Goal: Task Accomplishment & Management: Manage account settings

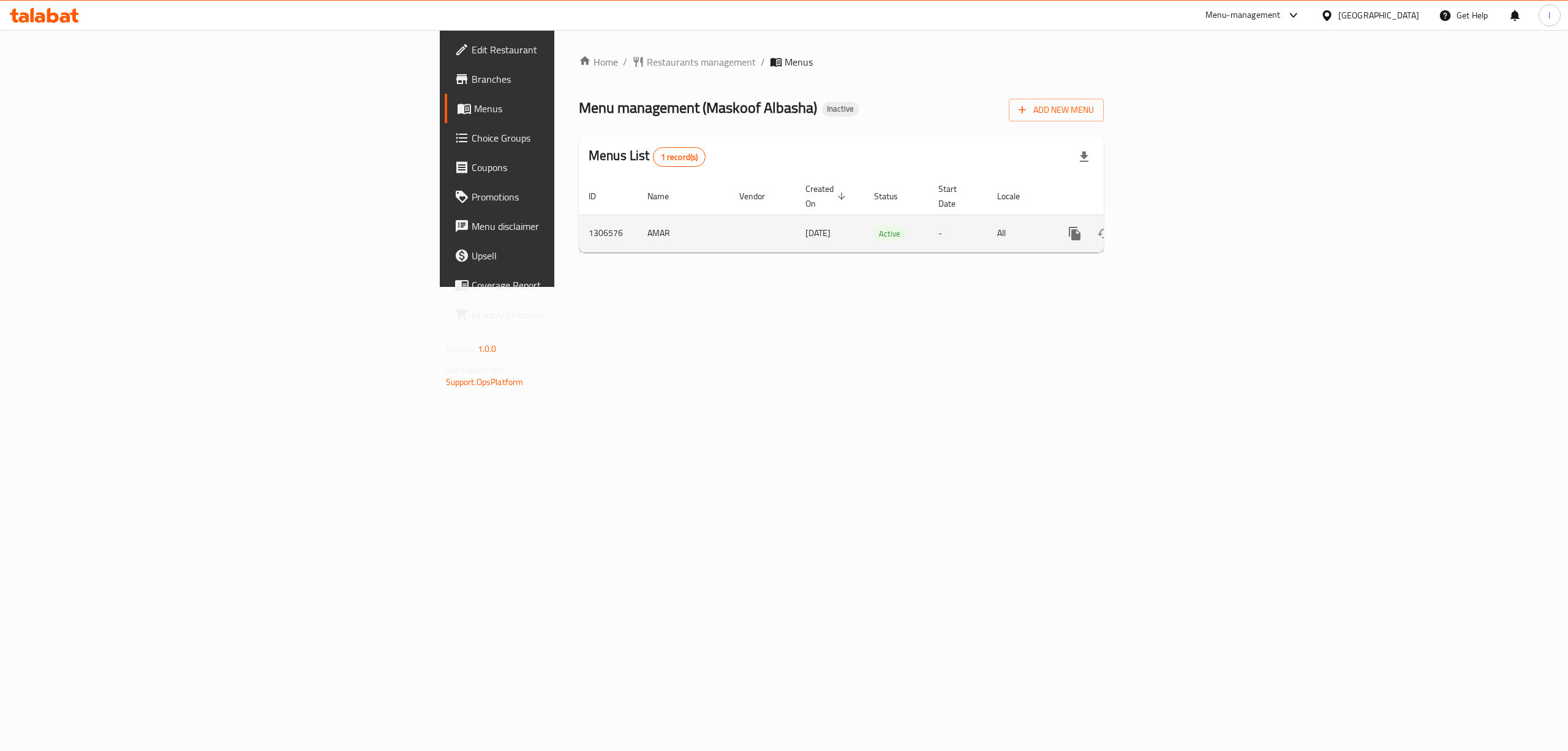
click at [1170, 226] on icon "enhanced table" at bounding box center [1163, 233] width 15 height 15
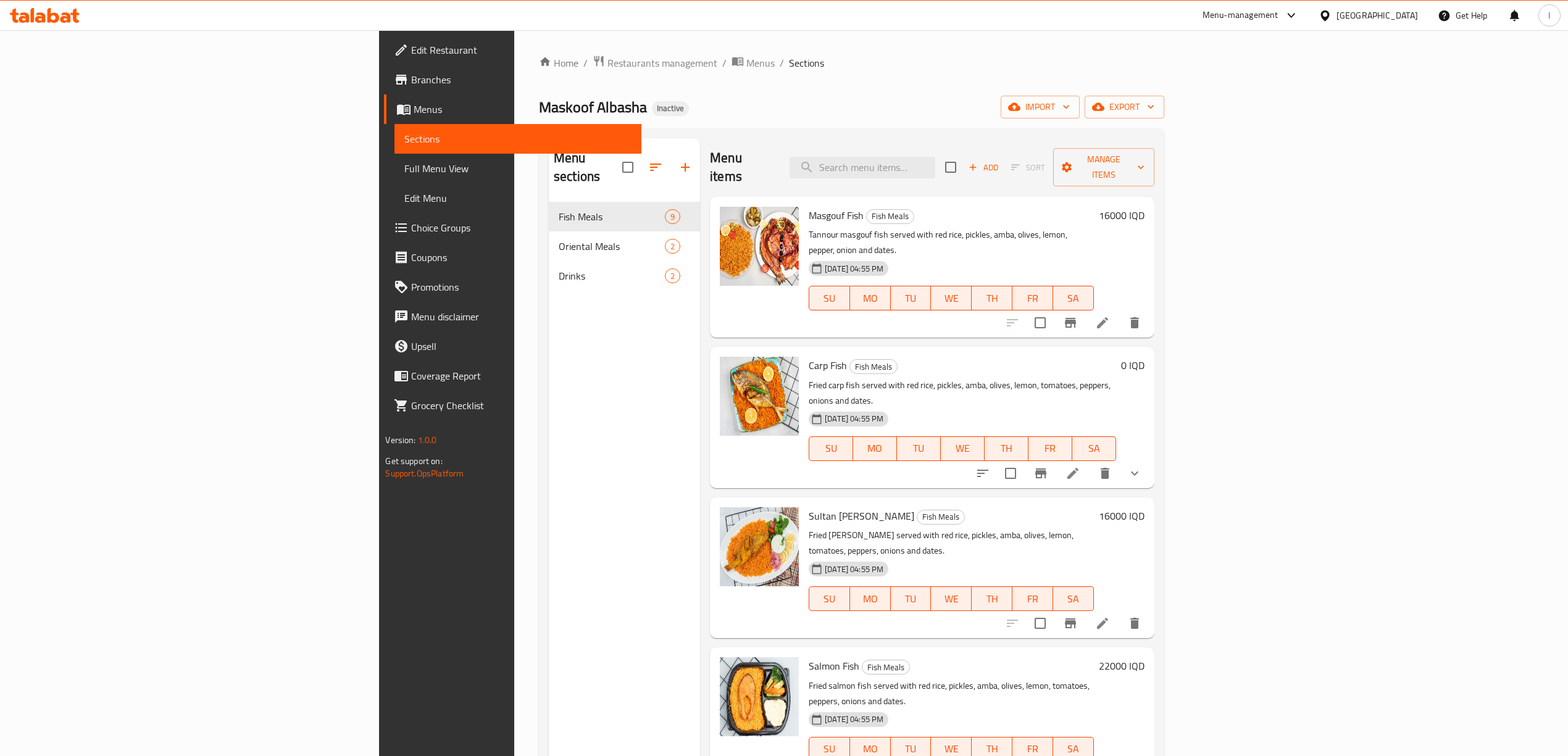
click at [404, 162] on span "Full Menu View" at bounding box center [517, 168] width 226 height 15
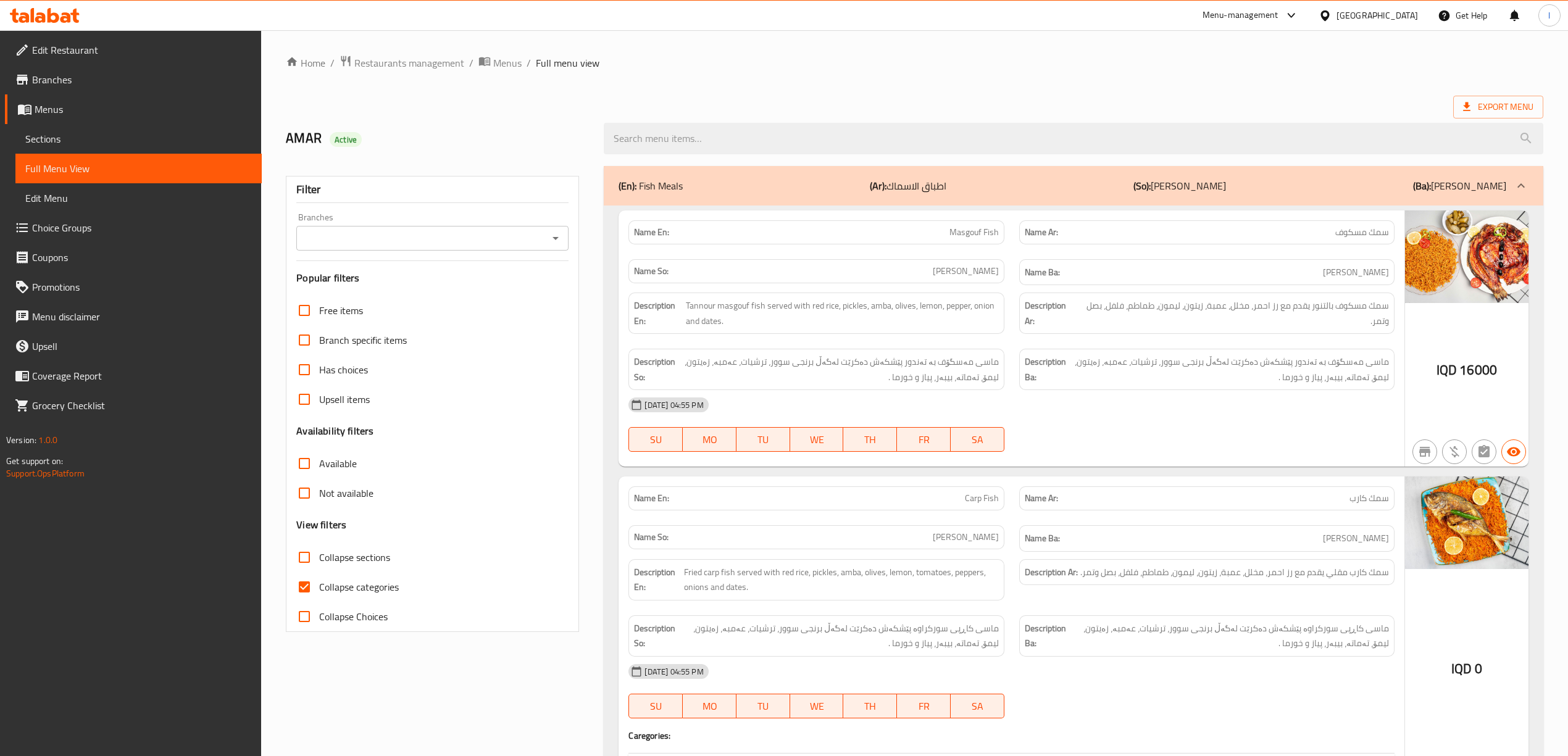
click at [503, 235] on input "Branches" at bounding box center [422, 239] width 245 height 18
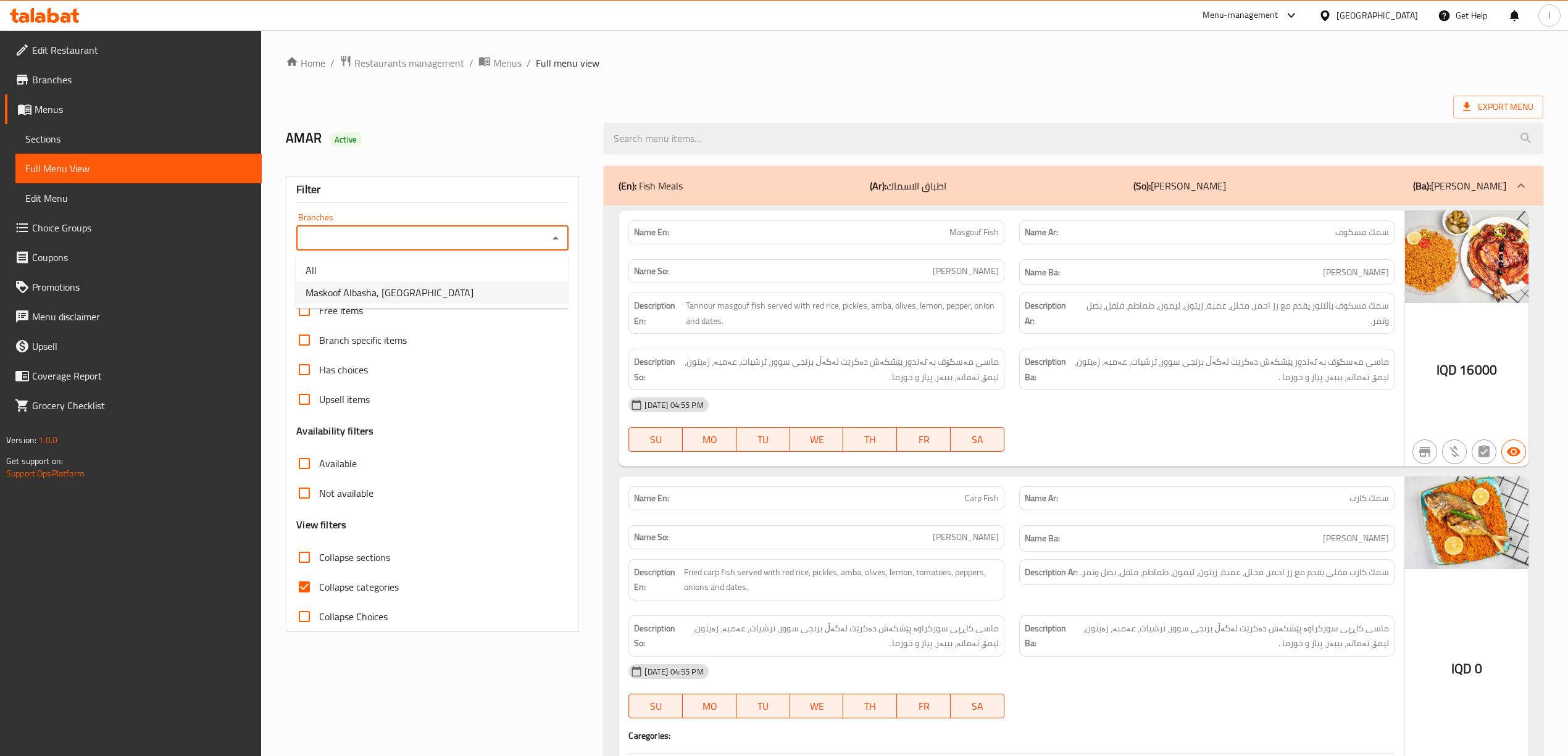
click at [402, 290] on span "Maskoof Albasha, Zayona" at bounding box center [390, 292] width 168 height 15
type input "Maskoof Albasha, Zayona"
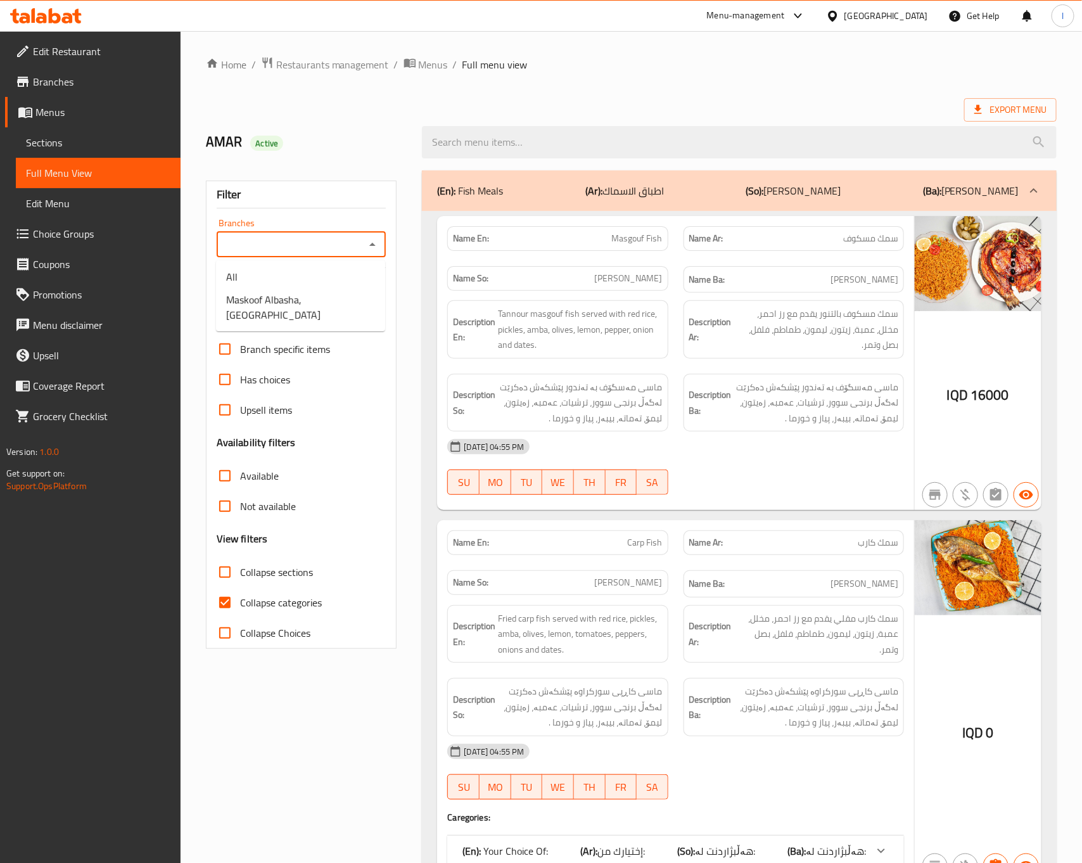
click at [353, 246] on input "Branches" at bounding box center [290, 245] width 141 height 18
click at [327, 288] on li "Maskoof Albasha, [GEOGRAPHIC_DATA]" at bounding box center [300, 307] width 169 height 38
type input "Maskoof Albasha, [GEOGRAPHIC_DATA]"
click at [496, 390] on h6 "Description So: ماسی مەسگۆف بە تەندور پێشکەش دەکرێت لەگەڵ برنجی سوور، ترشیات، ع…" at bounding box center [557, 402] width 209 height 47
click at [272, 606] on span "Collapse categories" at bounding box center [281, 602] width 82 height 15
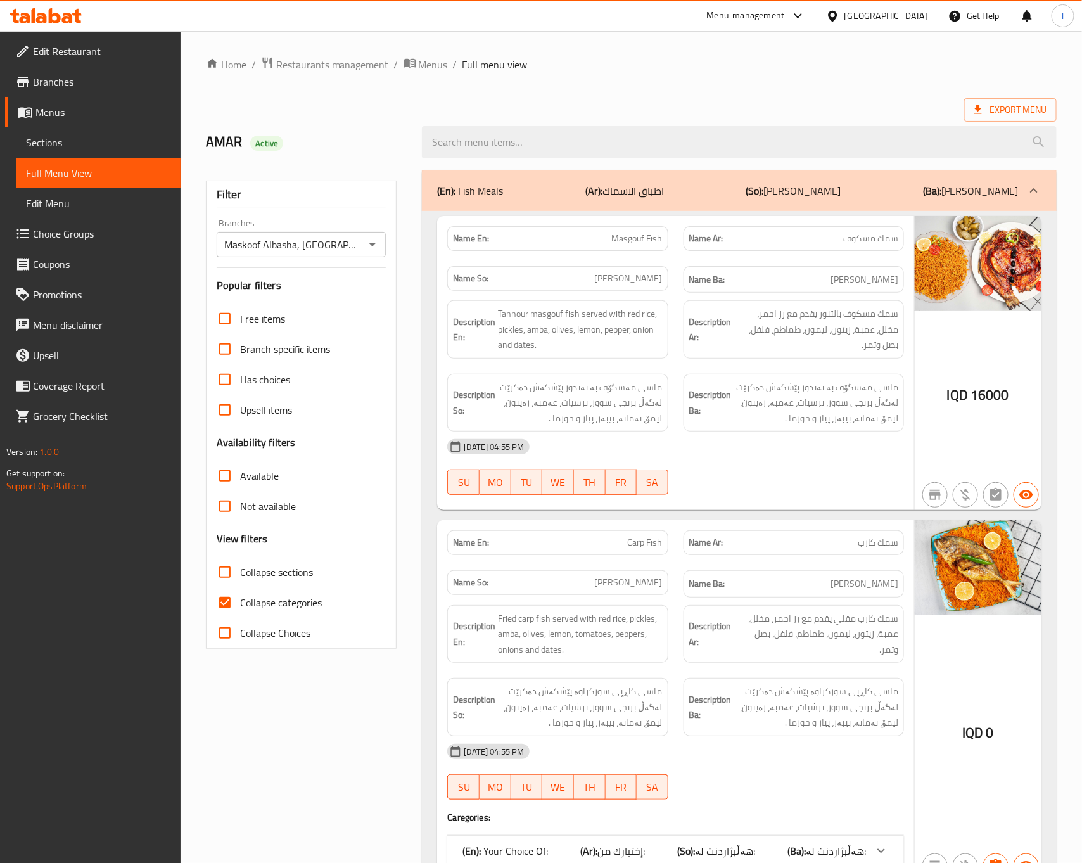
click at [240, 606] on input "Collapse categories" at bounding box center [225, 602] width 30 height 30
checkbox input "false"
click at [270, 576] on span "Collapse sections" at bounding box center [276, 571] width 73 height 15
click at [240, 576] on input "Collapse sections" at bounding box center [225, 572] width 30 height 30
checkbox input "true"
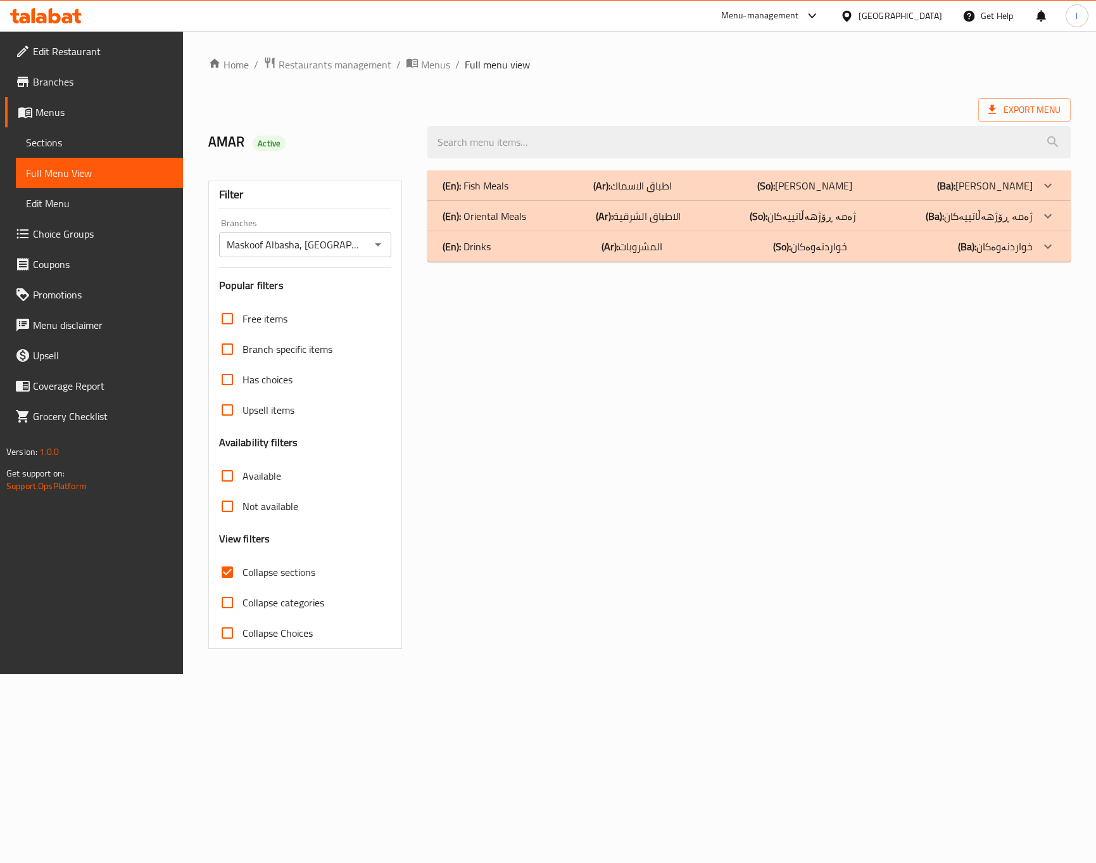
click at [597, 201] on div "(En): Drinks (Ar): المشروبات (So): خواردنەوەکان (Ba): خواردنەوەکان" at bounding box center [750, 185] width 644 height 30
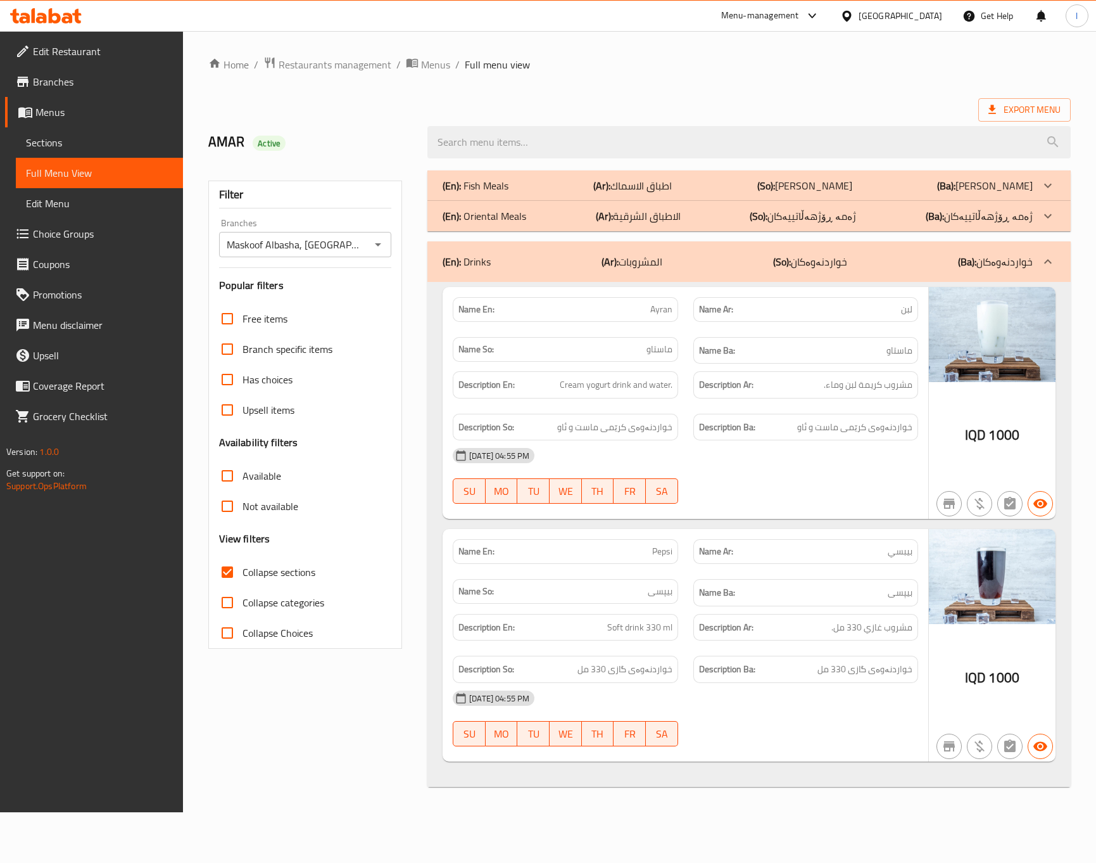
click at [768, 397] on div "Description Ar: مشروب كريمة لبن وماء." at bounding box center [806, 384] width 225 height 27
click at [789, 276] on div "(En): Drinks (Ar): المشروبات (So): خواردنەوەکان (Ba): خواردنەوەکان" at bounding box center [750, 261] width 644 height 41
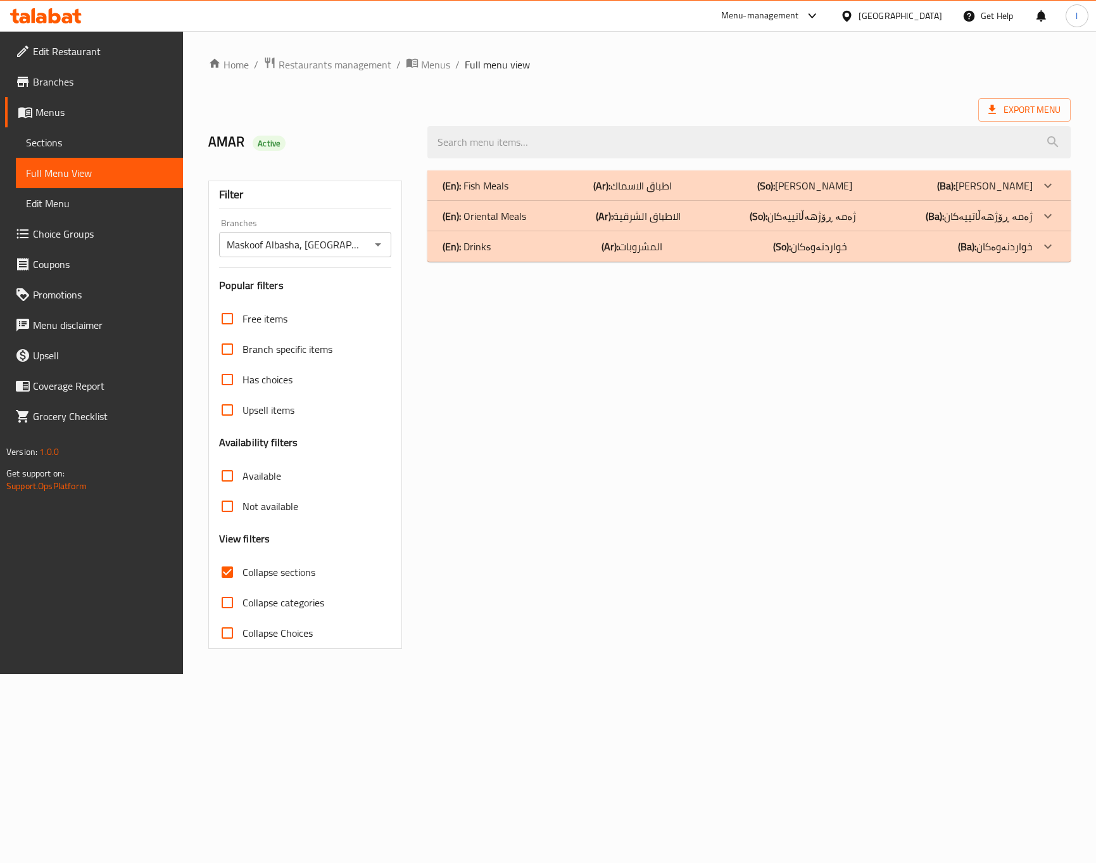
click at [664, 193] on p "(Ar): الاطباق الشرقية" at bounding box center [632, 185] width 79 height 15
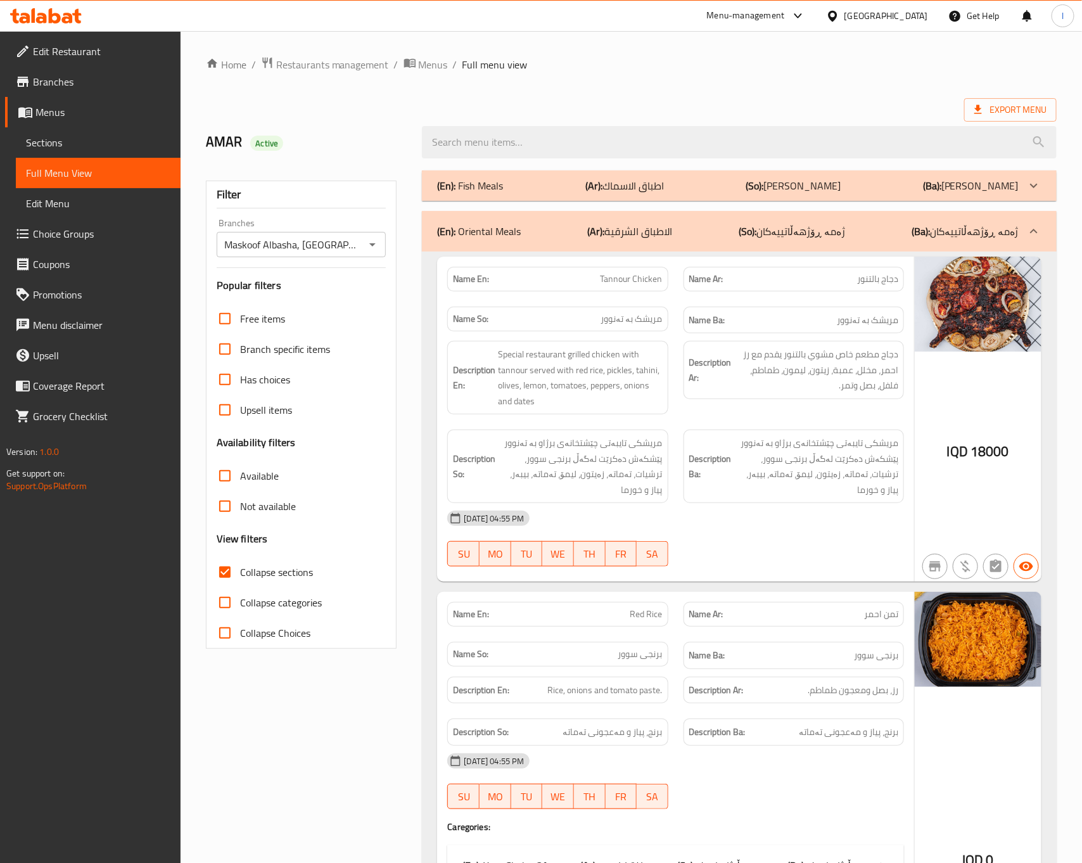
click at [836, 614] on div "Name Ar: تمن احمر" at bounding box center [793, 614] width 220 height 25
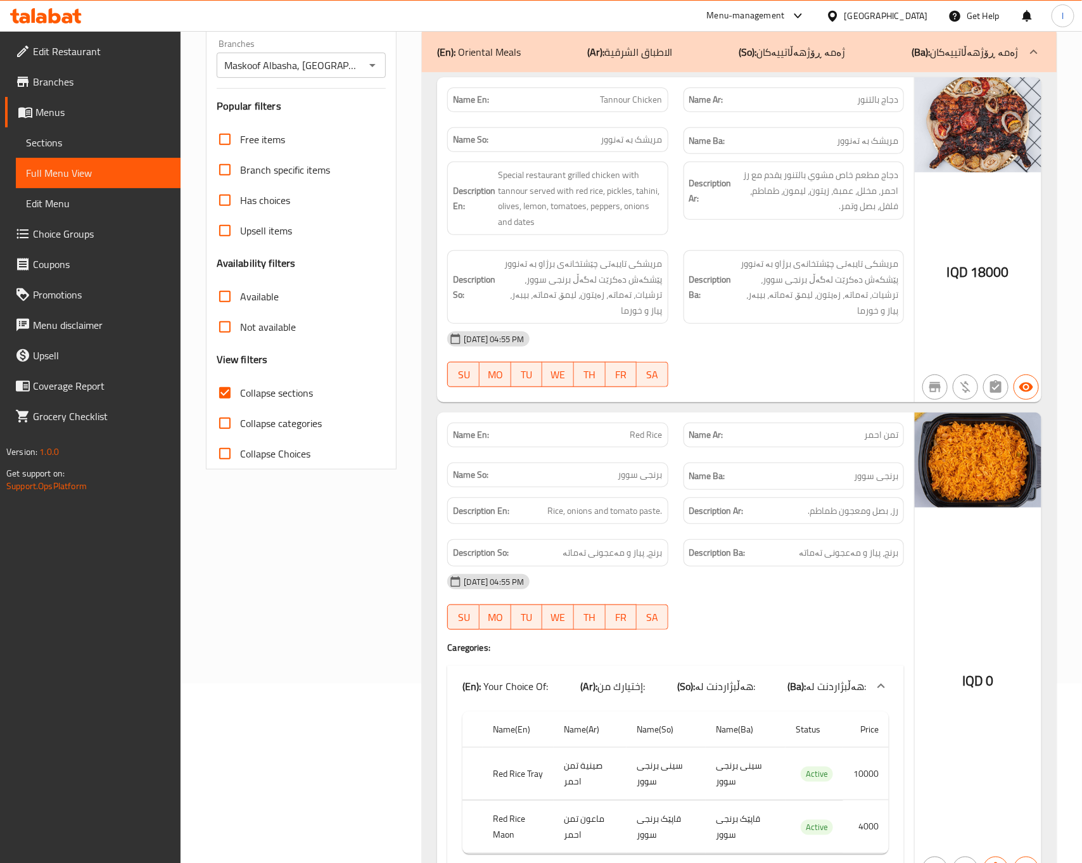
scroll to position [164, 0]
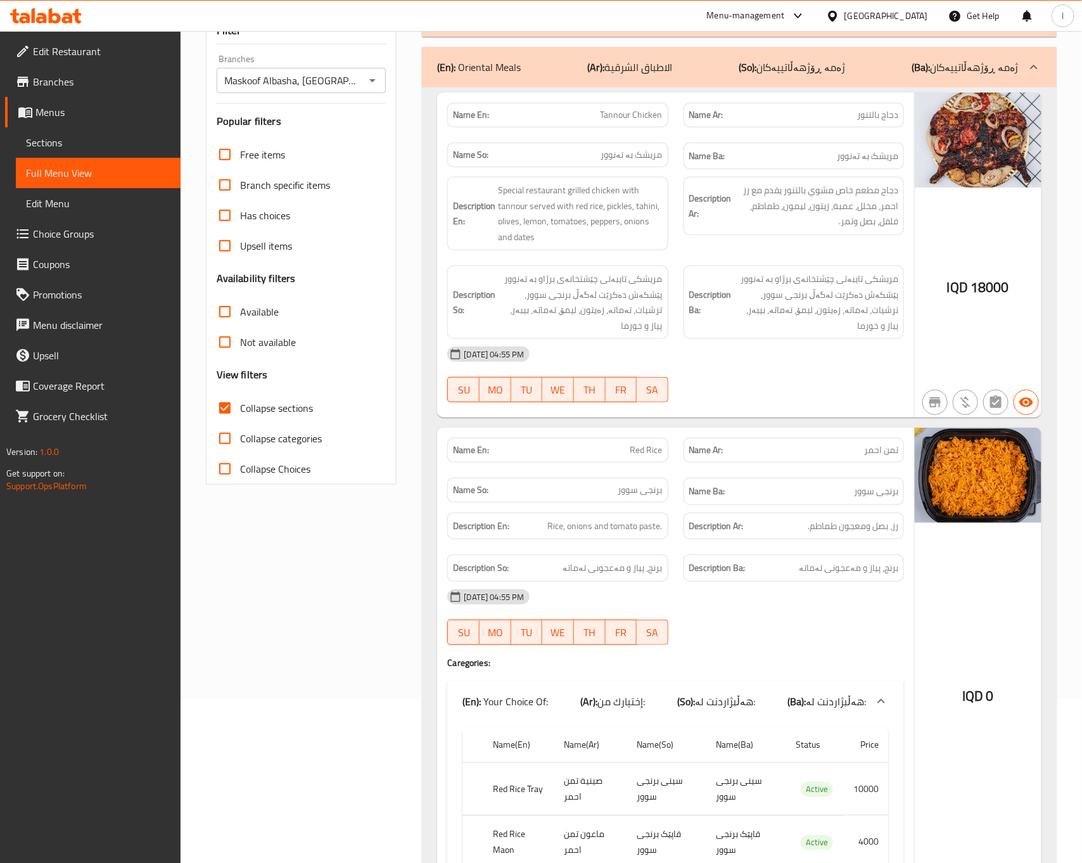
click at [773, 365] on div "19-08-2025 04:55 PM SU MO TU WE TH FR SA" at bounding box center [675, 374] width 471 height 71
click at [775, 483] on h6 "Name Ba: برنجی سوور" at bounding box center [793, 491] width 209 height 16
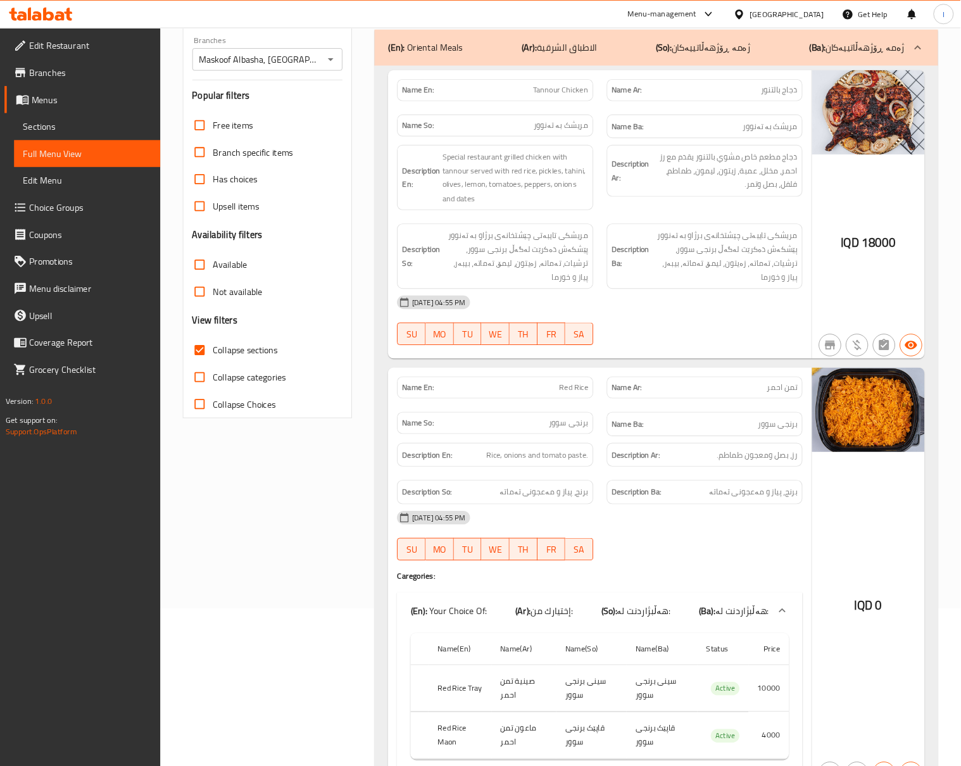
scroll to position [177, 0]
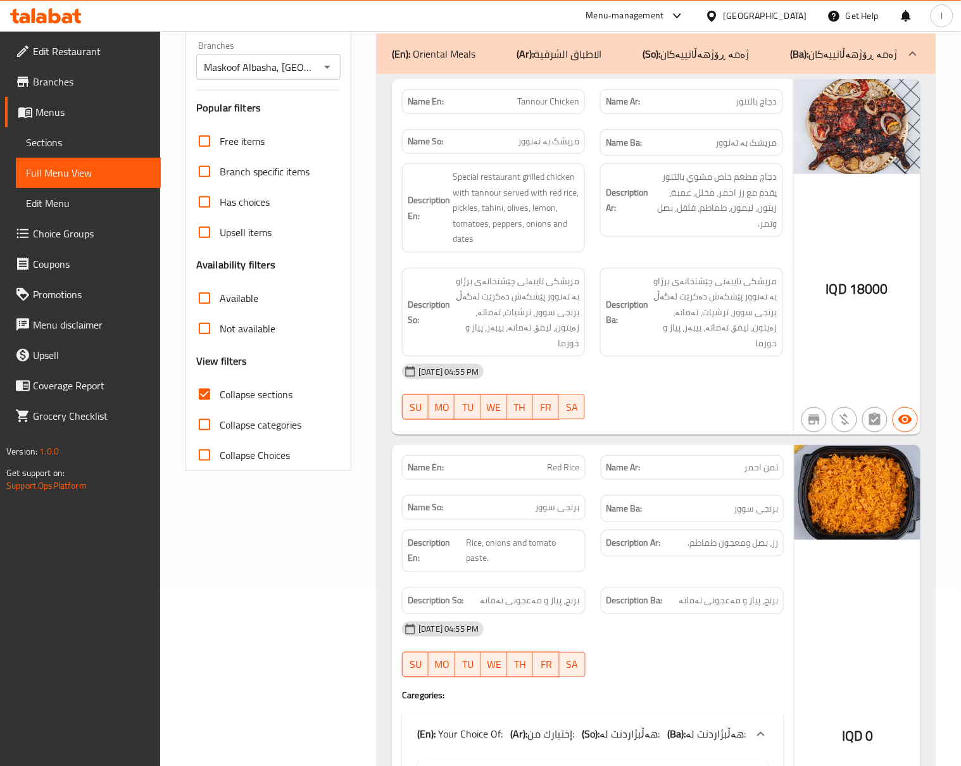
click at [583, 505] on div "Name So: برنجی سوور" at bounding box center [494, 507] width 184 height 25
click at [687, 265] on div "Description Ba: مریشکی تایبەتی چێشتخانەی برژاو بە تەنوور پێشکەش دەکرێت لەگەڵ بر…" at bounding box center [692, 312] width 198 height 105
click at [674, 357] on div "19-08-2025 04:55 PM" at bounding box center [593, 372] width 397 height 30
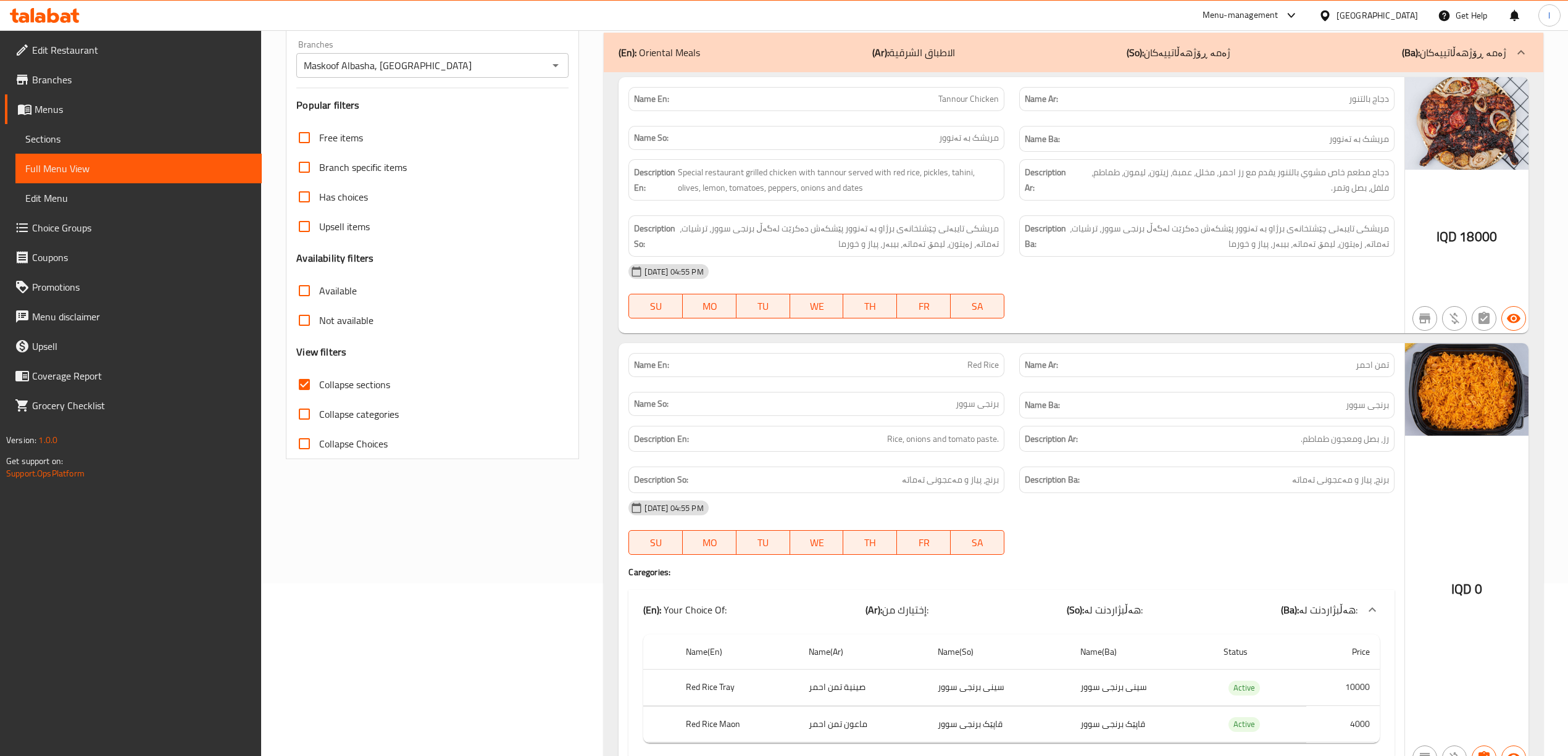
click at [1131, 289] on div "19-08-2025 04:55 PM SU MO TU WE TH FR SA" at bounding box center [1011, 290] width 781 height 69
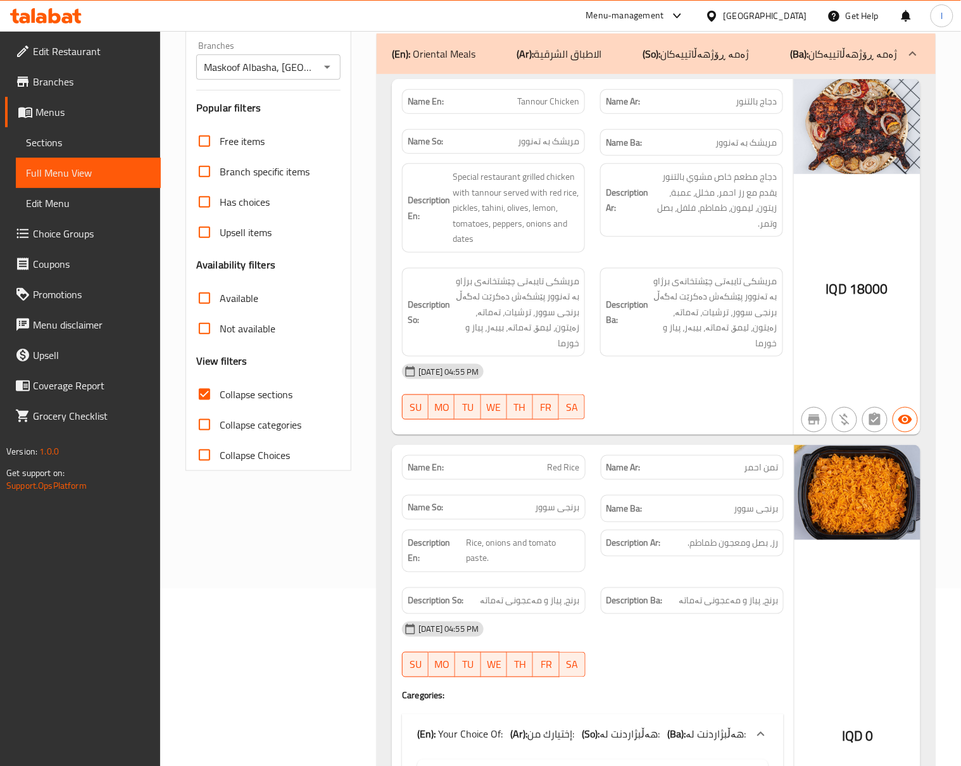
click at [659, 412] on div at bounding box center [692, 419] width 198 height 15
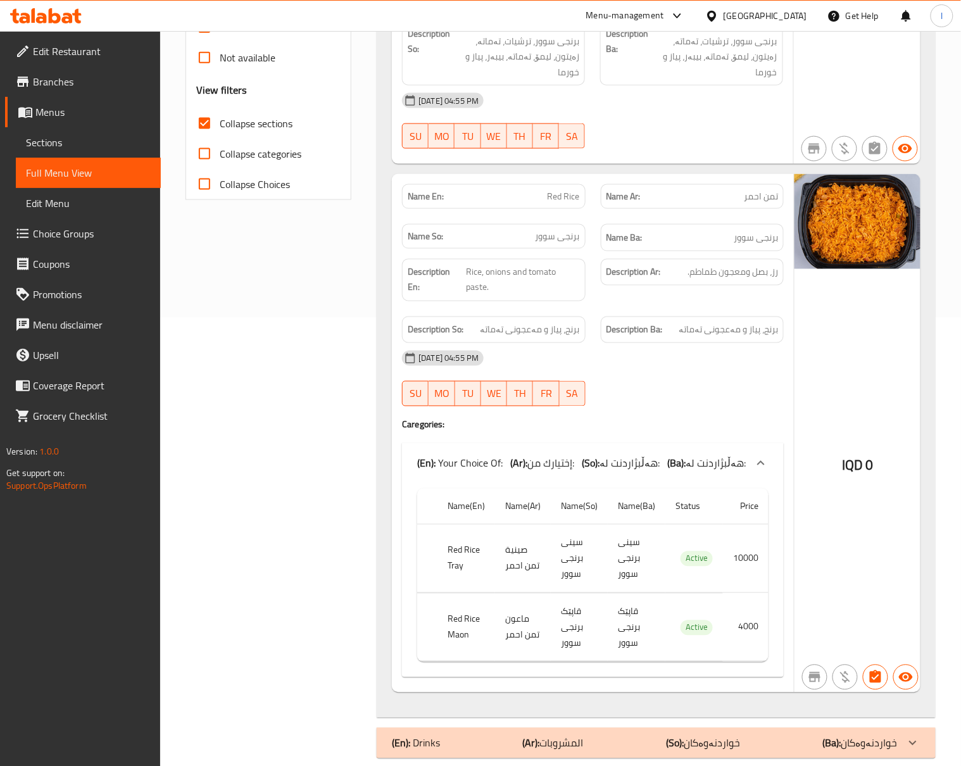
scroll to position [456, 0]
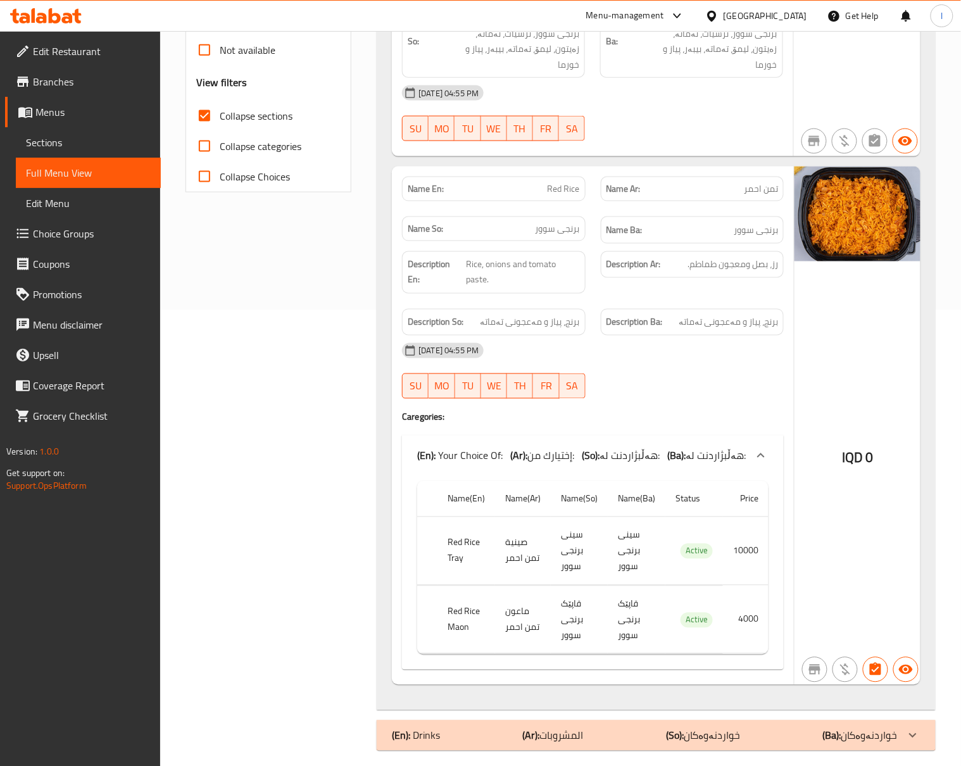
click at [652, 336] on div "19-08-2025 04:55 PM" at bounding box center [593, 351] width 397 height 30
click at [701, 391] on div at bounding box center [692, 398] width 199 height 15
click at [702, 336] on div "19-08-2025 04:55 PM" at bounding box center [593, 351] width 397 height 30
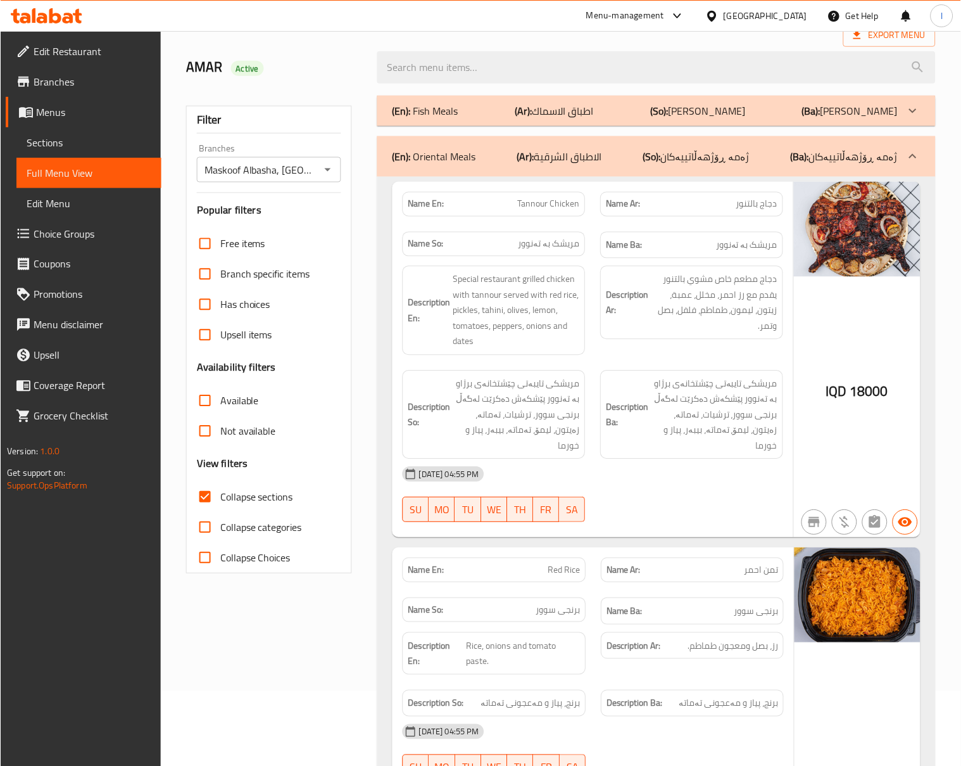
scroll to position [0, 0]
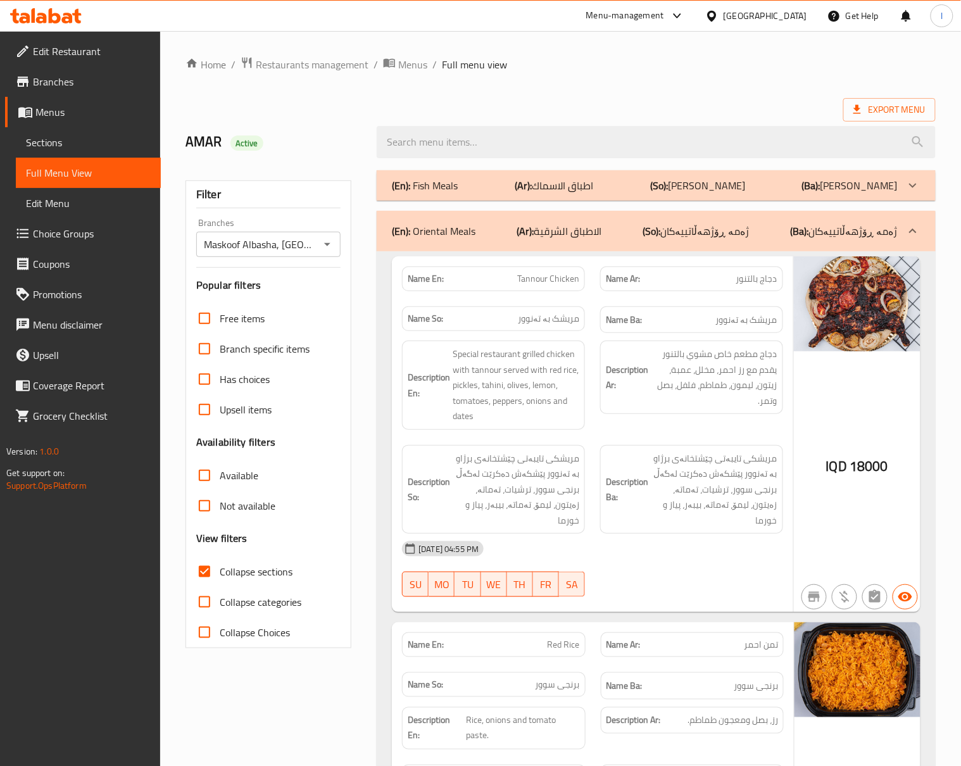
click at [680, 221] on div "(En): Oriental Meals (Ar): الاطباق الشرقية (So): ژەمە ڕۆژهەڵاتییەکان (Ba): ژەمە…" at bounding box center [656, 231] width 559 height 41
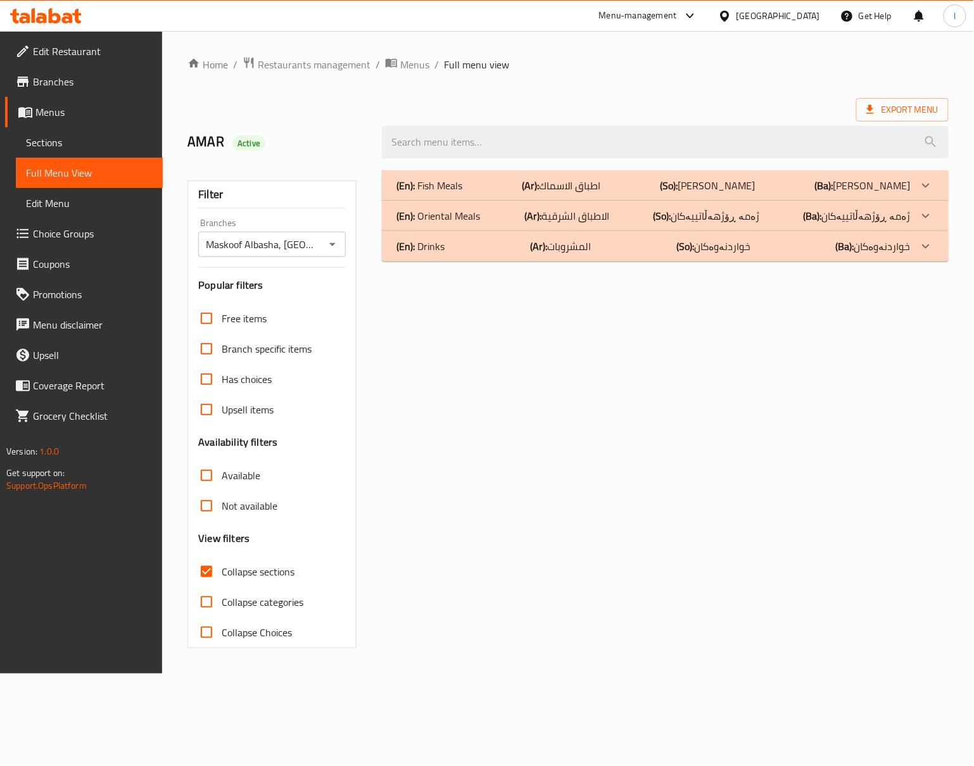
click at [706, 186] on p "(So): ژەمەکانی ماسی" at bounding box center [708, 185] width 95 height 15
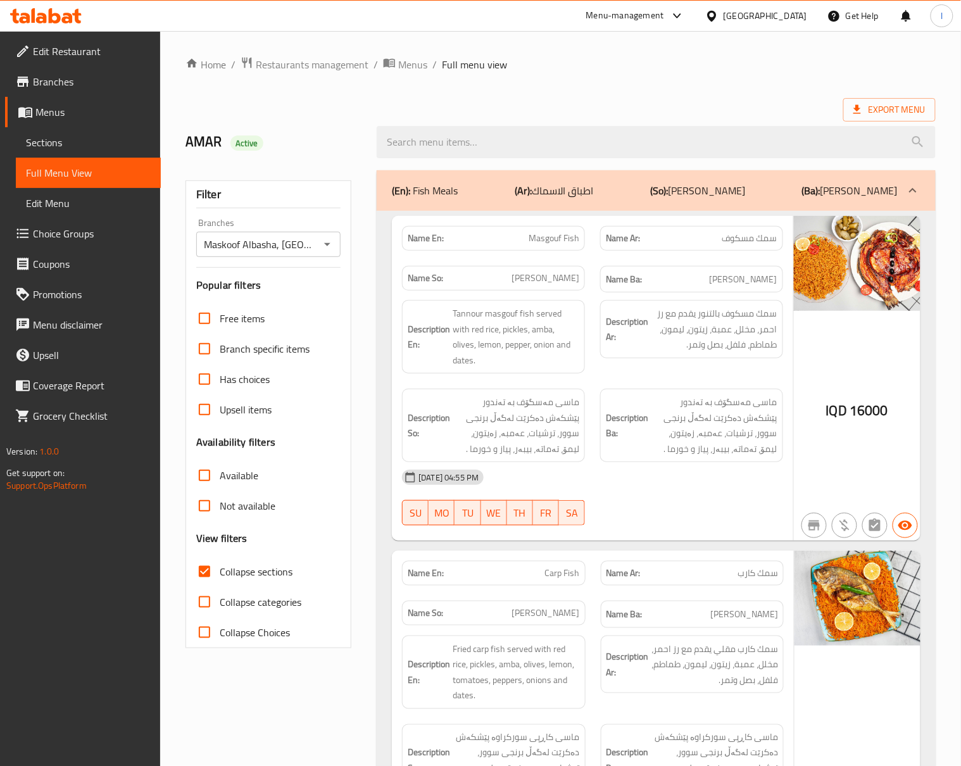
click at [703, 522] on div "Name En: Masgouf Fish Name Ar: سمك مسكوف Name So: ماسی مەسگوف Name Ba: ماسی مەس…" at bounding box center [593, 379] width 402 height 326
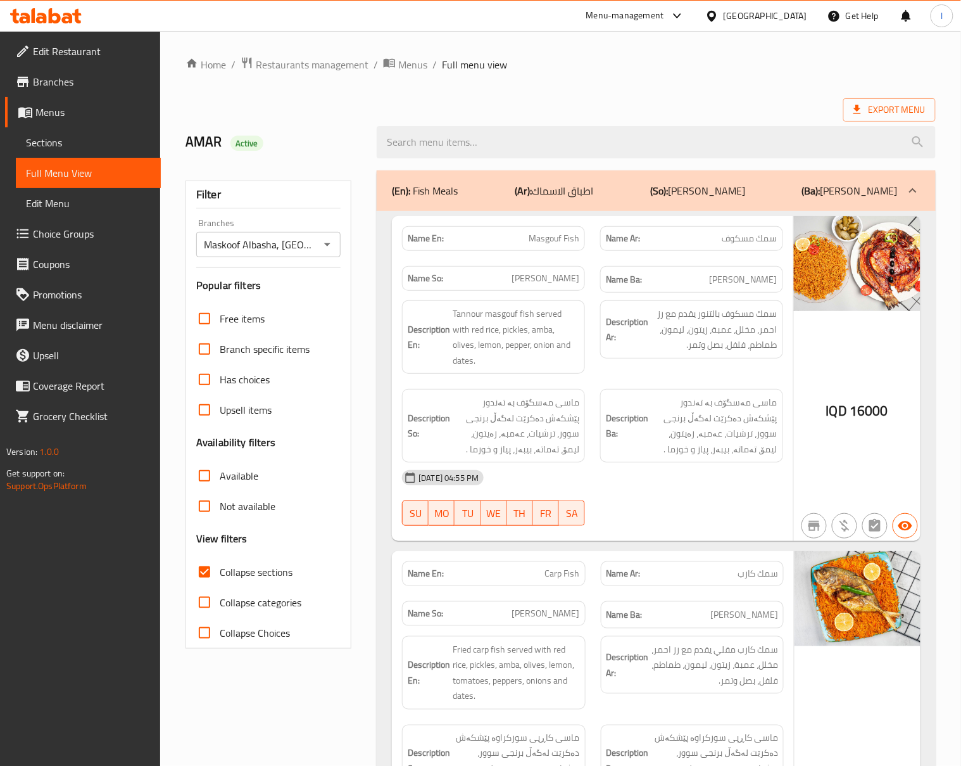
click at [632, 462] on div "19-08-2025 04:55 PM" at bounding box center [593, 477] width 397 height 30
click at [703, 490] on div "19-08-2025 04:55 PM SU MO TU WE TH FR SA" at bounding box center [593, 497] width 397 height 71
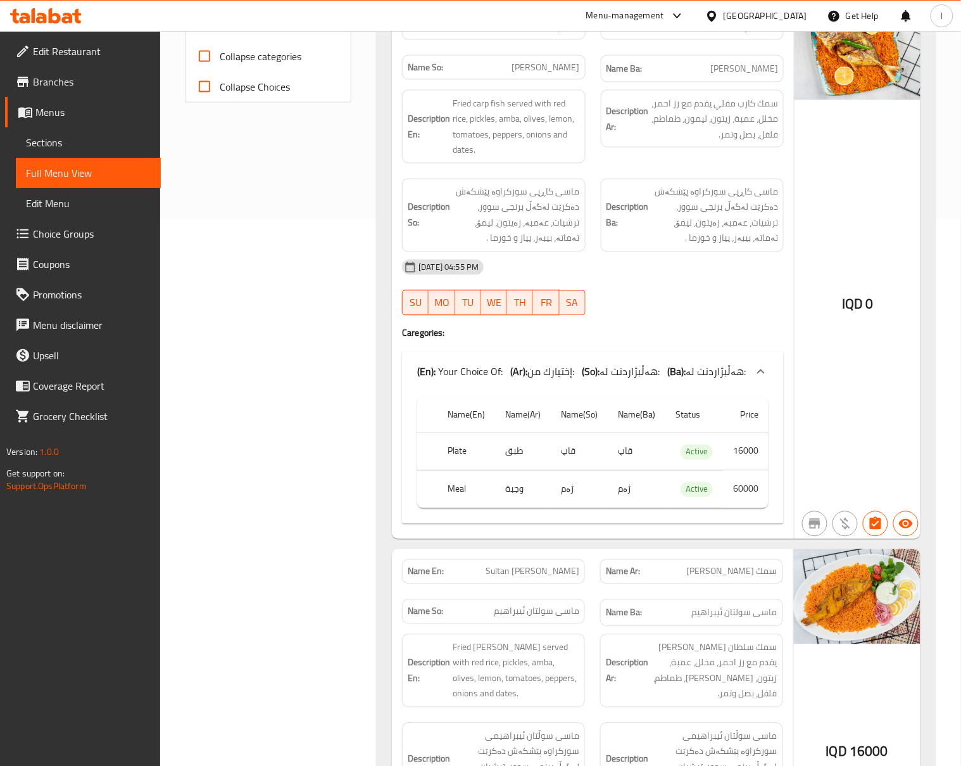
scroll to position [563, 0]
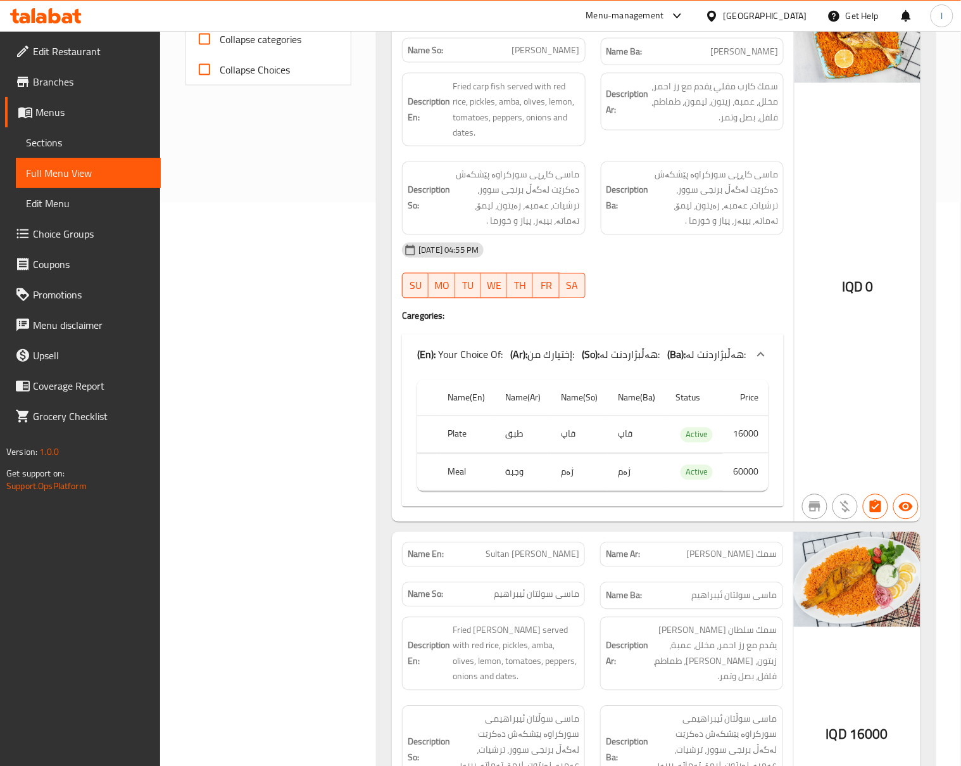
drag, startPoint x: 634, startPoint y: 271, endPoint x: 618, endPoint y: 263, distance: 17.6
click at [634, 270] on div "19-08-2025 04:55 PM SU MO TU WE TH FR SA" at bounding box center [593, 270] width 397 height 71
click at [639, 295] on div "Name En: Carp Fish Name Ar: سمك كارب Name So: ماسی کارپ Name Ba: ماسی کارپ Desc…" at bounding box center [593, 255] width 402 height 534
click at [649, 313] on div "Name En: Carp Fish Name Ar: سمك كارب Name So: ماسی کارپ Name Ba: ماسی کارپ Desc…" at bounding box center [593, 255] width 402 height 534
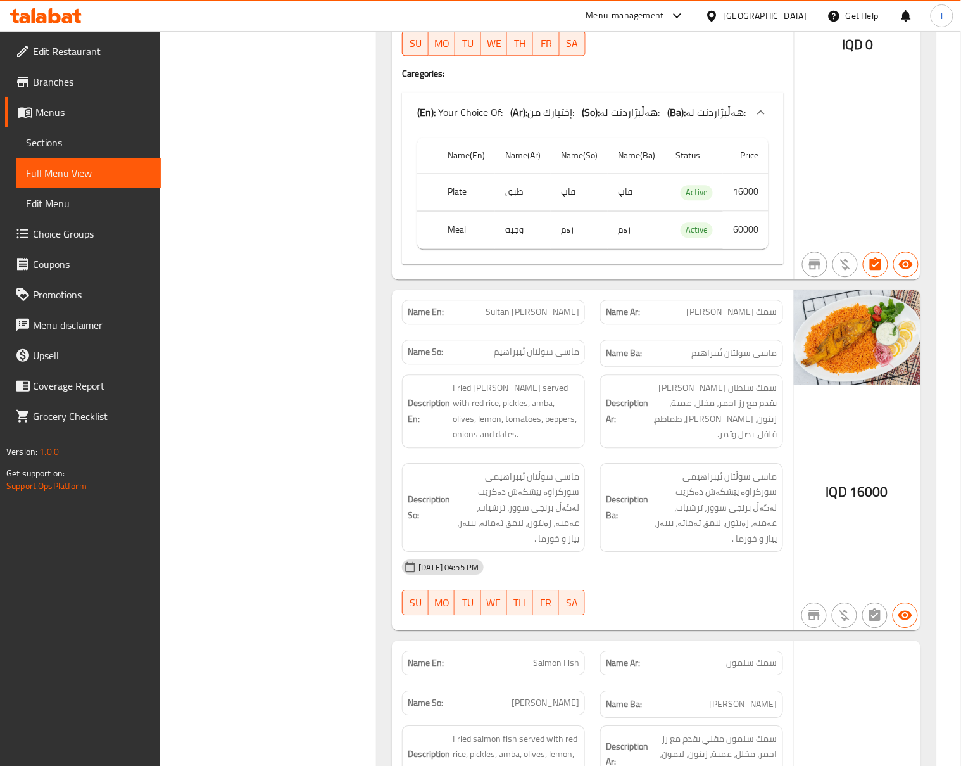
scroll to position [844, 0]
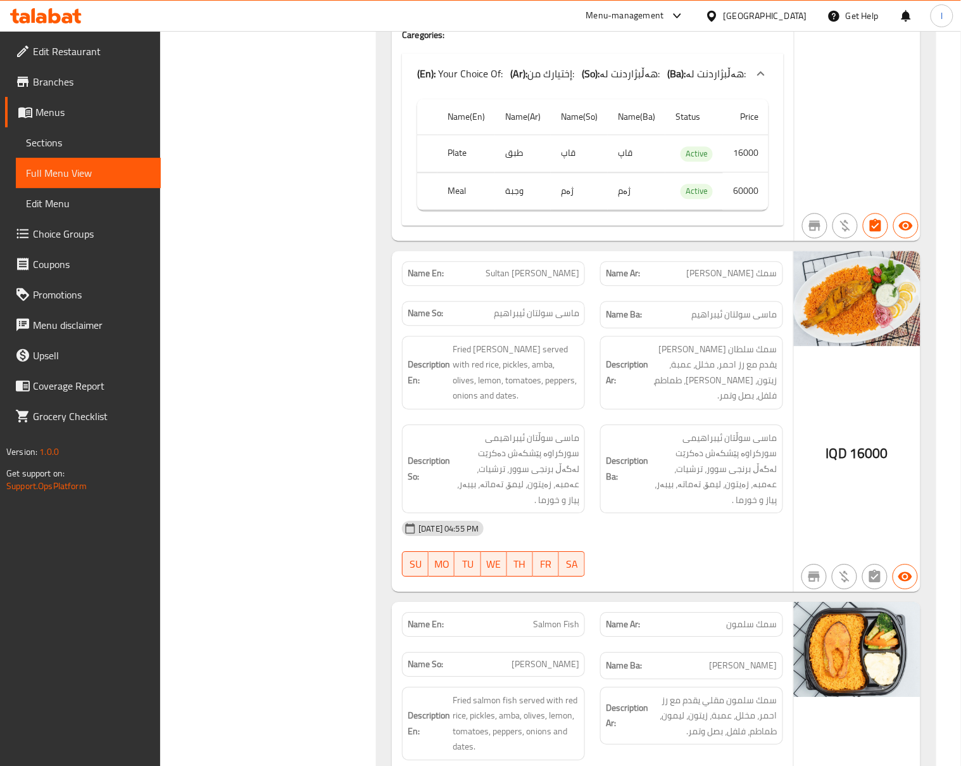
click at [593, 355] on div "Description Ar: سمك سلطان ابراهيم مقلي يقدم مع رز احمر، مخلل، عمبة، زيتون، ليمو…" at bounding box center [692, 372] width 198 height 89
click at [647, 535] on div "19-08-2025 04:55 PM" at bounding box center [593, 528] width 397 height 30
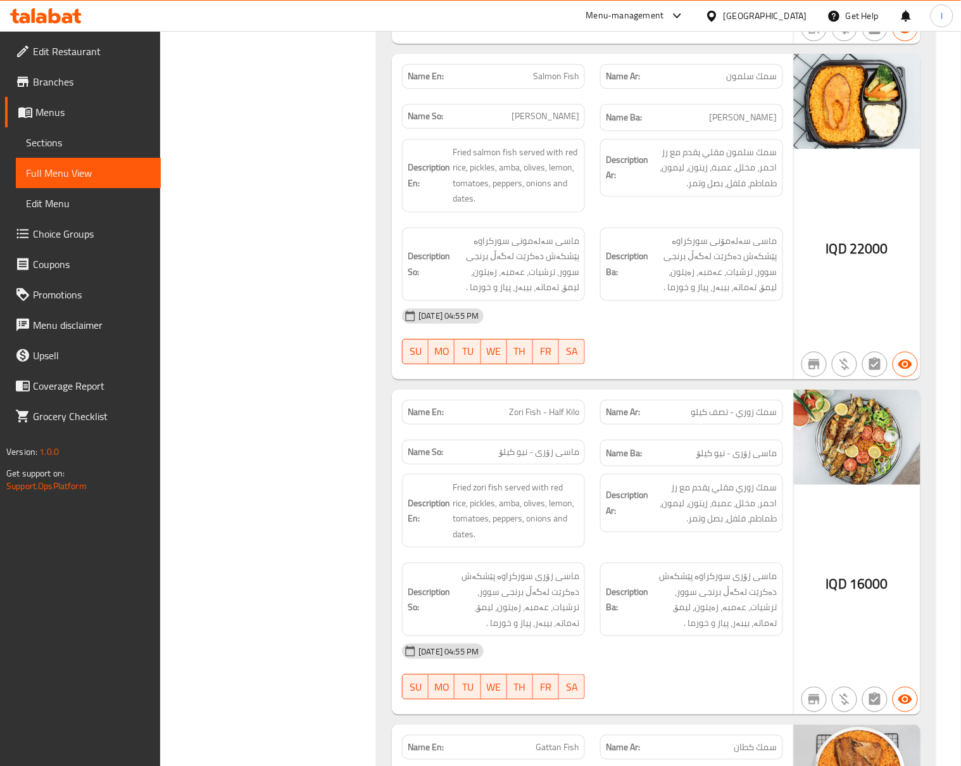
scroll to position [1407, 0]
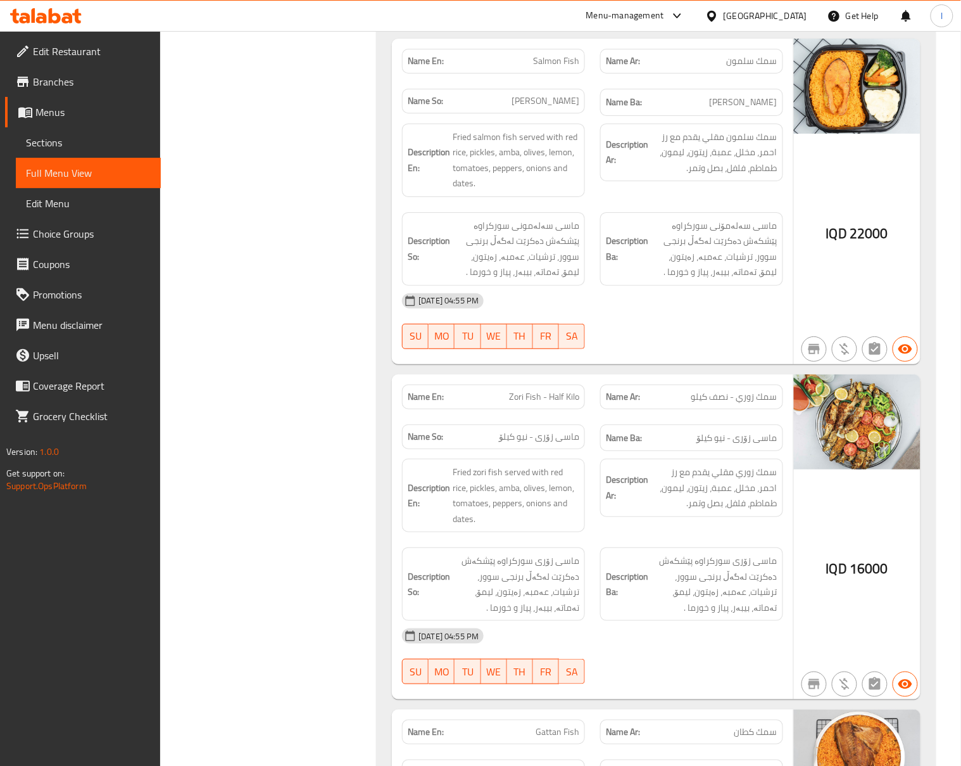
click at [352, 274] on div "Filter Branches Maskoof Albasha, Zayona Branches Popular filters Free items Bra…" at bounding box center [273, 596] width 191 height 3682
click at [276, 322] on div "Filter Branches Maskoof Albasha, Zayona Branches Popular filters Free items Bra…" at bounding box center [273, 596] width 191 height 3682
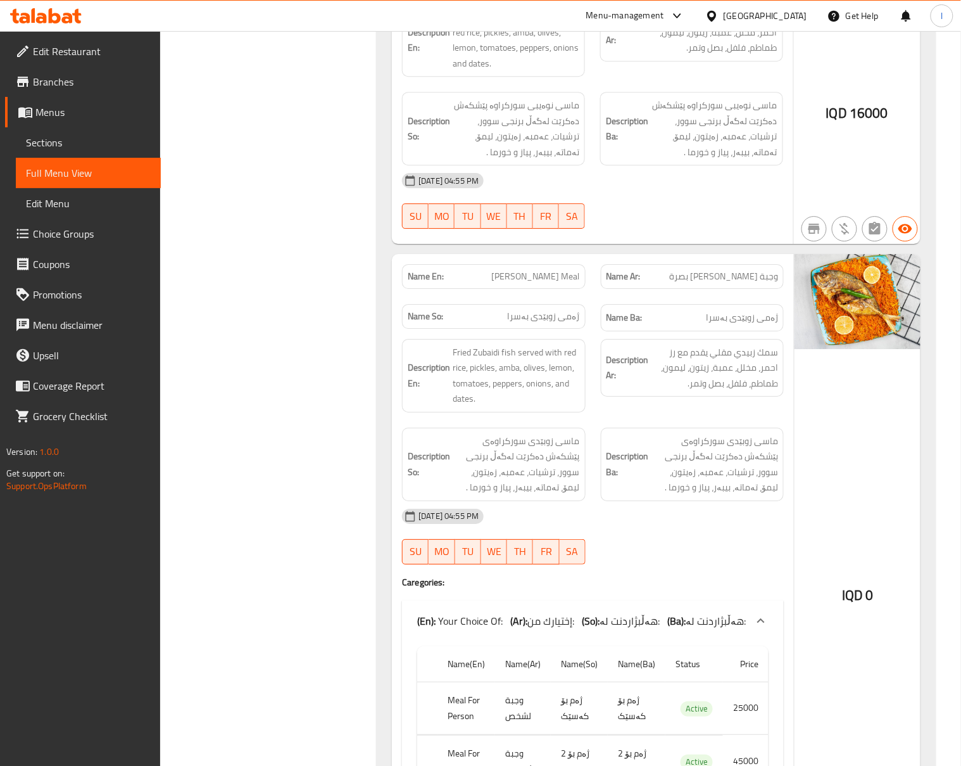
scroll to position [2815, 0]
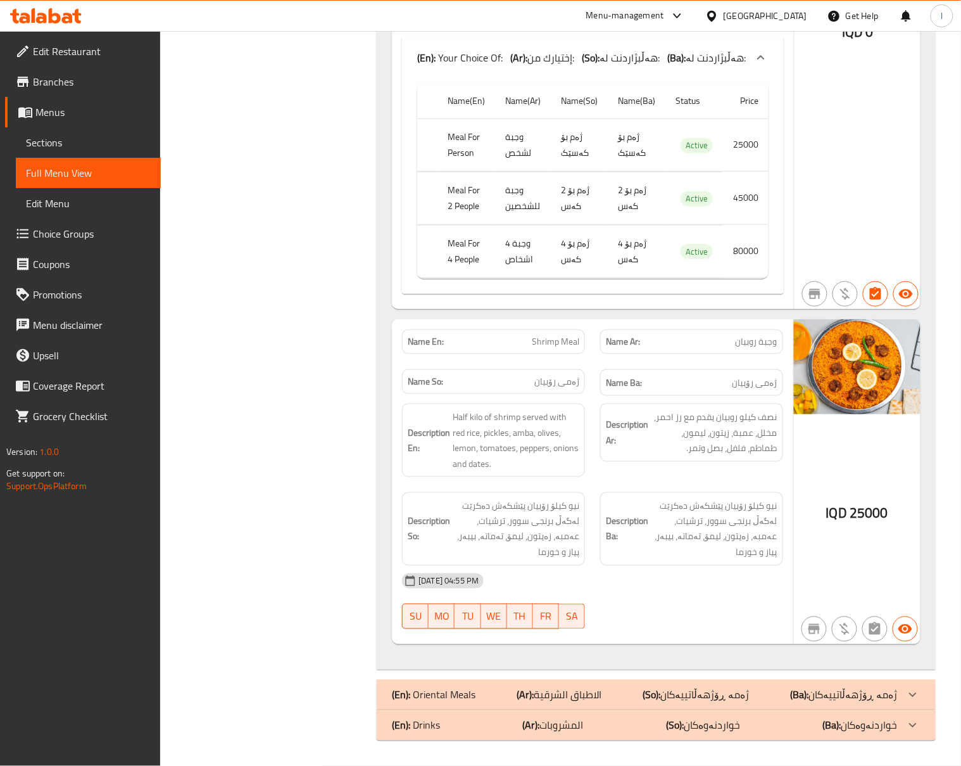
scroll to position [3100, 0]
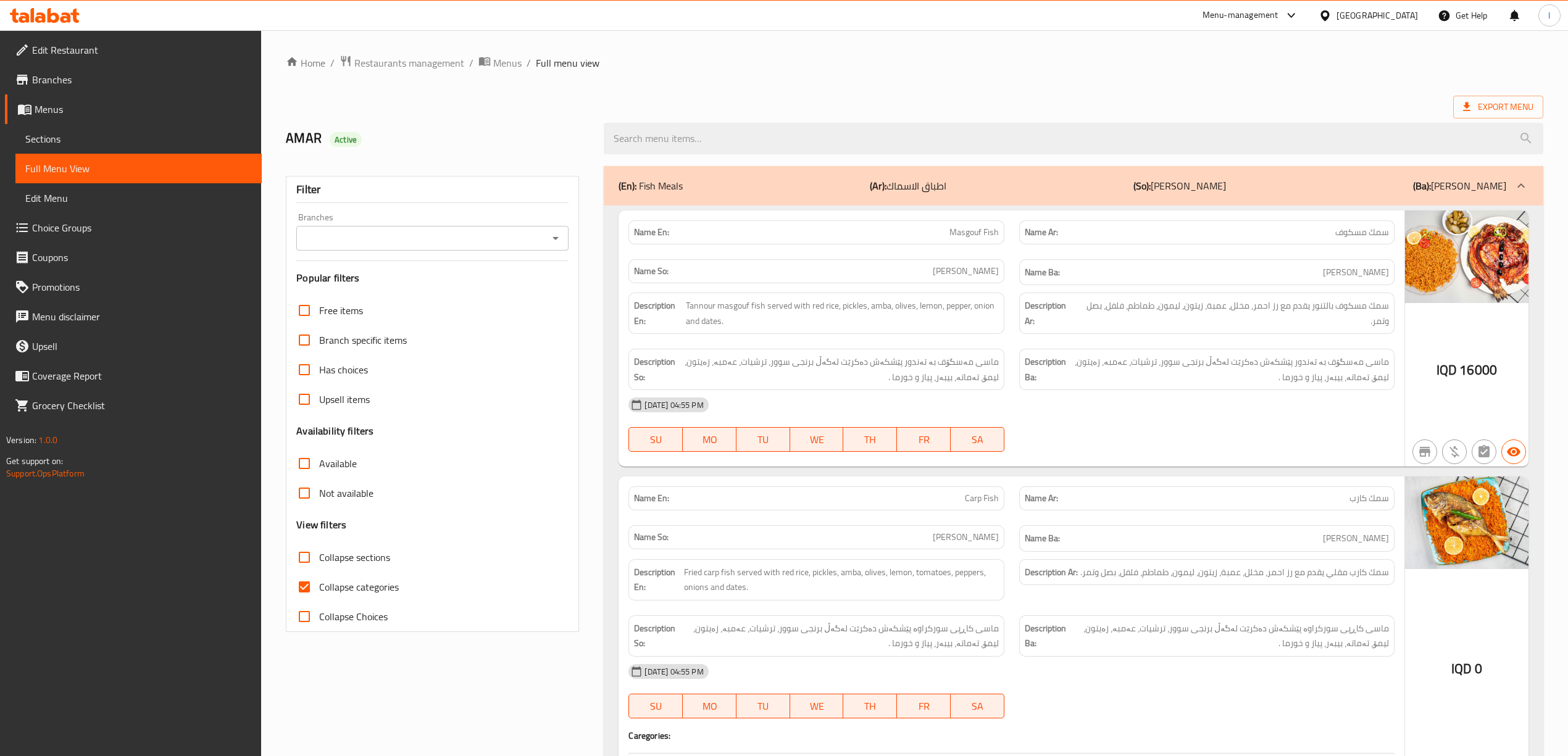
click at [476, 253] on div "Filter Branches Branches Popular filters Free items Branch specific items Has c…" at bounding box center [432, 404] width 293 height 456
click at [478, 243] on input "Branches" at bounding box center [422, 239] width 245 height 18
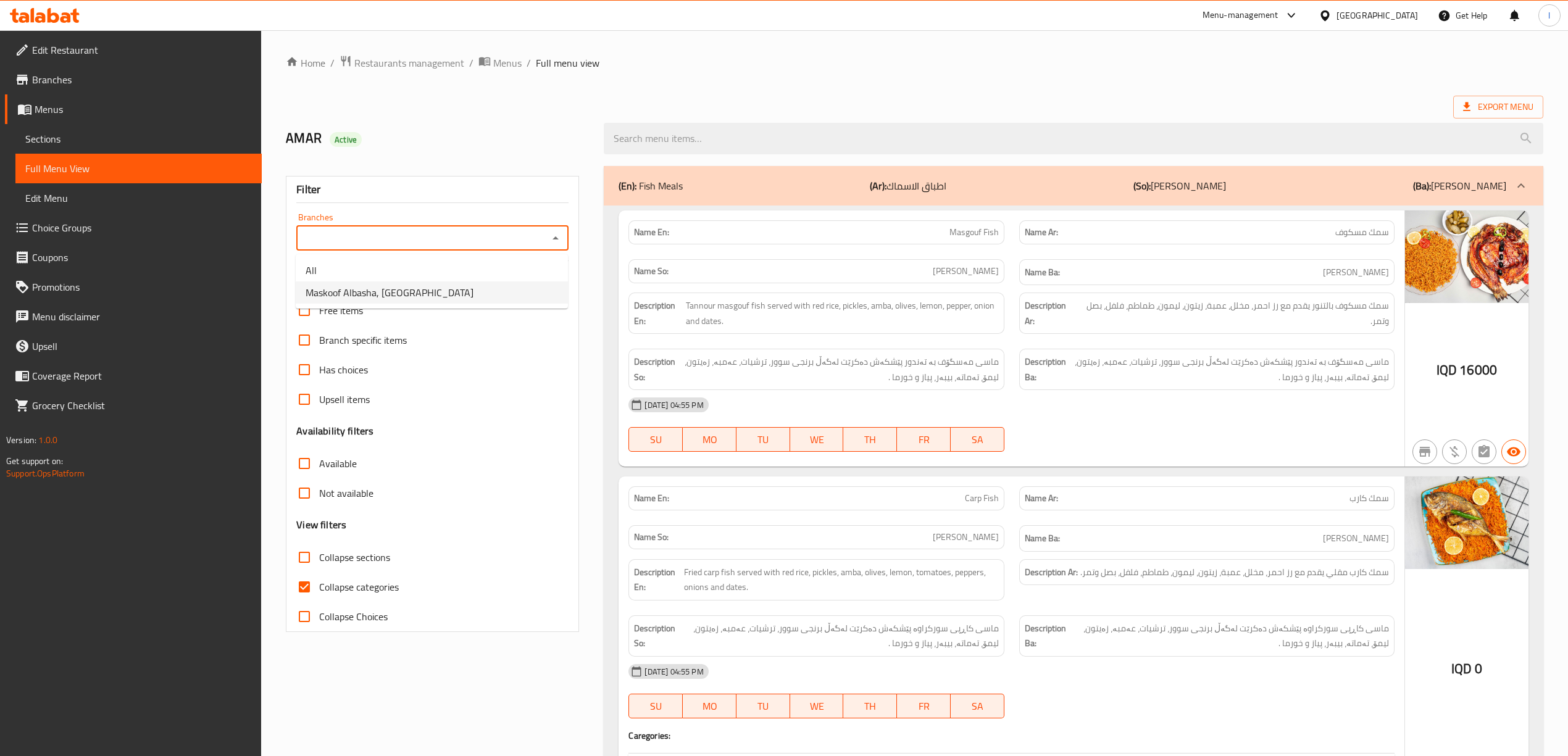
click at [438, 288] on li "Maskoof Albasha, Zayona" at bounding box center [431, 292] width 272 height 22
type input "Maskoof Albasha, Zayona"
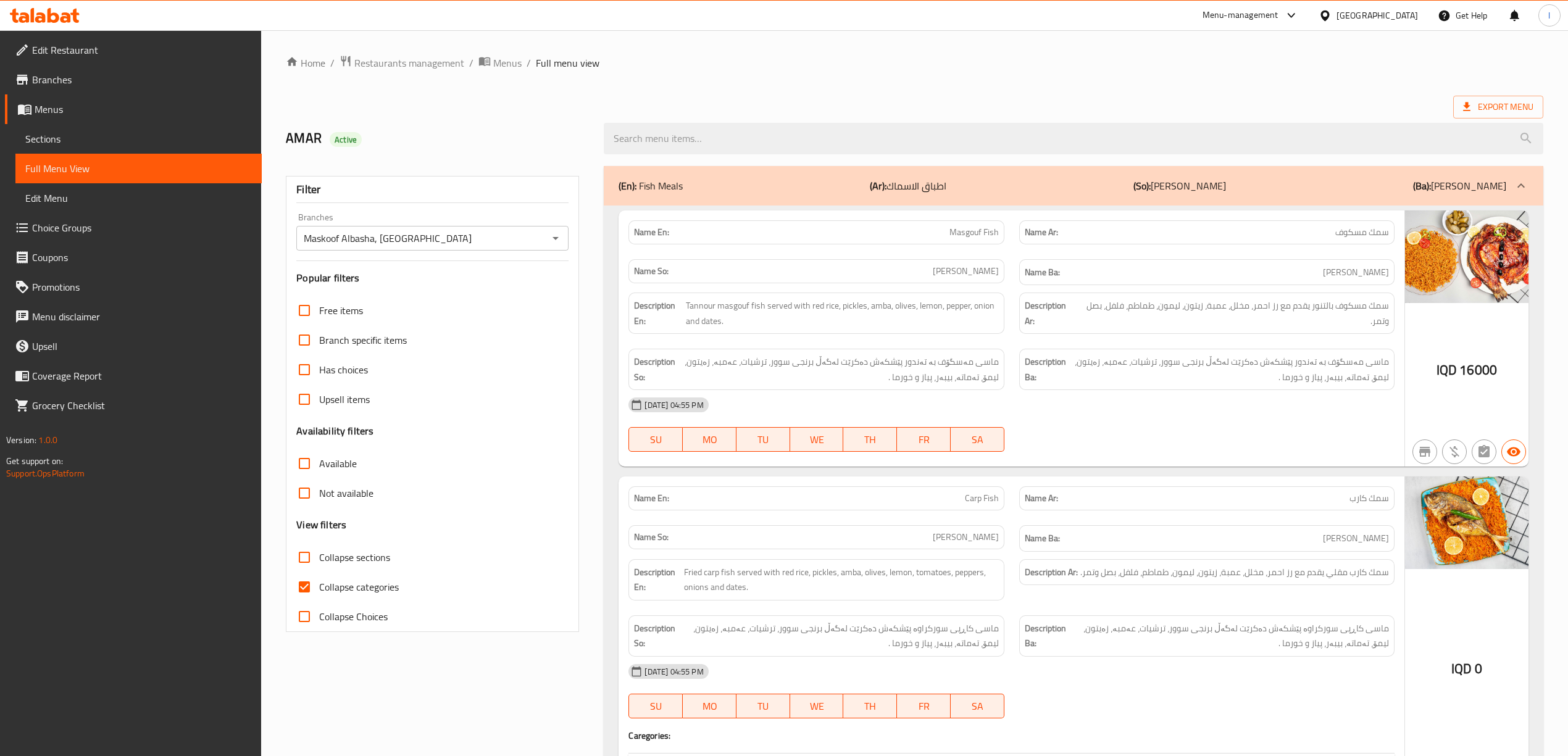
click at [356, 593] on span "Collapse categories" at bounding box center [359, 586] width 80 height 15
click at [319, 593] on input "Collapse categories" at bounding box center [304, 586] width 29 height 29
checkbox input "false"
click at [391, 539] on div "Free items Branch specific items Has choices Upsell items Availability filters …" at bounding box center [432, 463] width 272 height 336
click at [374, 568] on label "Collapse sections" at bounding box center [339, 557] width 100 height 29
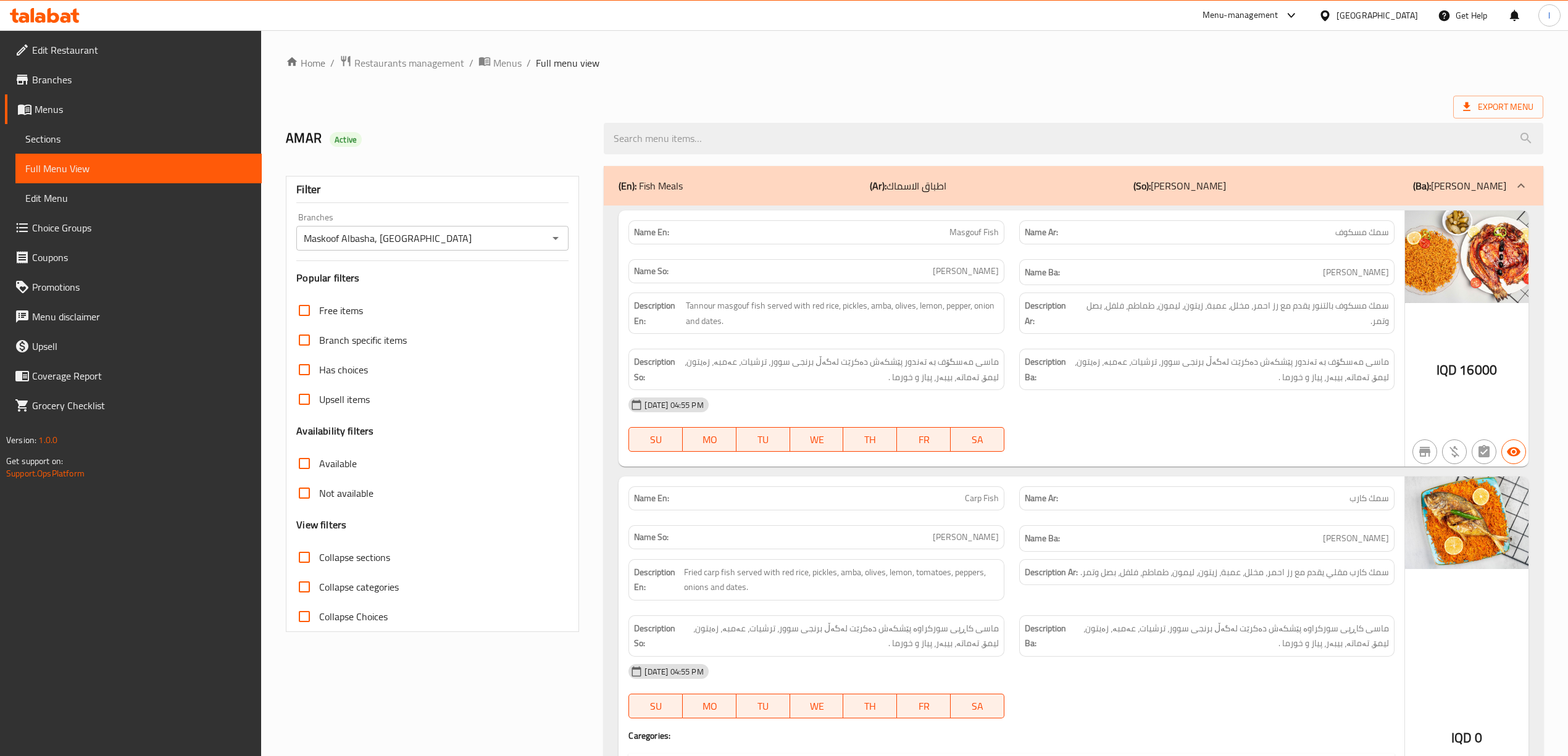
click at [319, 568] on input "Collapse sections" at bounding box center [304, 557] width 29 height 29
checkbox input "true"
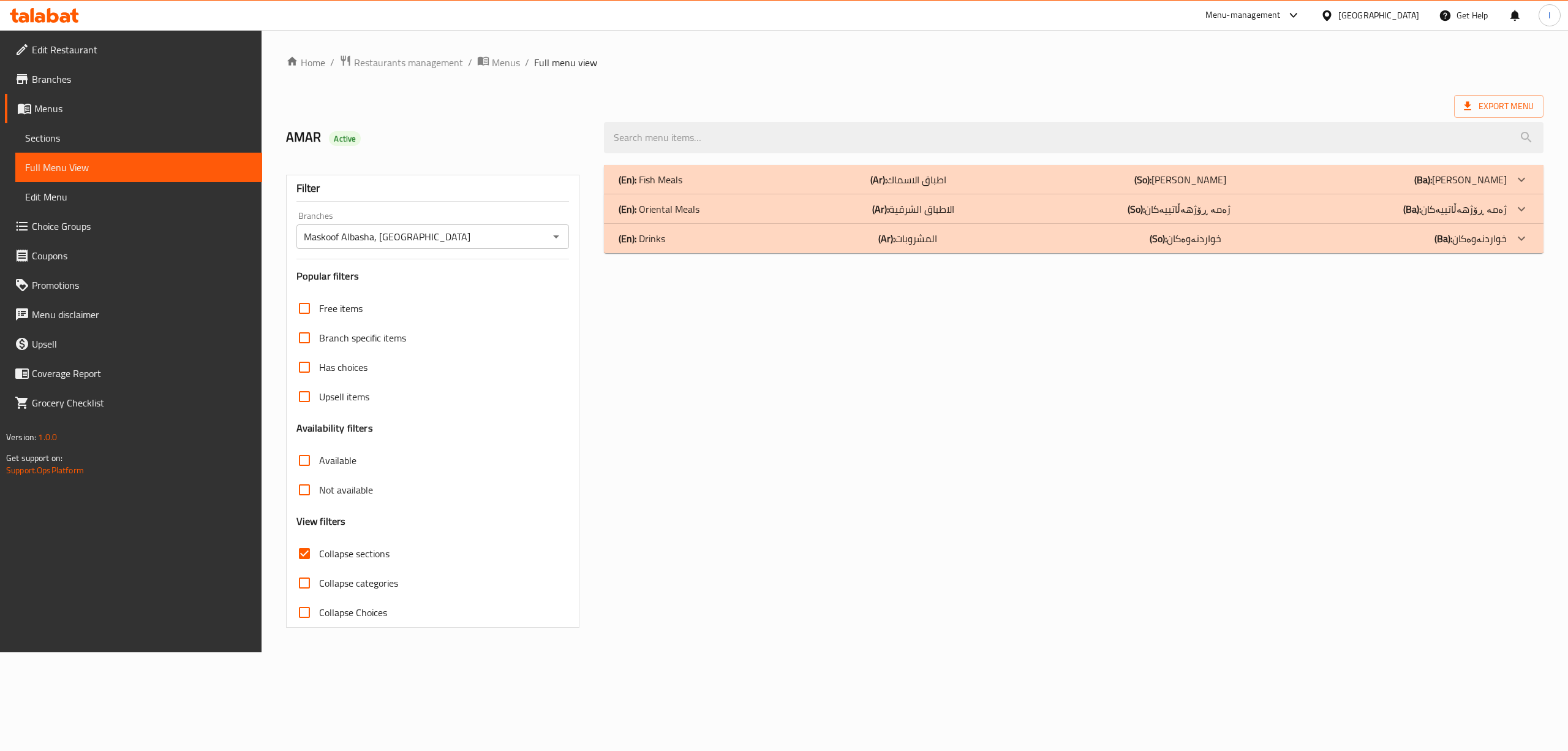
click at [780, 187] on div "(En): Oriental Meals (Ar): الاطباق الشرقية (So): ژەمە ڕۆژهەڵاتییەکان (Ba): ژەمە…" at bounding box center [1063, 179] width 888 height 15
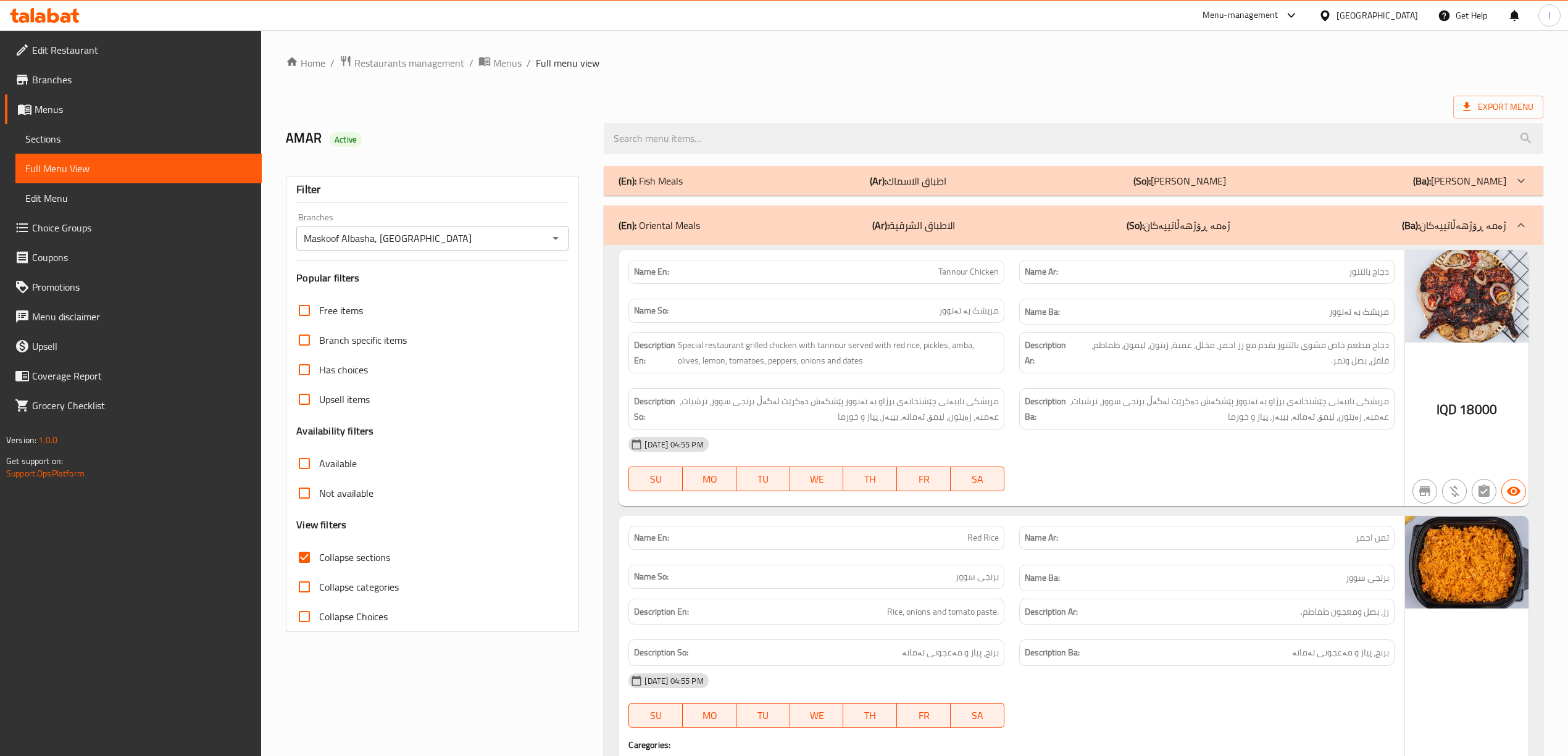
click at [949, 168] on div "(En): Fish Meals (Ar): اطباق الاسماك (So): ژەمەکانی ماسی (Ba): ژەمەکانی ماسی" at bounding box center [1072, 180] width 938 height 29
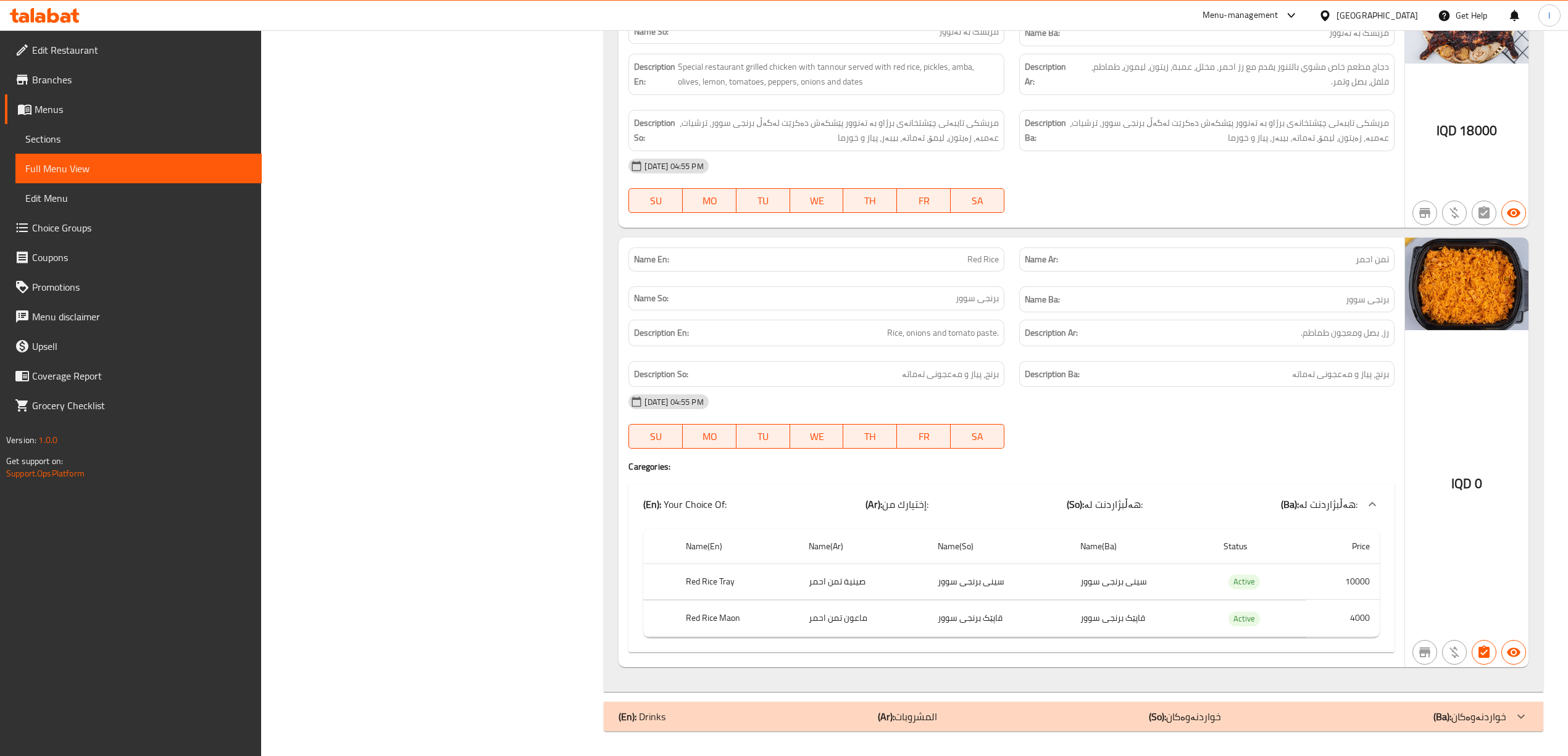
scroll to position [3170, 0]
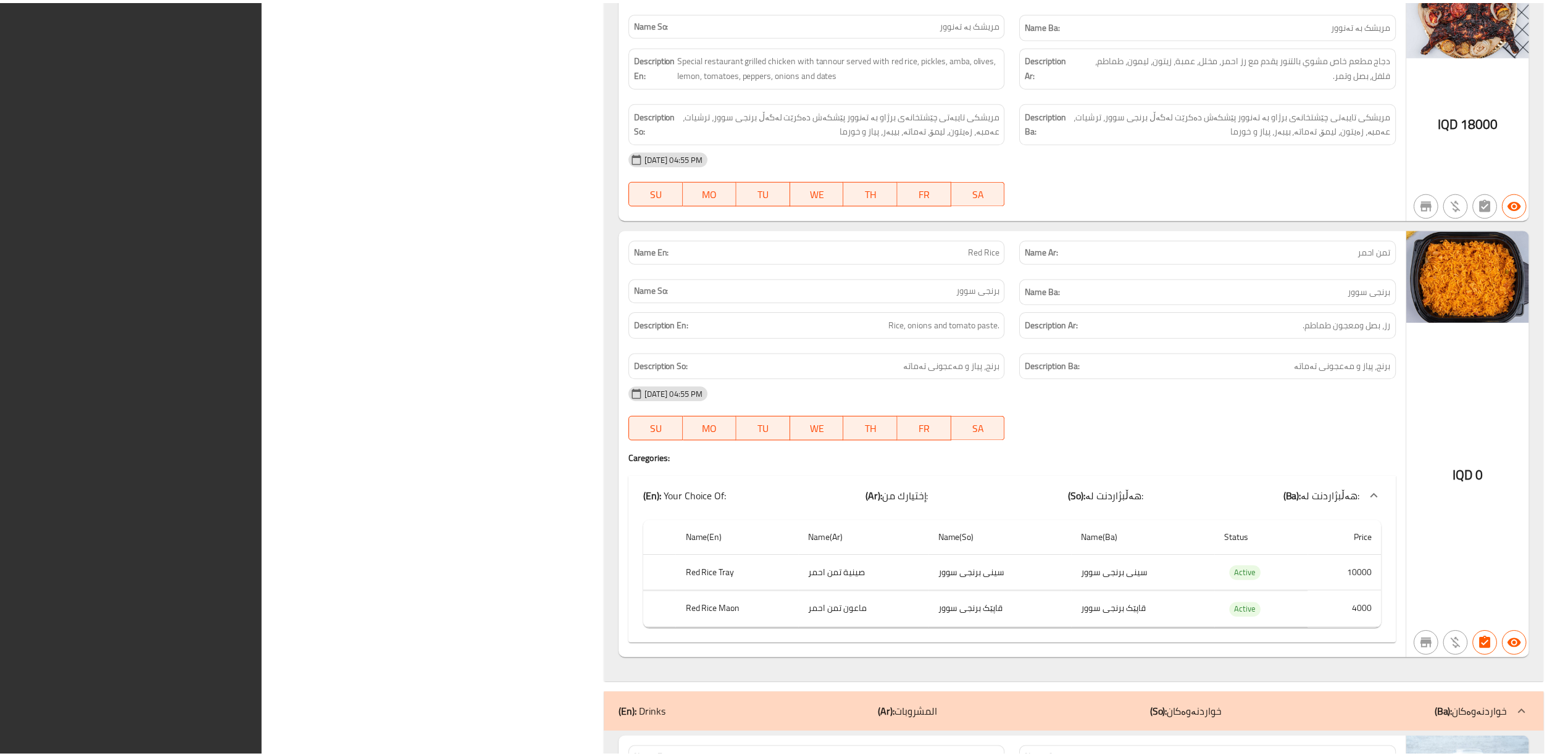
scroll to position [3676, 0]
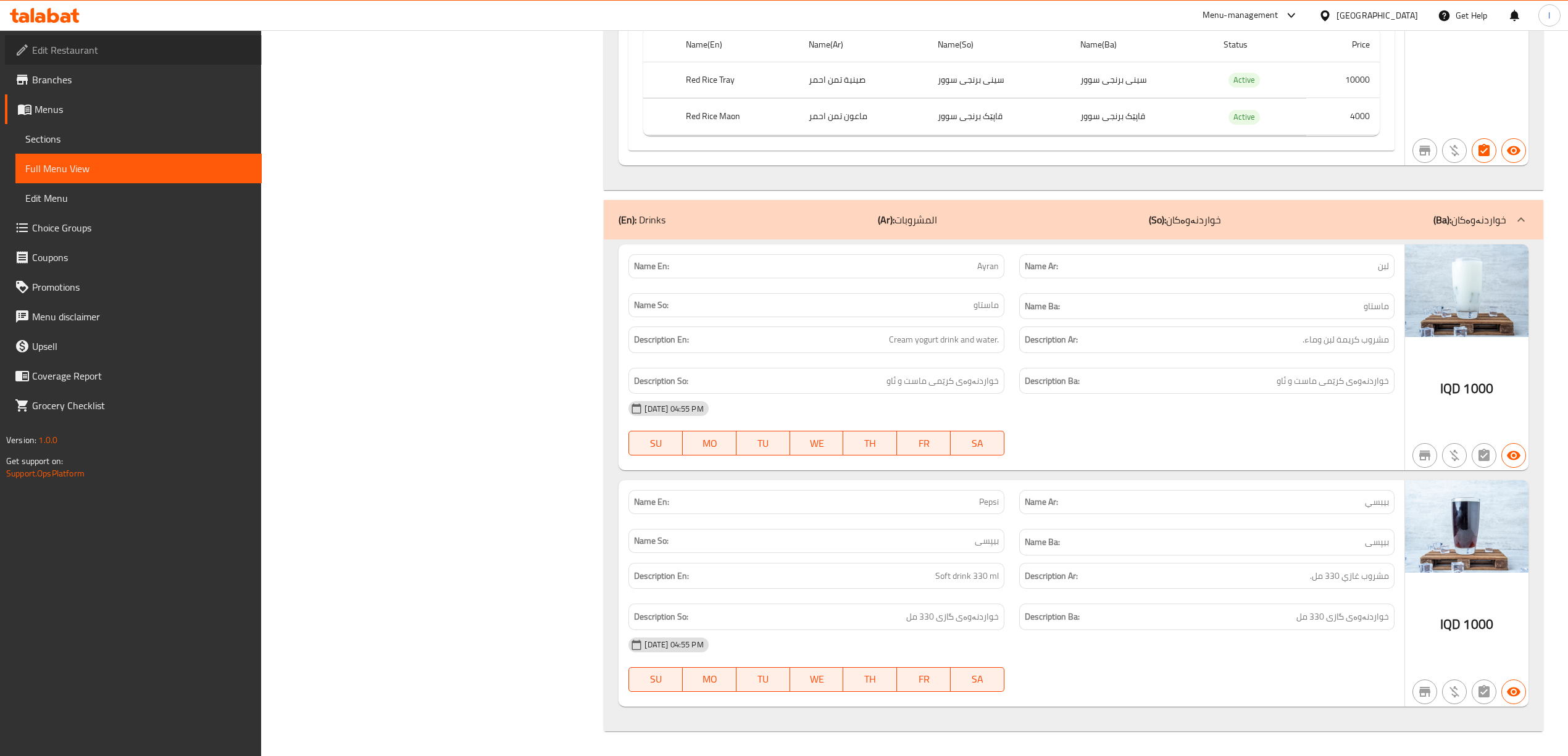
click at [114, 55] on span "Edit Restaurant" at bounding box center [141, 50] width 219 height 15
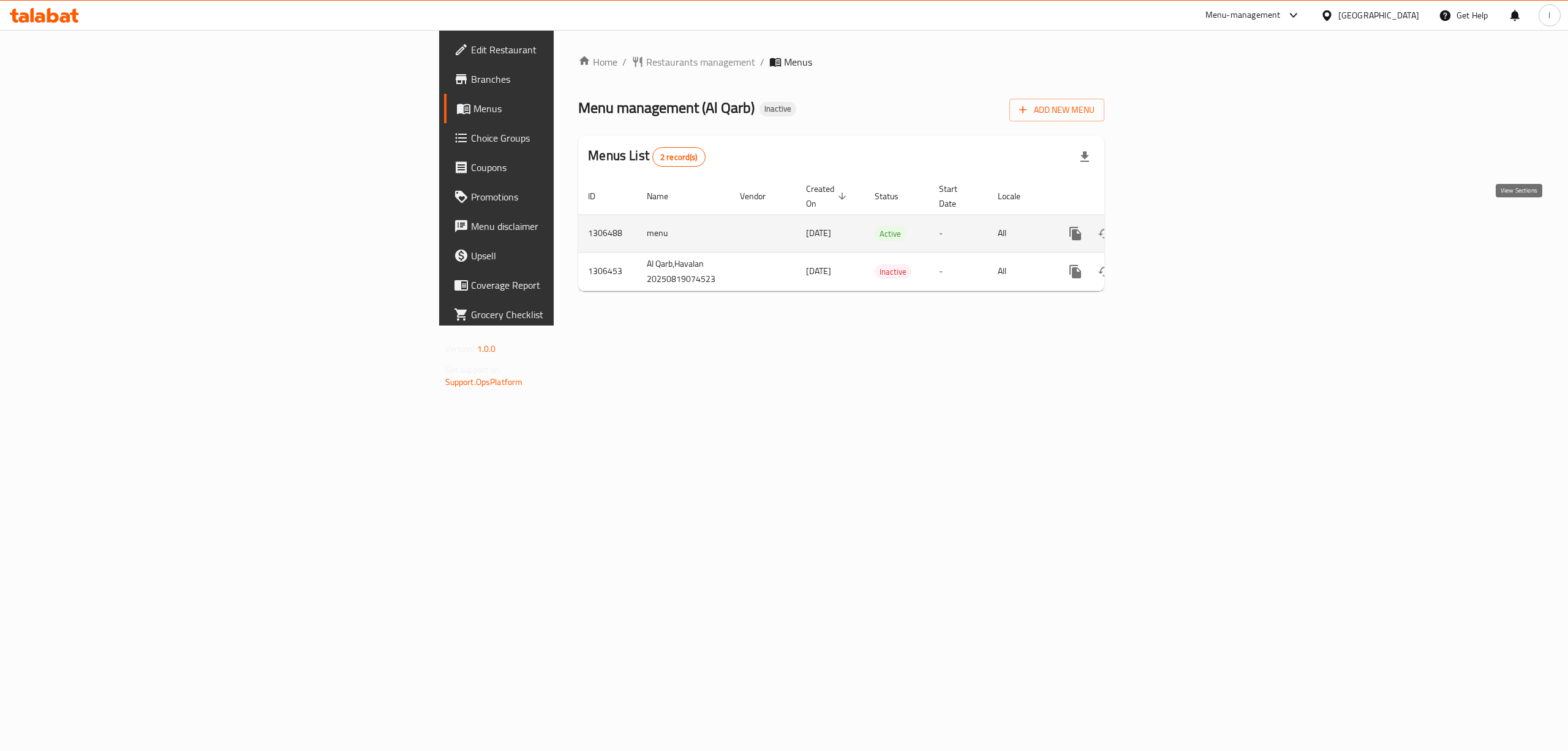
click at [1179, 222] on link "enhanced table" at bounding box center [1164, 233] width 29 height 29
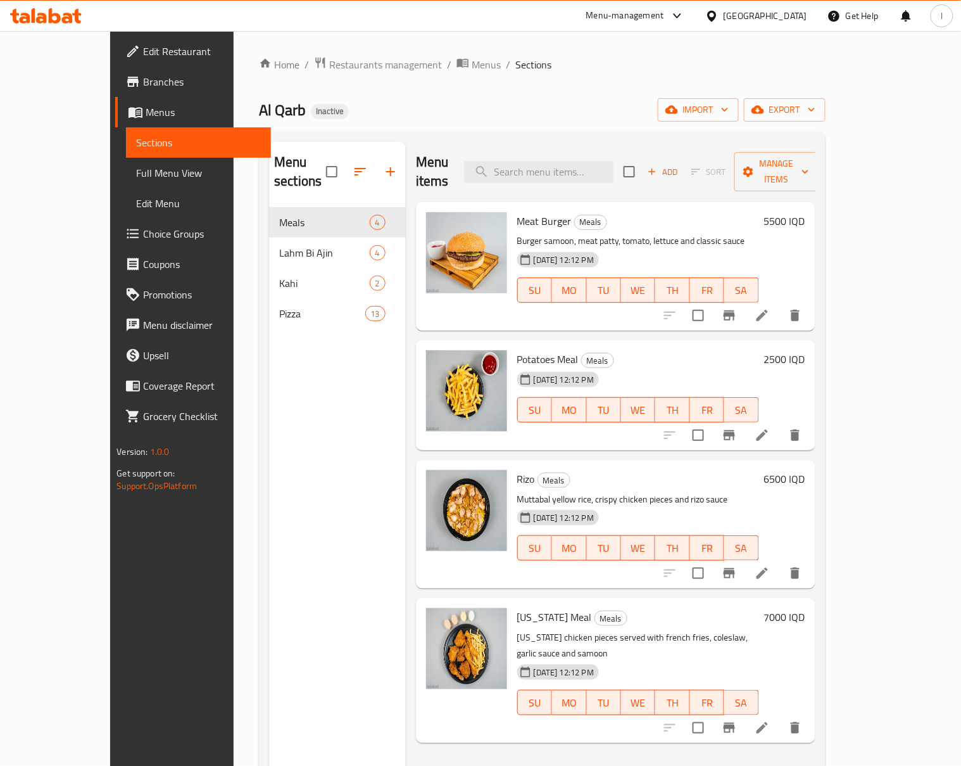
click at [136, 181] on span "Full Menu View" at bounding box center [198, 172] width 125 height 15
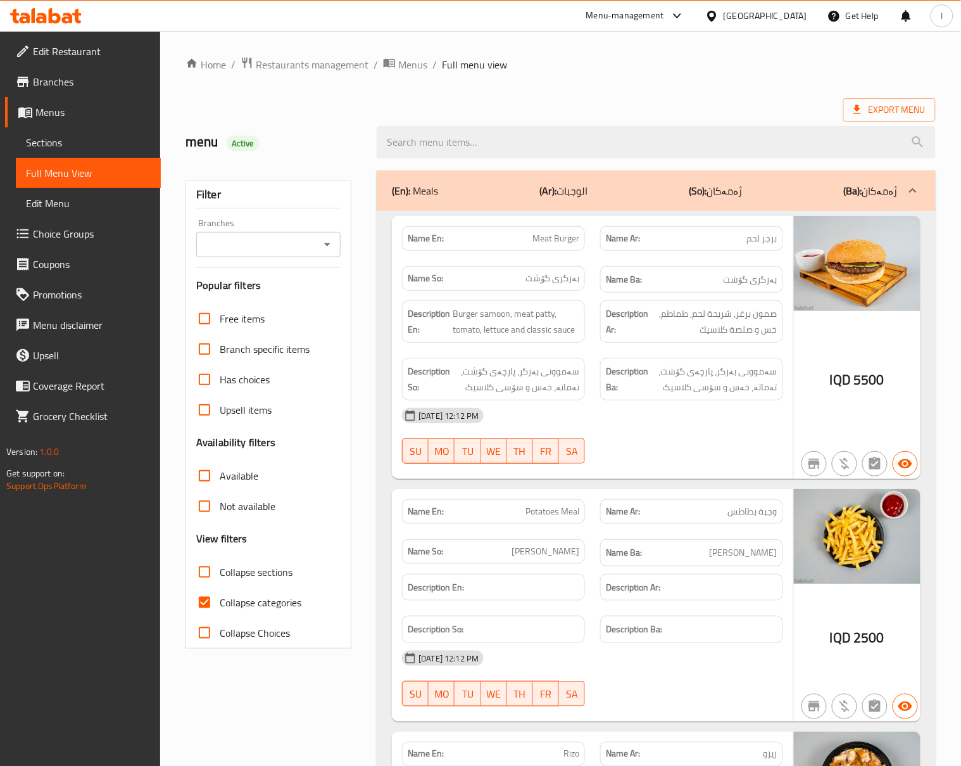
click at [229, 257] on div "Branches" at bounding box center [268, 244] width 144 height 25
click at [264, 255] on div "Branches" at bounding box center [268, 244] width 144 height 25
click at [331, 253] on div at bounding box center [327, 245] width 16 height 18
click at [331, 250] on icon "Open" at bounding box center [327, 244] width 15 height 15
click at [315, 298] on li "Al Qarb,Havalan" at bounding box center [268, 308] width 144 height 38
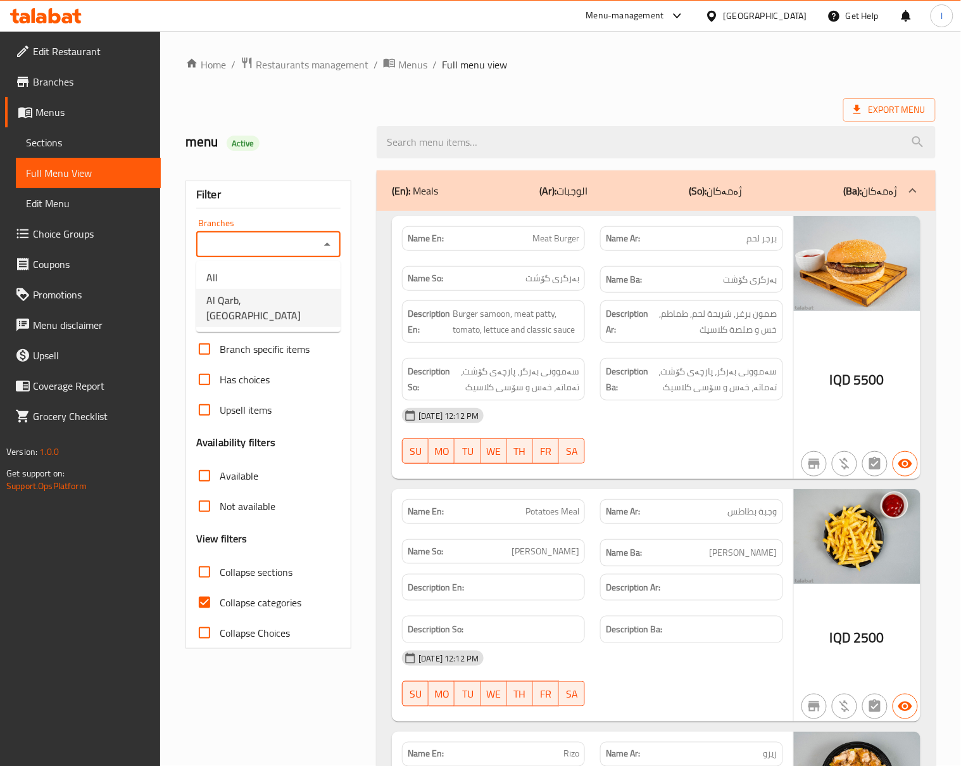
type input "Al Qarb,Havalan"
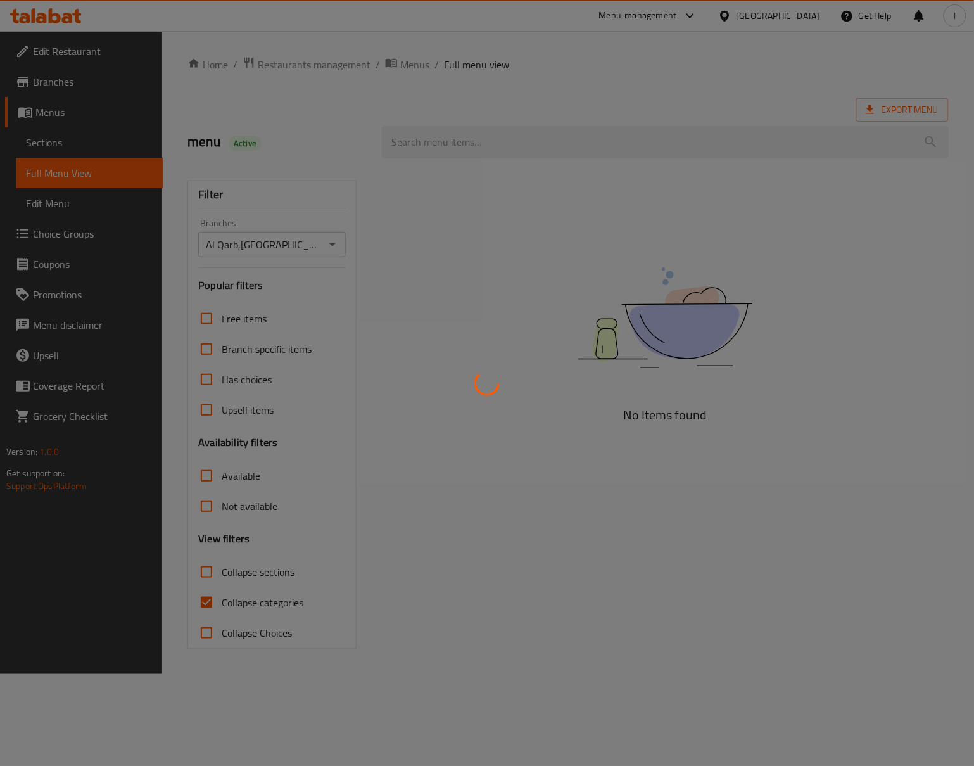
click at [269, 599] on div at bounding box center [487, 383] width 974 height 766
click at [254, 606] on div at bounding box center [487, 383] width 974 height 766
click at [241, 601] on div at bounding box center [487, 383] width 974 height 766
click at [220, 599] on div at bounding box center [487, 383] width 974 height 766
click at [219, 599] on div at bounding box center [487, 383] width 974 height 766
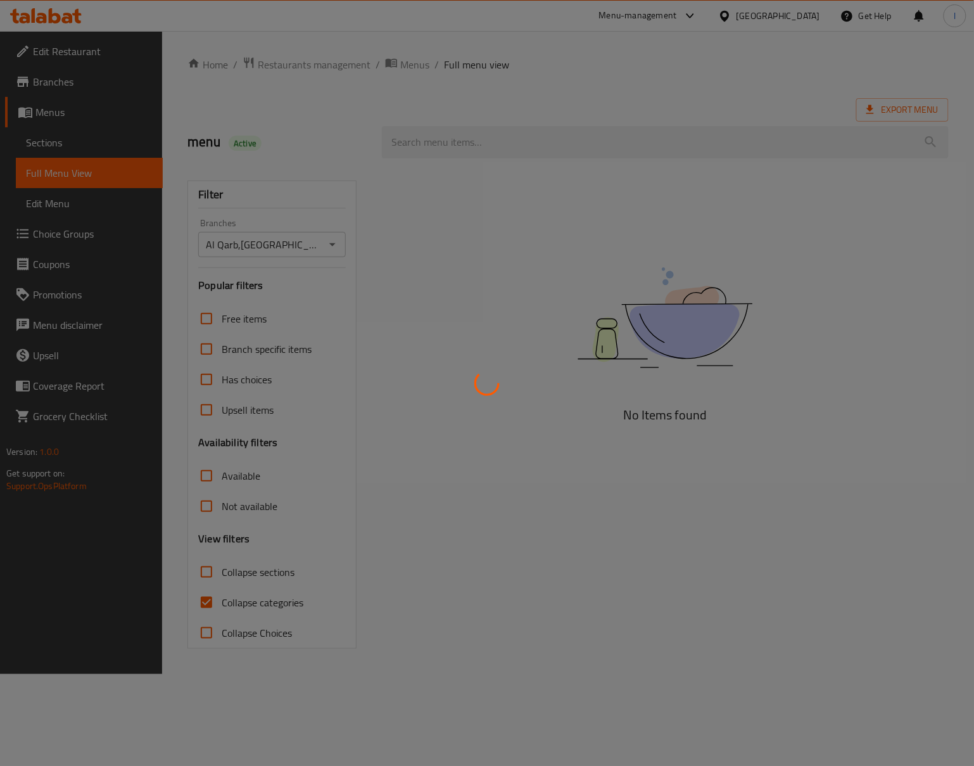
click at [218, 609] on div at bounding box center [487, 383] width 974 height 766
click at [206, 597] on div at bounding box center [487, 383] width 974 height 766
click at [222, 609] on div at bounding box center [487, 383] width 974 height 766
click at [295, 585] on div at bounding box center [487, 383] width 974 height 766
click at [244, 597] on div at bounding box center [487, 383] width 974 height 766
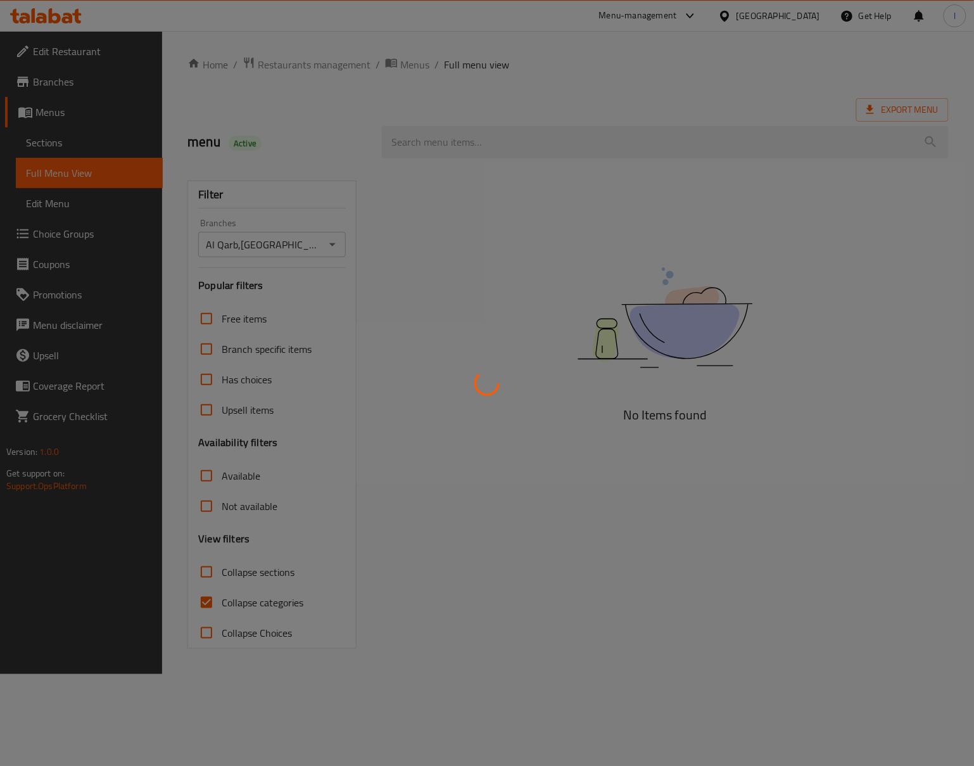
click at [198, 598] on div at bounding box center [487, 383] width 974 height 766
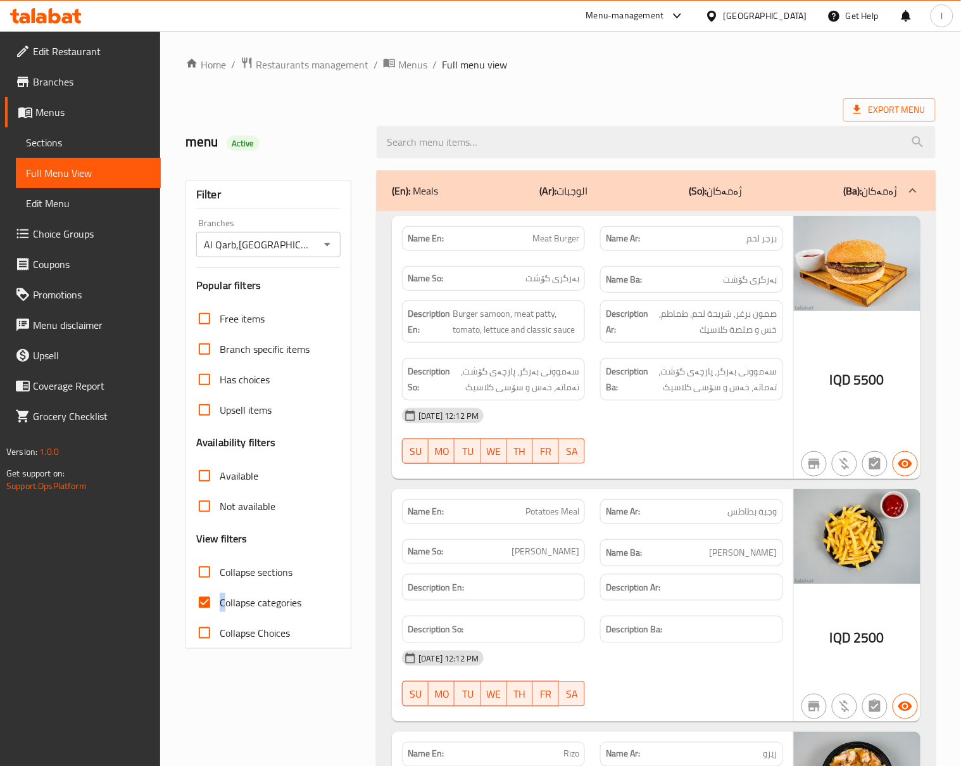
click at [224, 597] on span "Collapse categories" at bounding box center [261, 602] width 82 height 15
click at [250, 580] on span "Collapse sections" at bounding box center [256, 571] width 73 height 15
click at [220, 580] on input "Collapse sections" at bounding box center [204, 572] width 30 height 30
checkbox input "true"
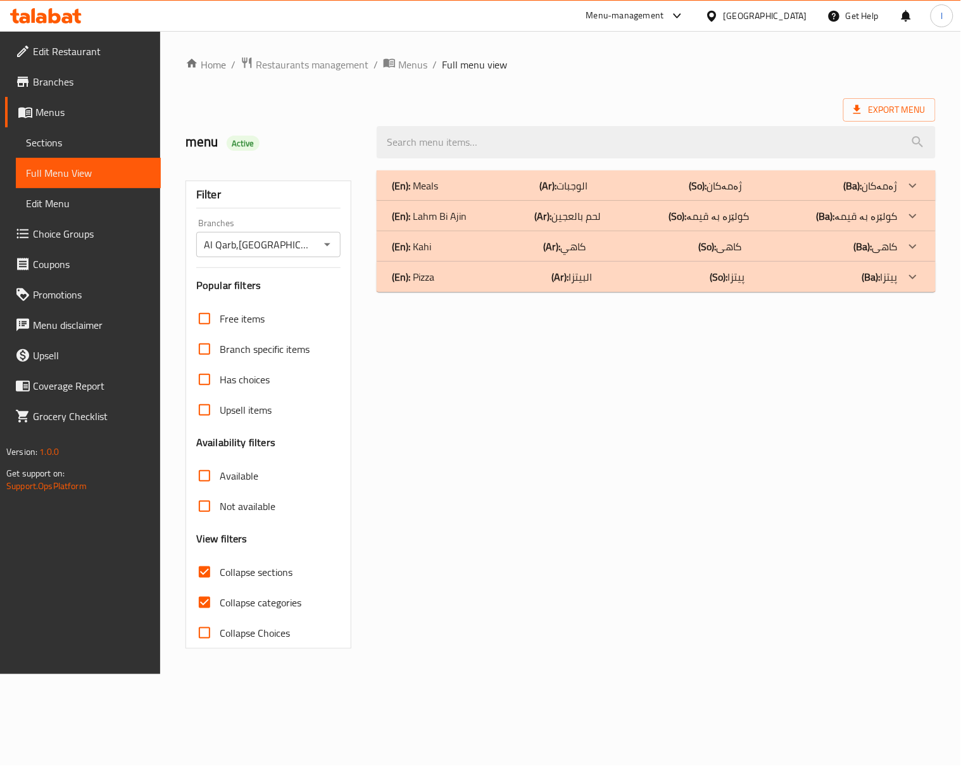
click at [236, 606] on span "Collapse categories" at bounding box center [261, 602] width 82 height 15
click at [220, 606] on input "Collapse categories" at bounding box center [204, 602] width 30 height 30
checkbox input "false"
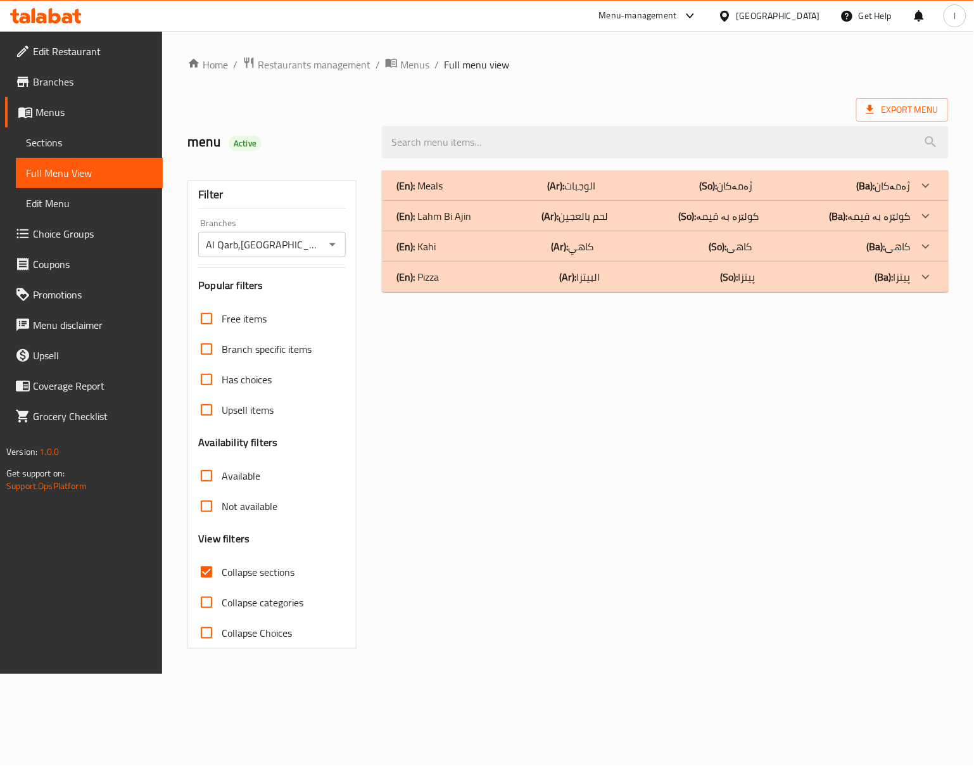
click at [649, 193] on div "(En): Pizza (Ar): البيتزا (So): پیتزا (Ba): پیتزا" at bounding box center [654, 185] width 514 height 15
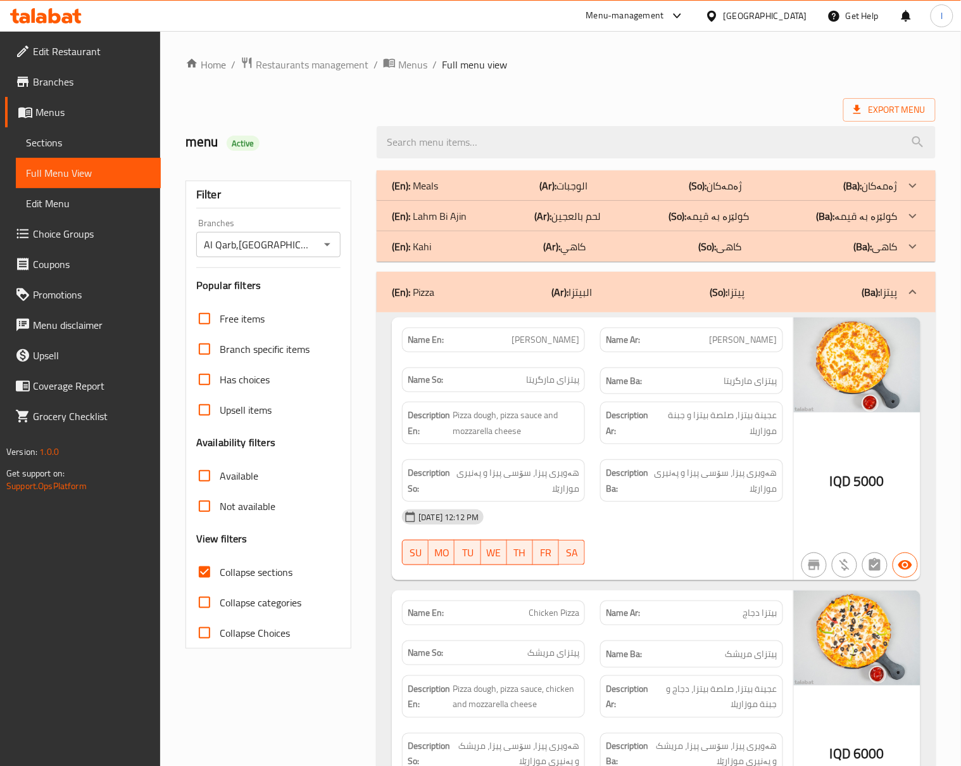
click at [741, 443] on div "Description Ar: عجينة بيتزا, صلصة بيتزا و جبنة موزاريلا" at bounding box center [691, 423] width 183 height 42
click at [735, 521] on div "19-08-2025 12:12 PM" at bounding box center [593, 517] width 397 height 30
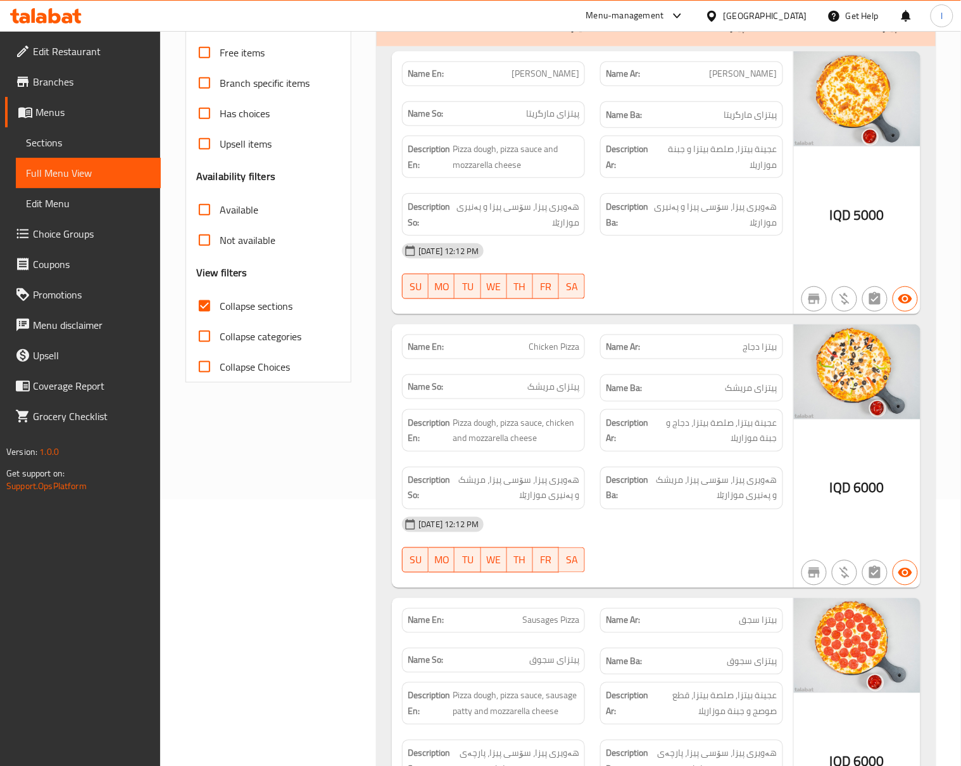
scroll to position [281, 0]
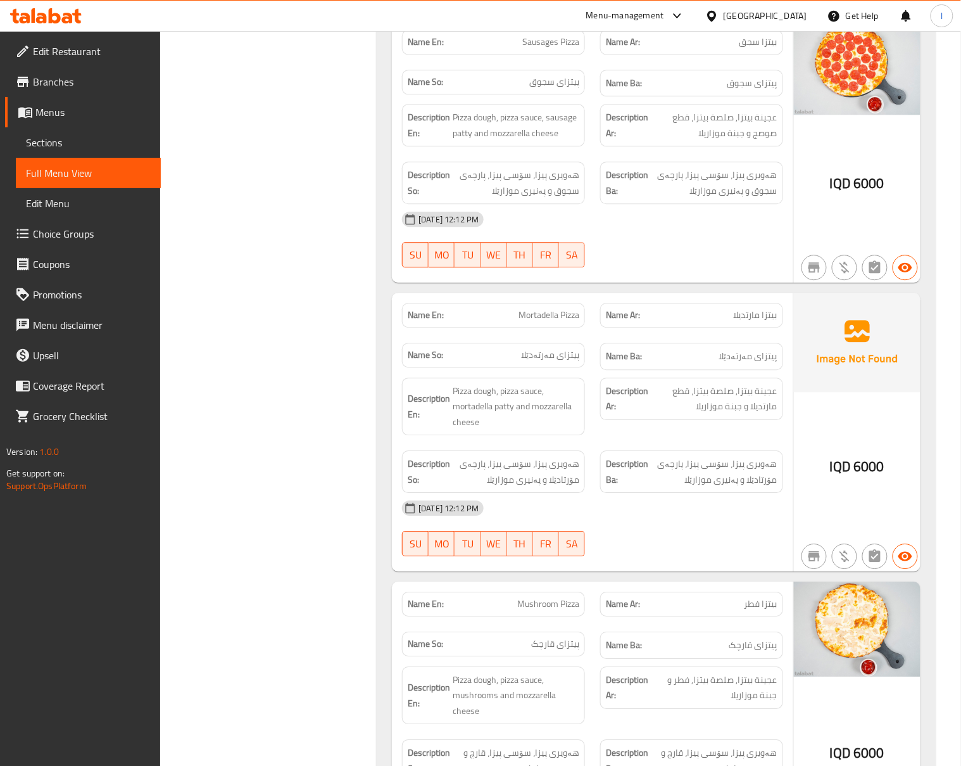
scroll to position [1126, 0]
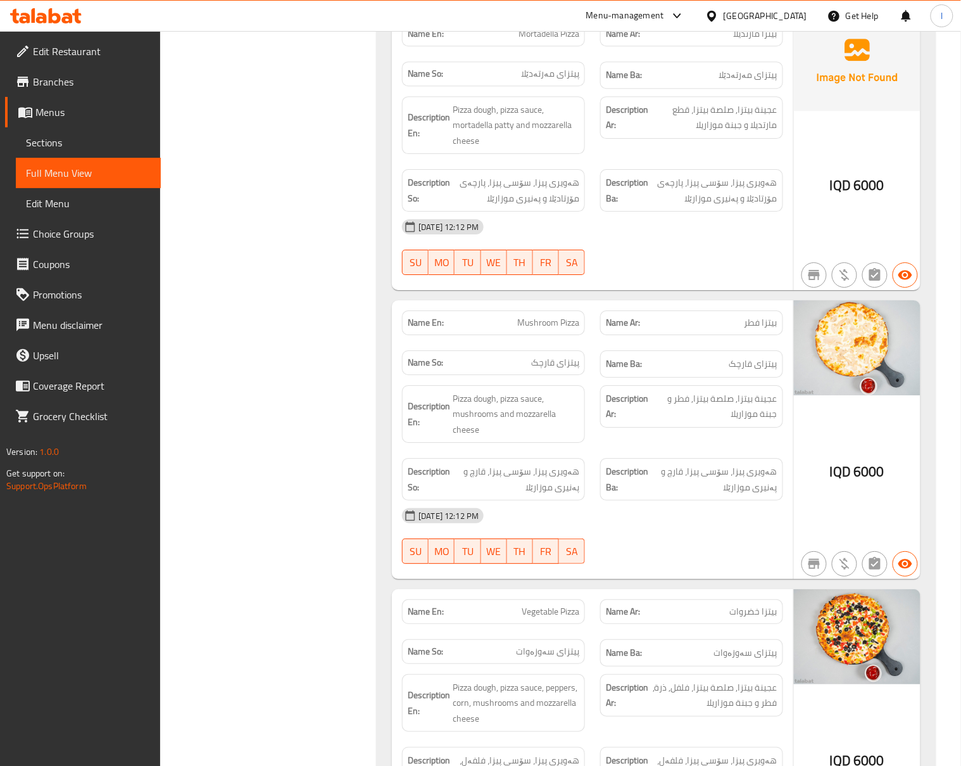
click at [561, 438] on span "Pizza dough, pizza sauce, mushrooms and mozzarella cheese" at bounding box center [516, 414] width 127 height 47
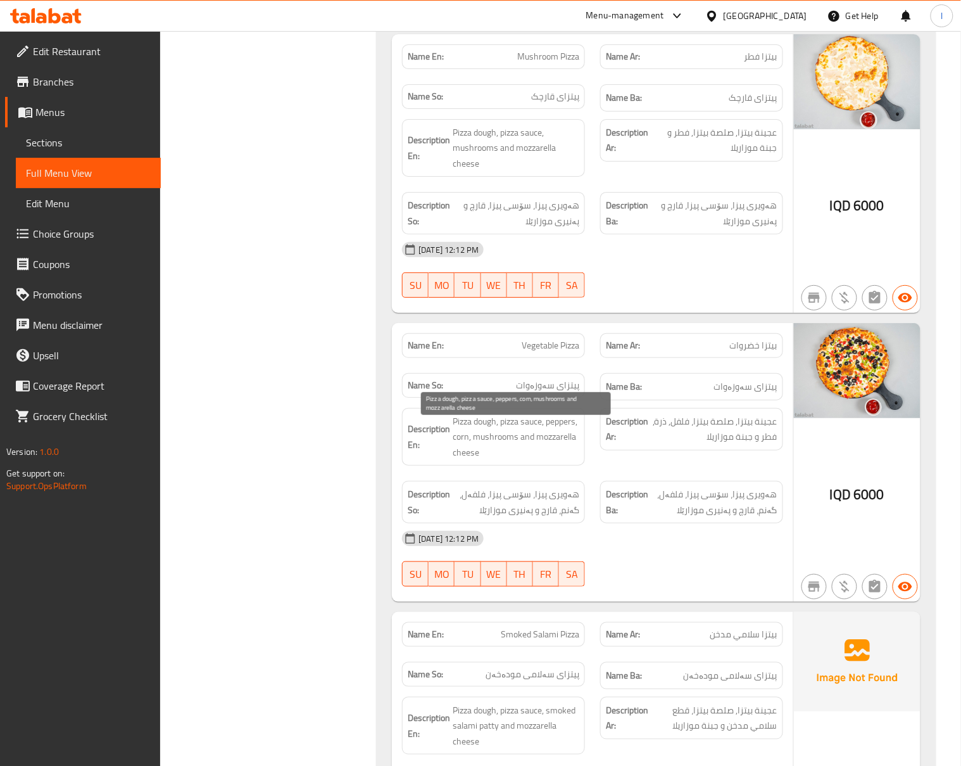
scroll to position [1407, 0]
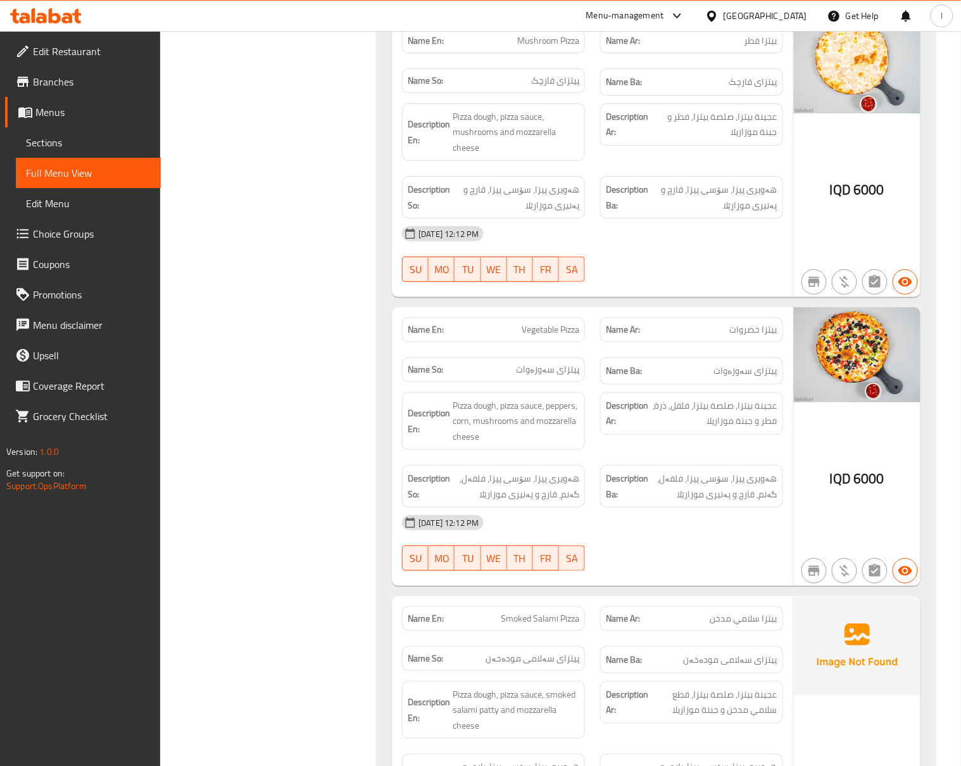
click at [367, 198] on div "Filter Branches Al Qarb,Havalan Branches Popular filters Free items Branch spec…" at bounding box center [273, 628] width 191 height 3746
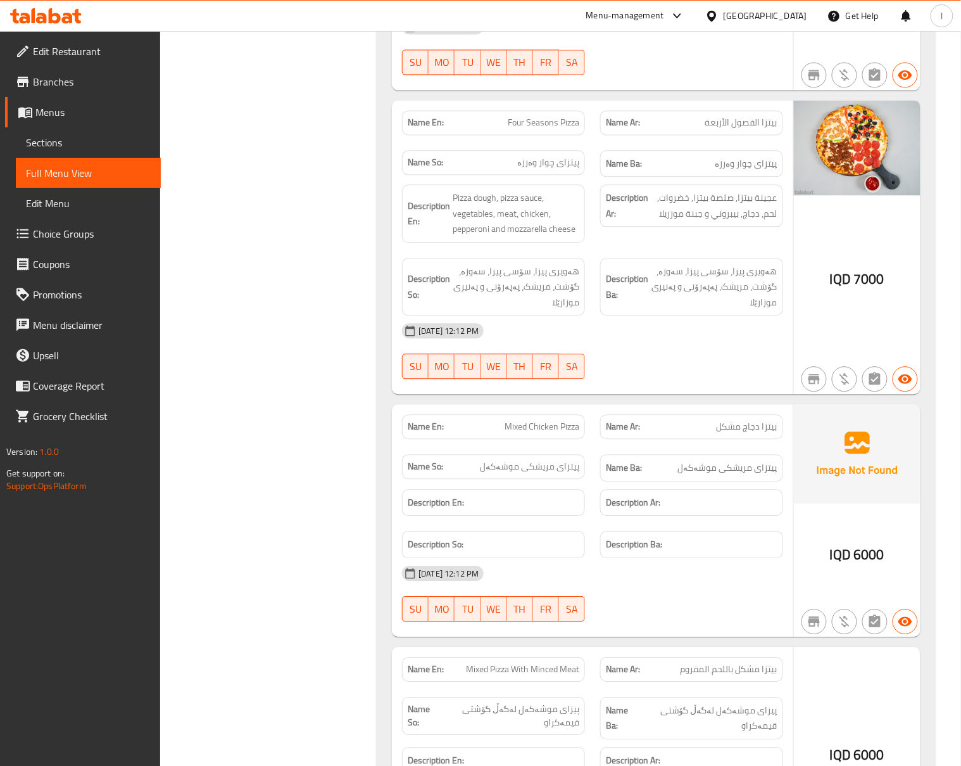
scroll to position [2252, 0]
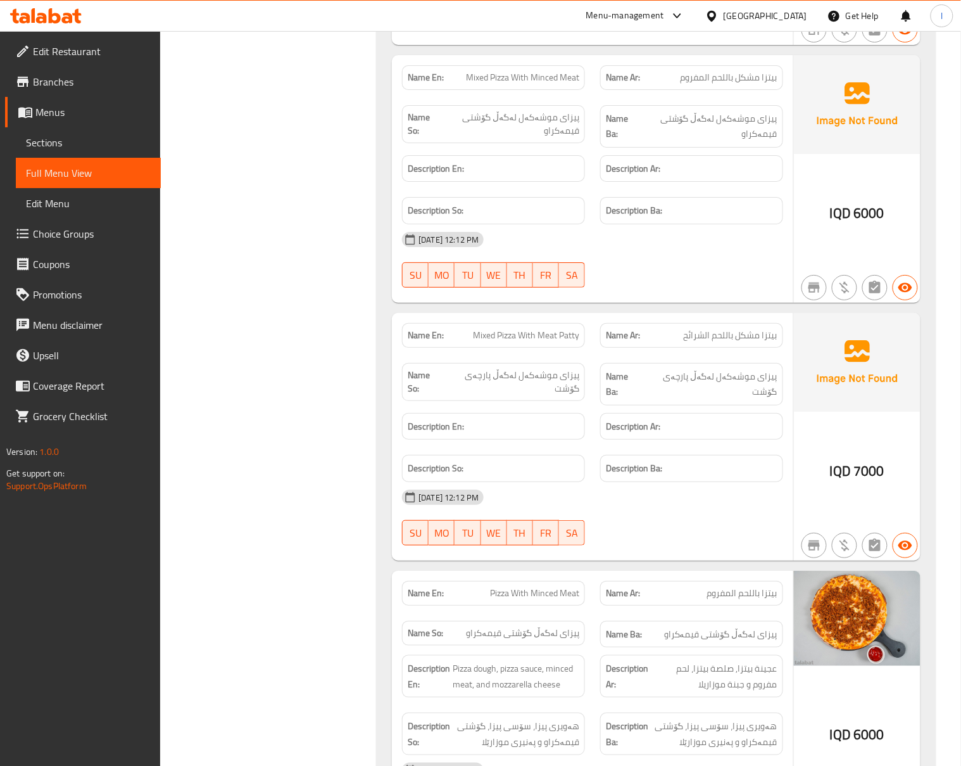
scroll to position [2815, 0]
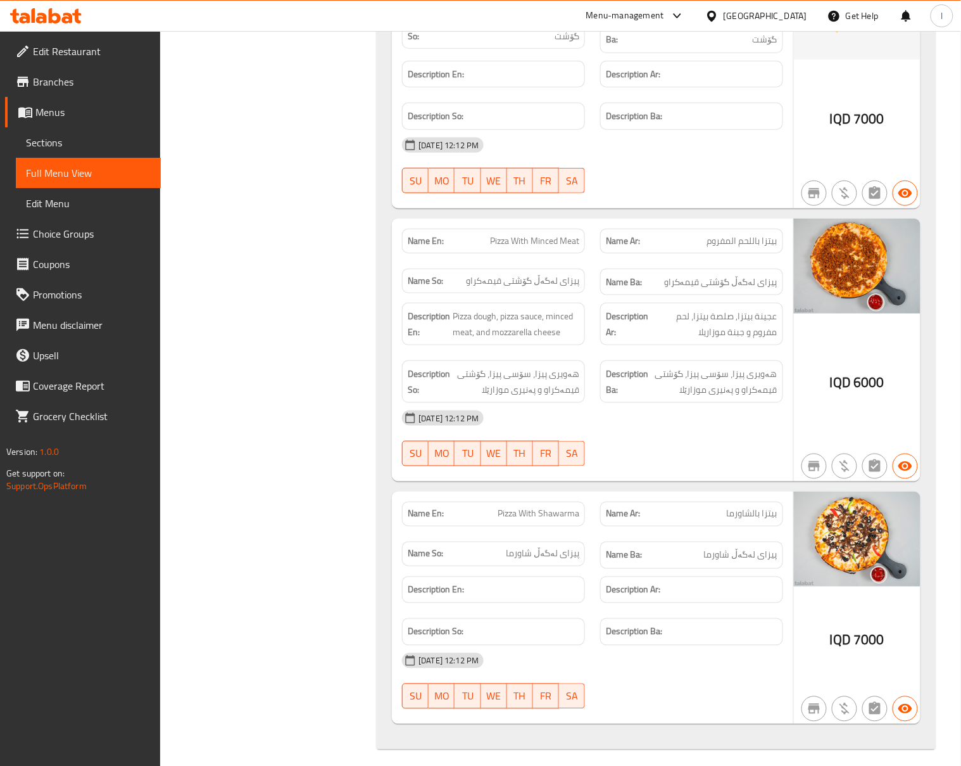
scroll to position [2769, 0]
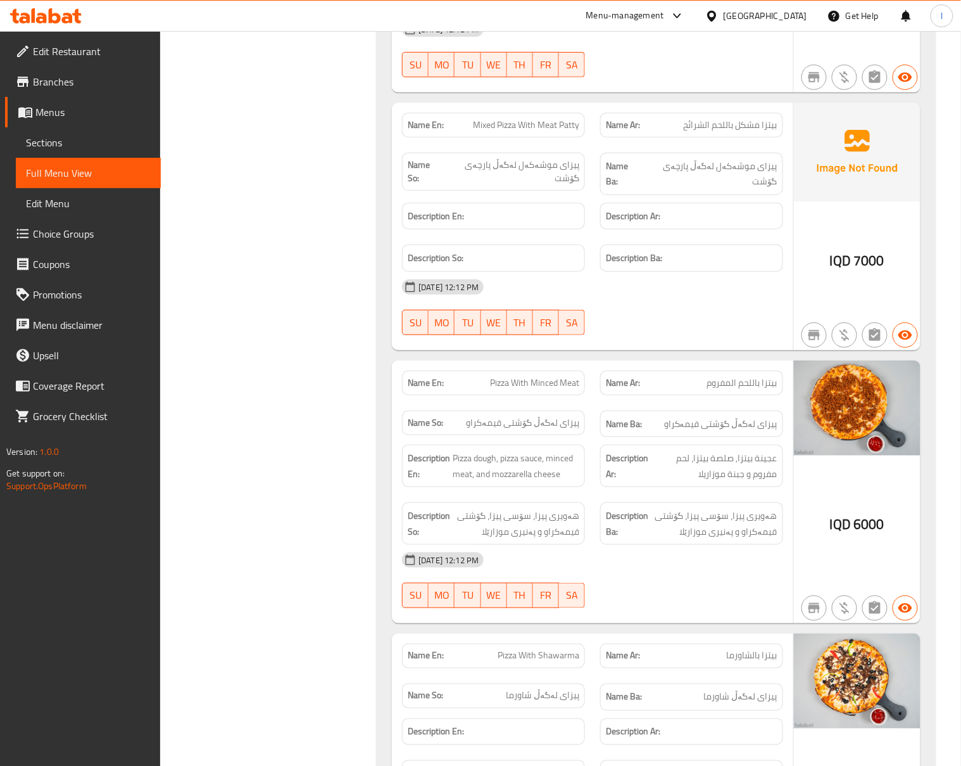
scroll to position [3050, 0]
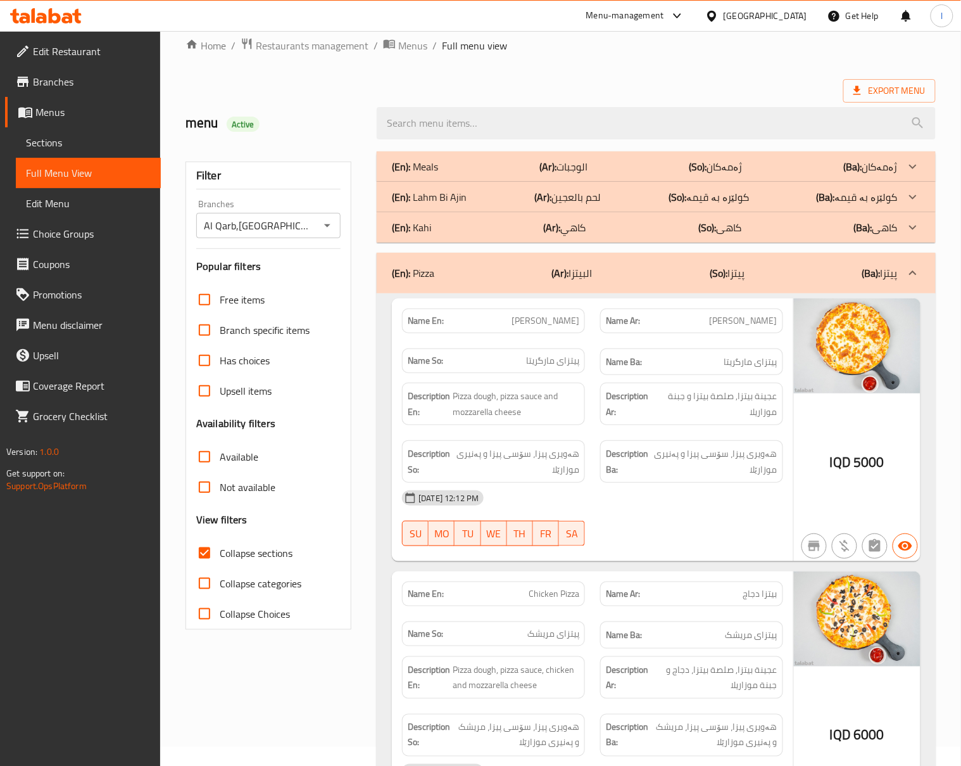
scroll to position [0, 0]
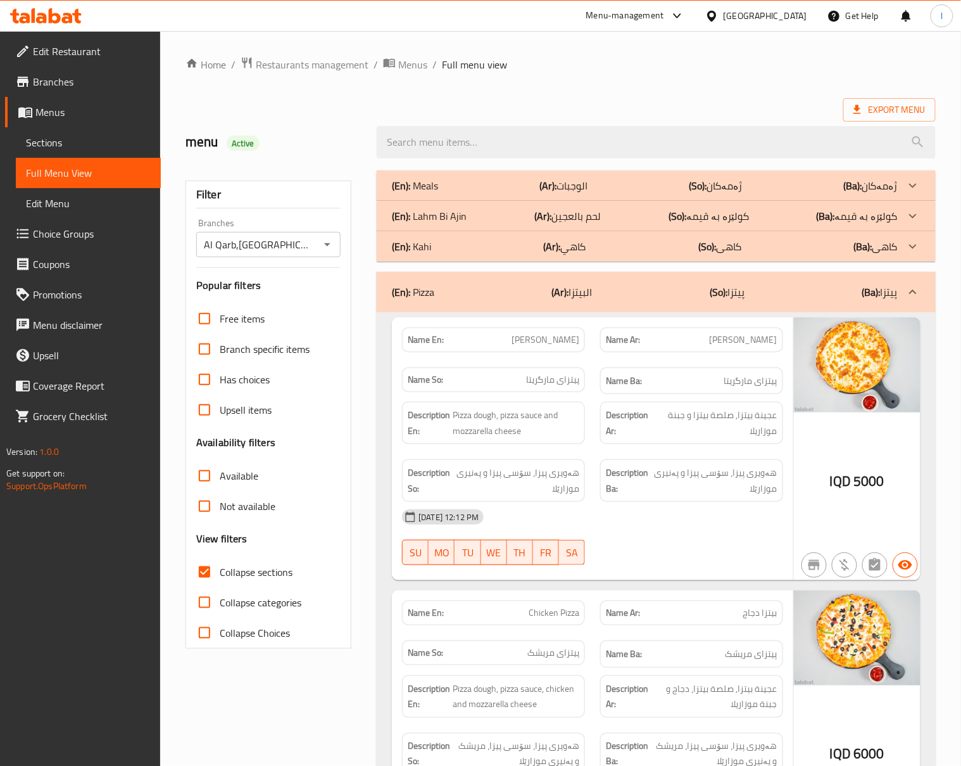
click at [665, 274] on div "(En): Pizza (Ar): البيتزا (So): پیتزا (Ba): پیتزا" at bounding box center [656, 292] width 559 height 41
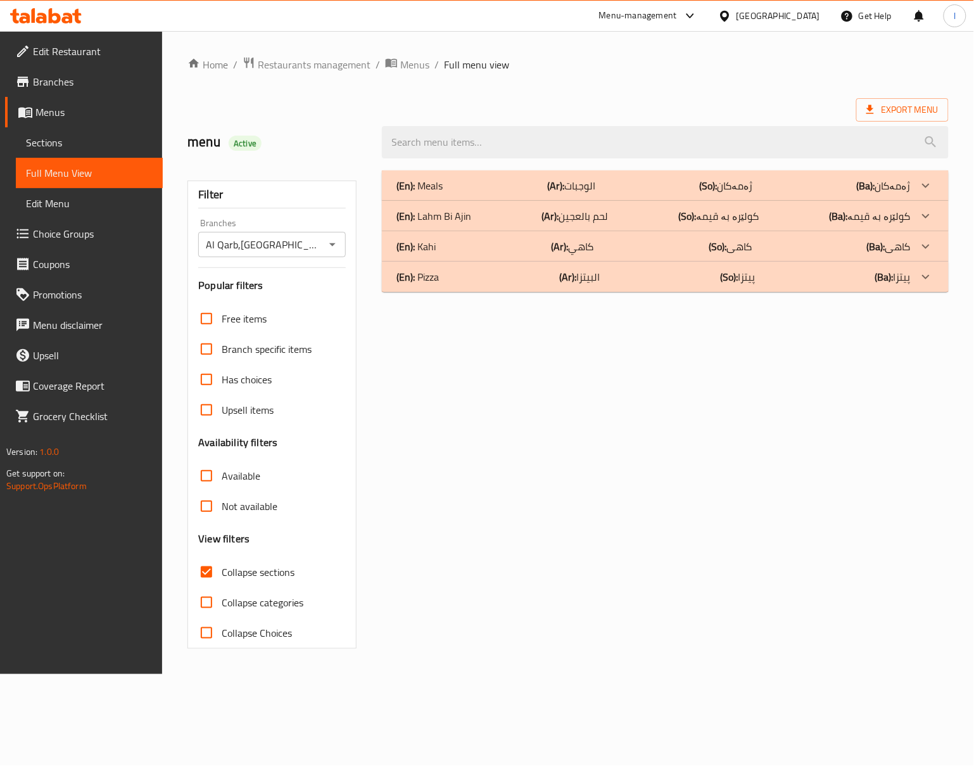
click at [589, 193] on p "(Ar): كاهي" at bounding box center [571, 185] width 48 height 15
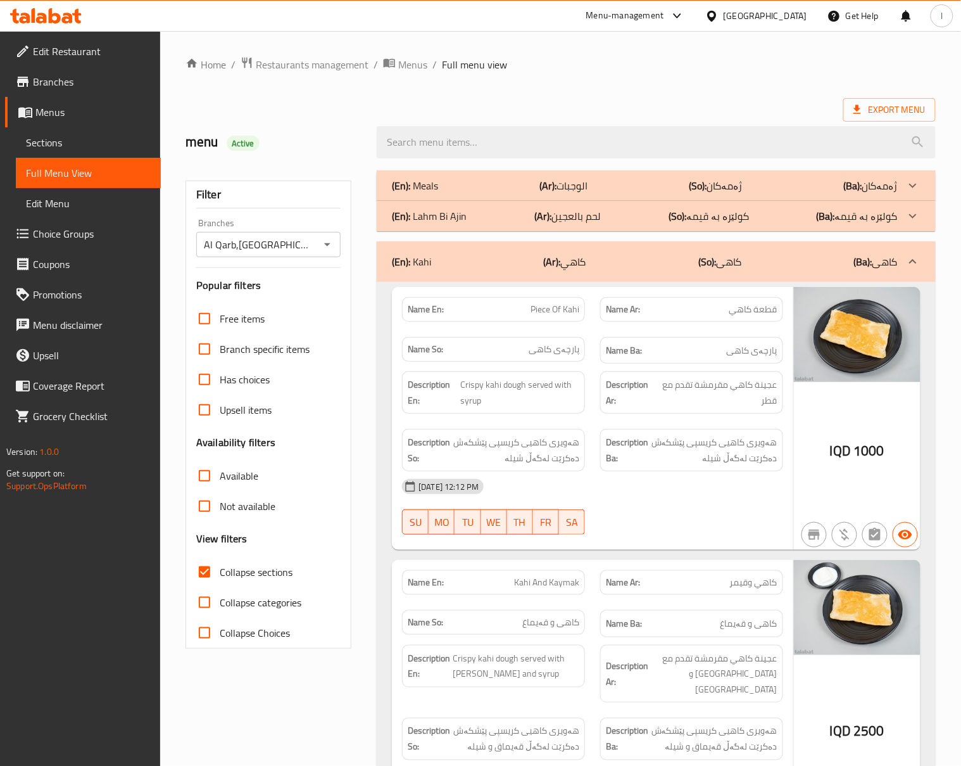
click at [679, 516] on div "19-08-2025 12:12 PM SU MO TU WE TH FR SA" at bounding box center [593, 506] width 397 height 71
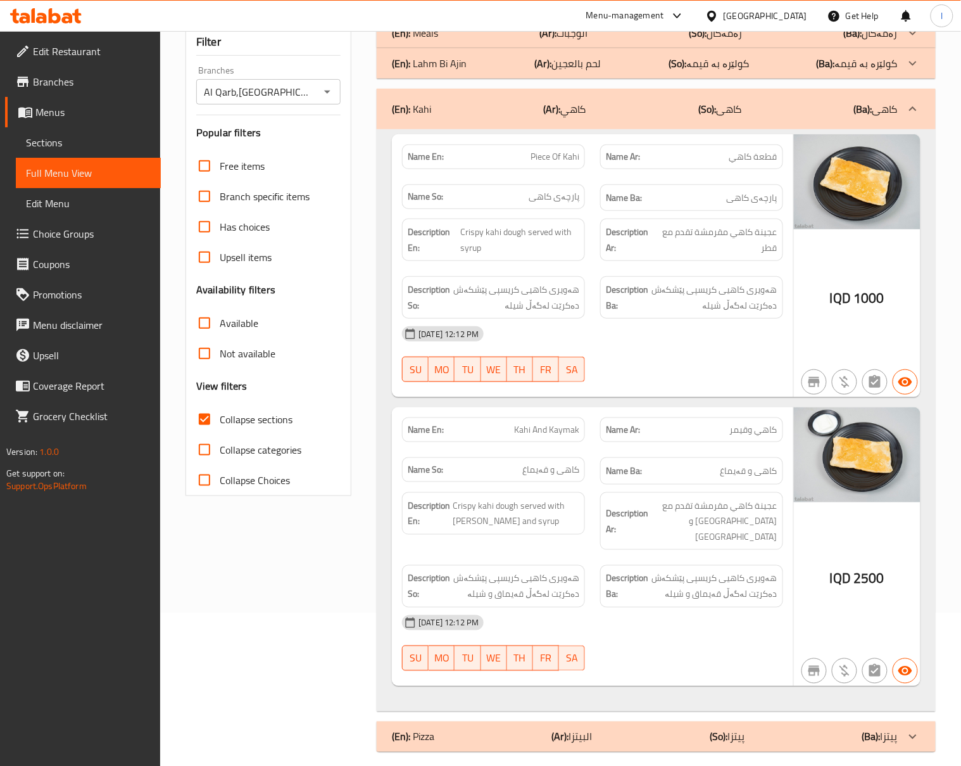
click at [718, 642] on div "19-08-2025 12:12 PM SU MO TU WE TH FR SA" at bounding box center [593, 642] width 397 height 71
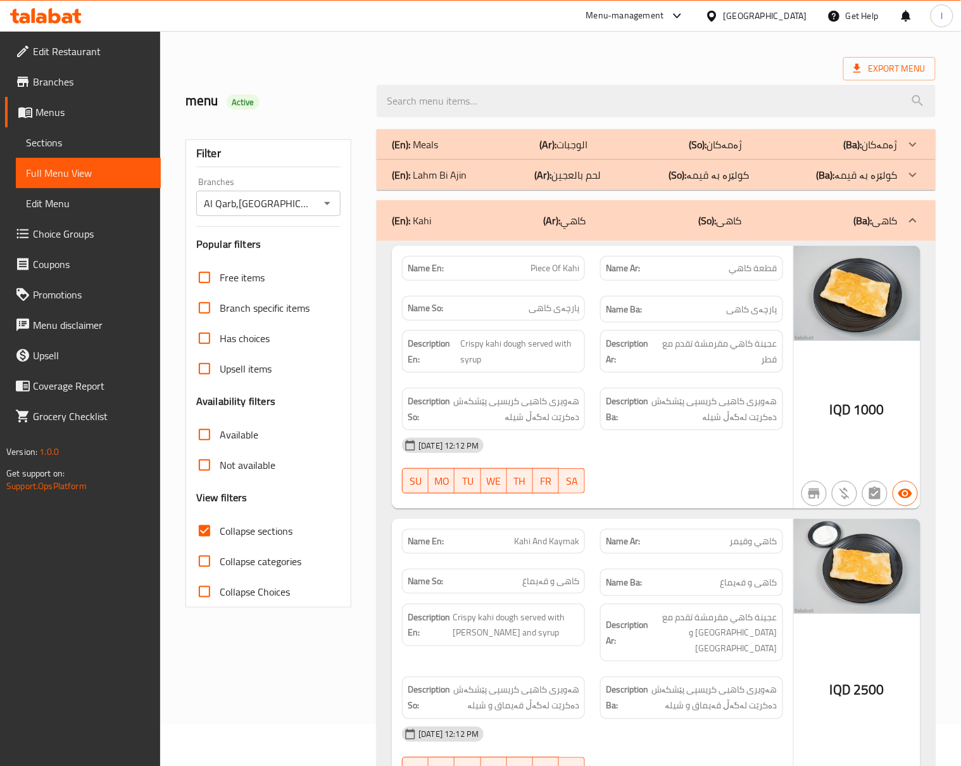
scroll to position [0, 0]
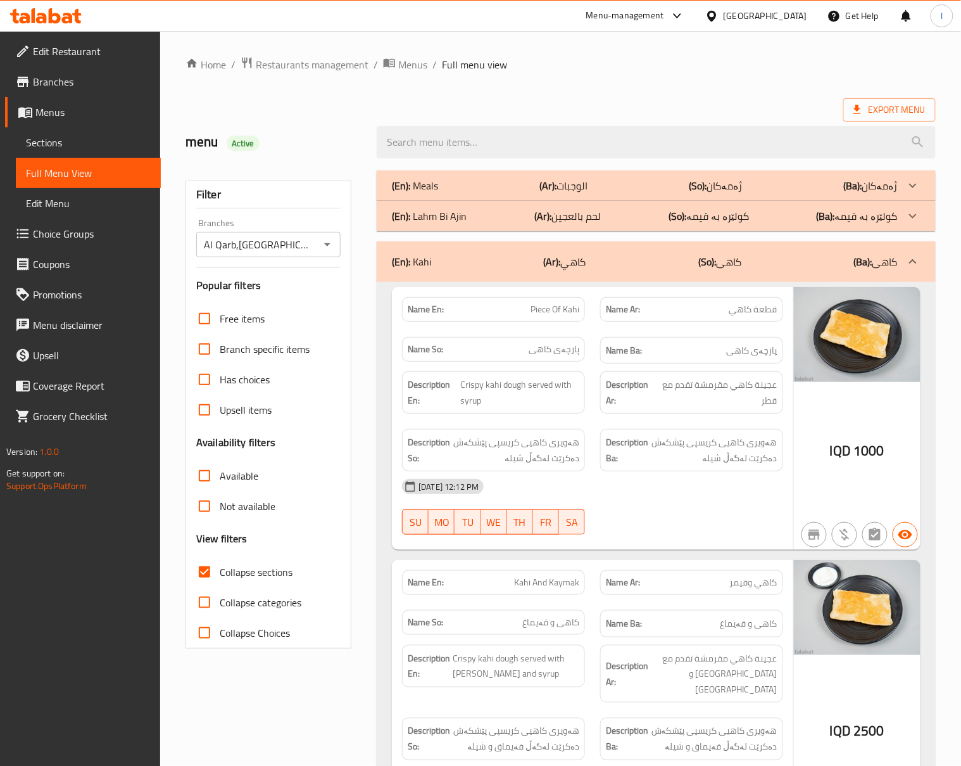
click at [735, 257] on p "(So): کاهی" at bounding box center [720, 261] width 43 height 15
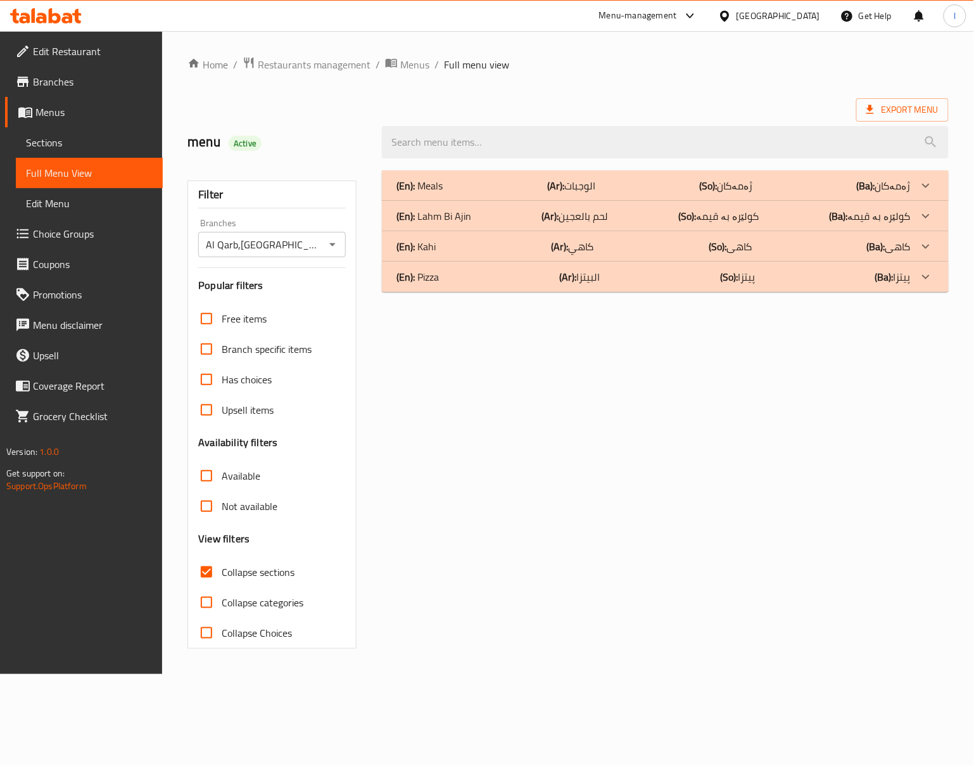
click at [467, 180] on div "(En): Meals (Ar): الوجبات (So): ژەمەکان (Ba): ژەمەکان" at bounding box center [654, 185] width 514 height 15
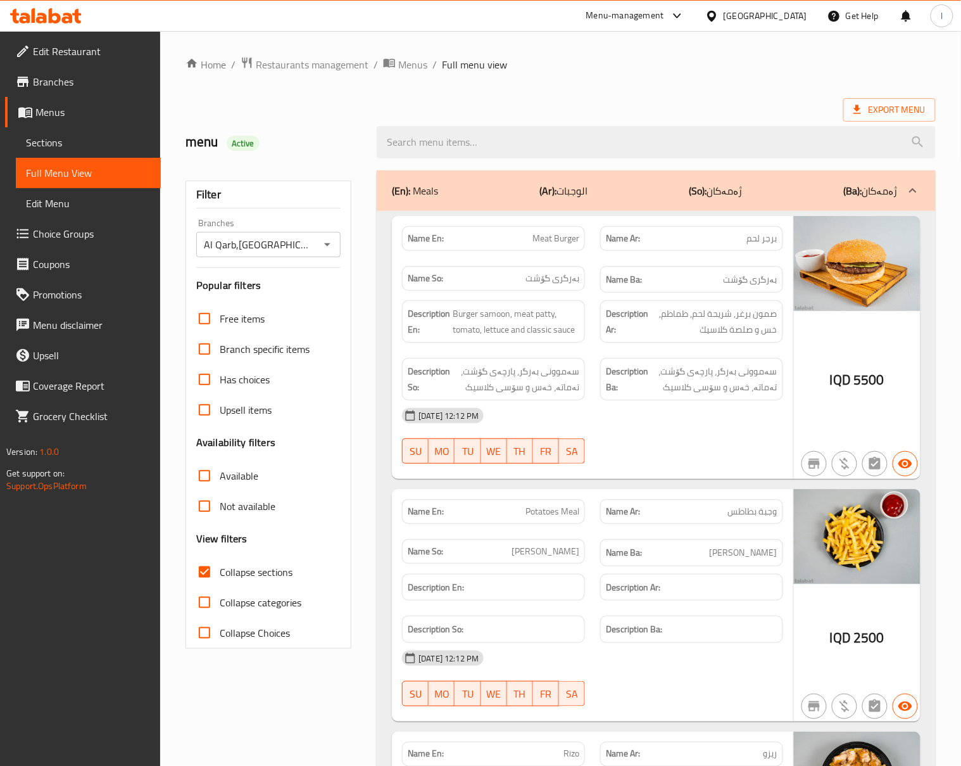
click at [671, 451] on div "19-08-2025 12:12 PM SU MO TU WE TH FR SA" at bounding box center [593, 435] width 397 height 71
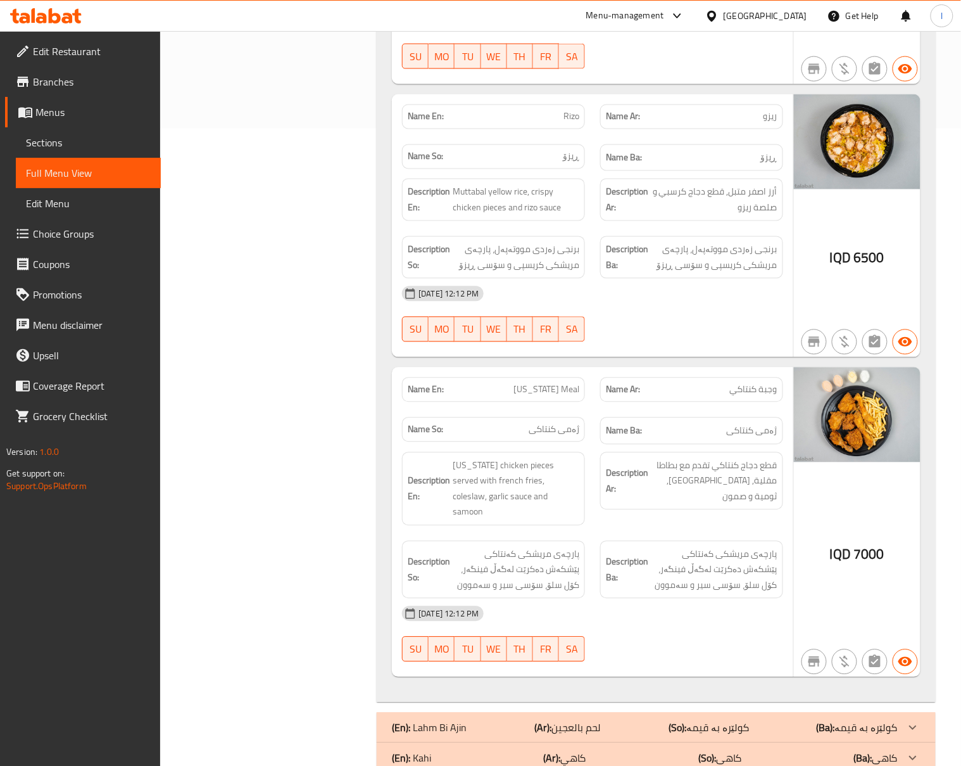
scroll to position [692, 0]
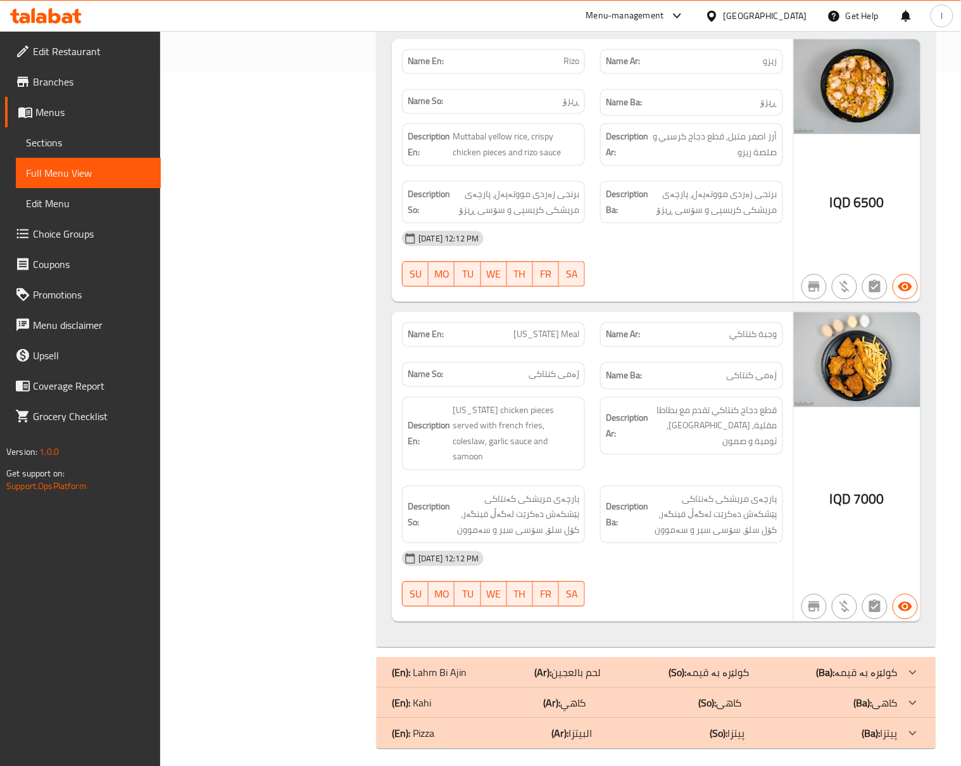
click at [675, 568] on div "19-08-2025 12:12 PM SU MO TU WE TH FR SA" at bounding box center [593, 578] width 397 height 71
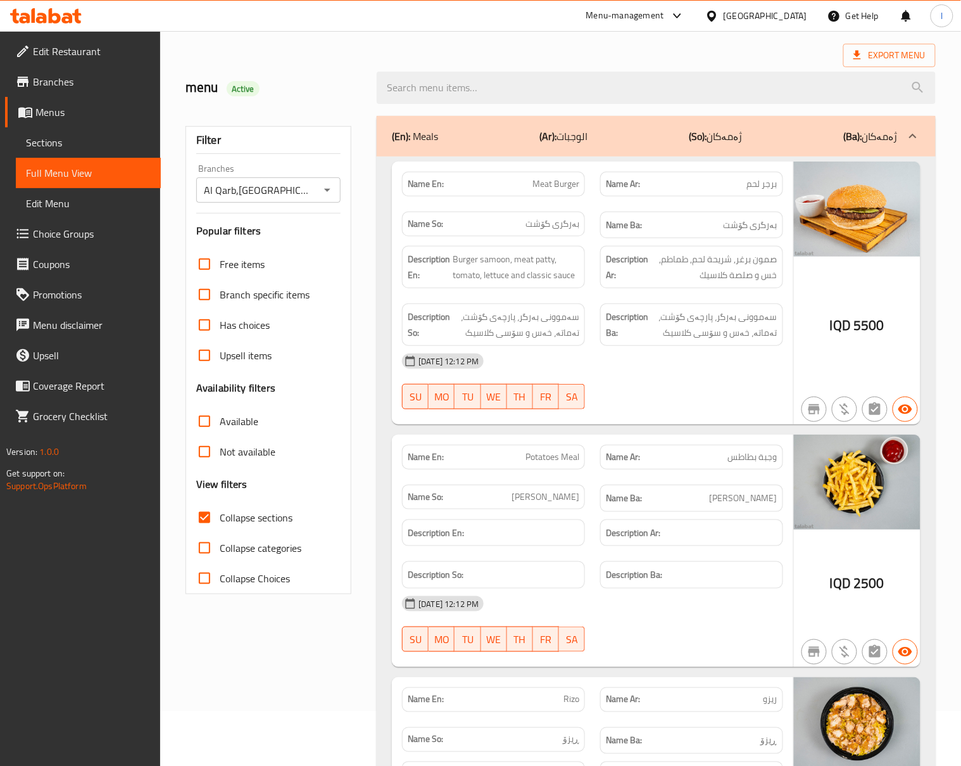
scroll to position [0, 0]
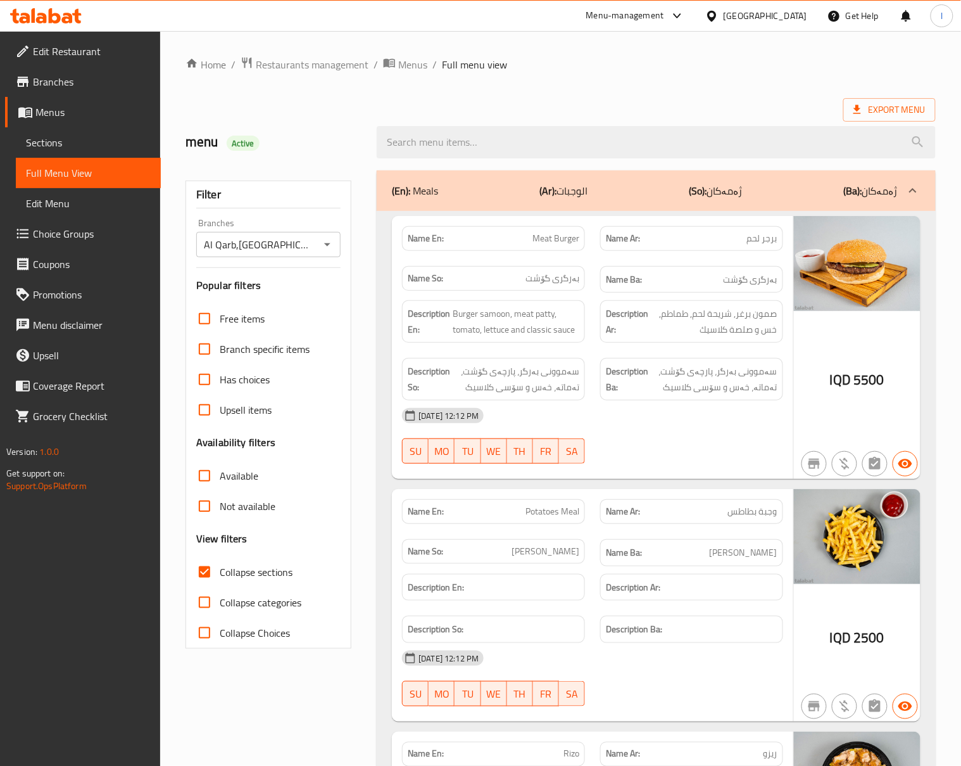
click at [87, 130] on link "Sections" at bounding box center [88, 142] width 145 height 30
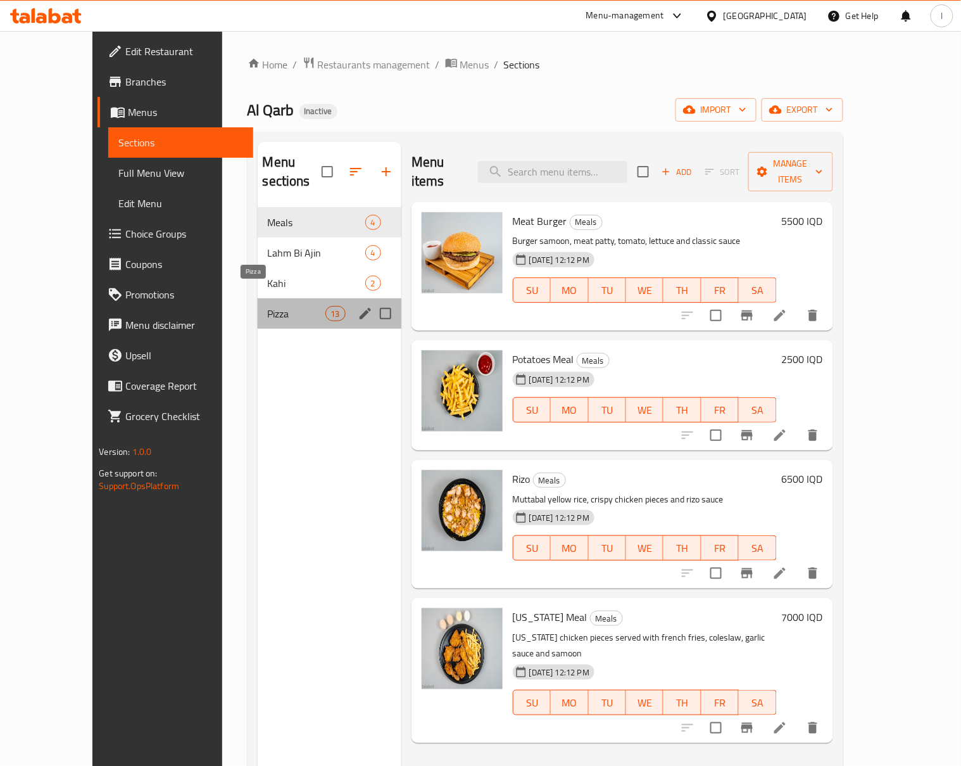
click at [268, 306] on span "Pizza" at bounding box center [297, 313] width 58 height 15
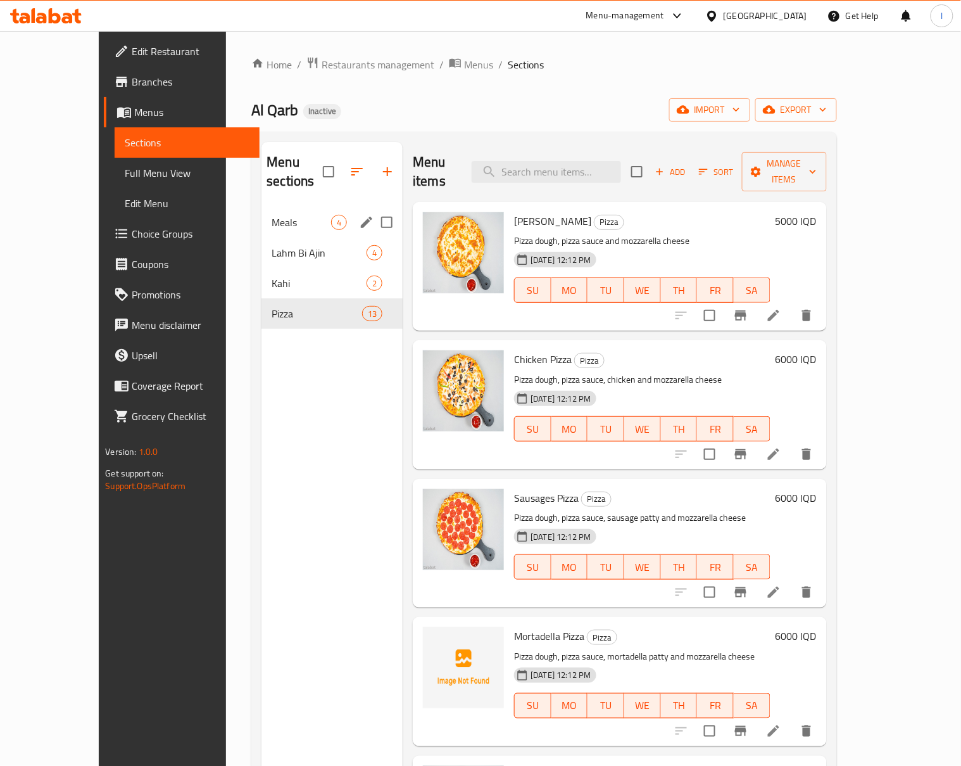
click at [284, 202] on nav "Meals 4 Lahm Bi Ajin 4 Kahi 2 Pizza 13" at bounding box center [332, 268] width 141 height 132
click at [272, 215] on span "Meals" at bounding box center [302, 222] width 60 height 15
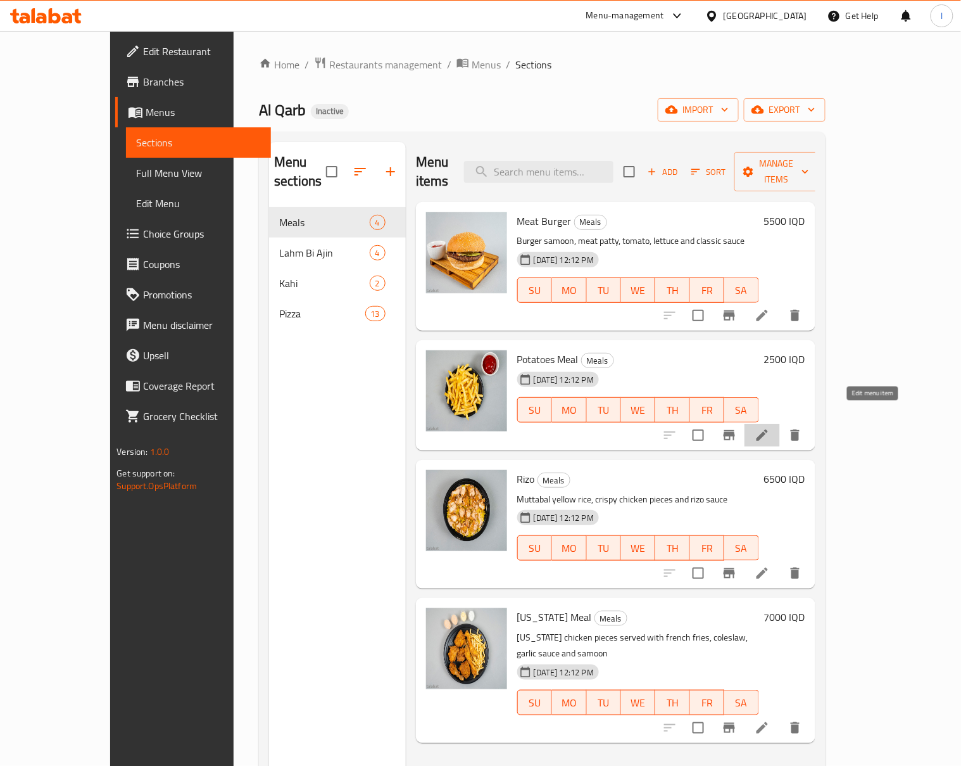
click at [768, 429] on icon at bounding box center [762, 434] width 11 height 11
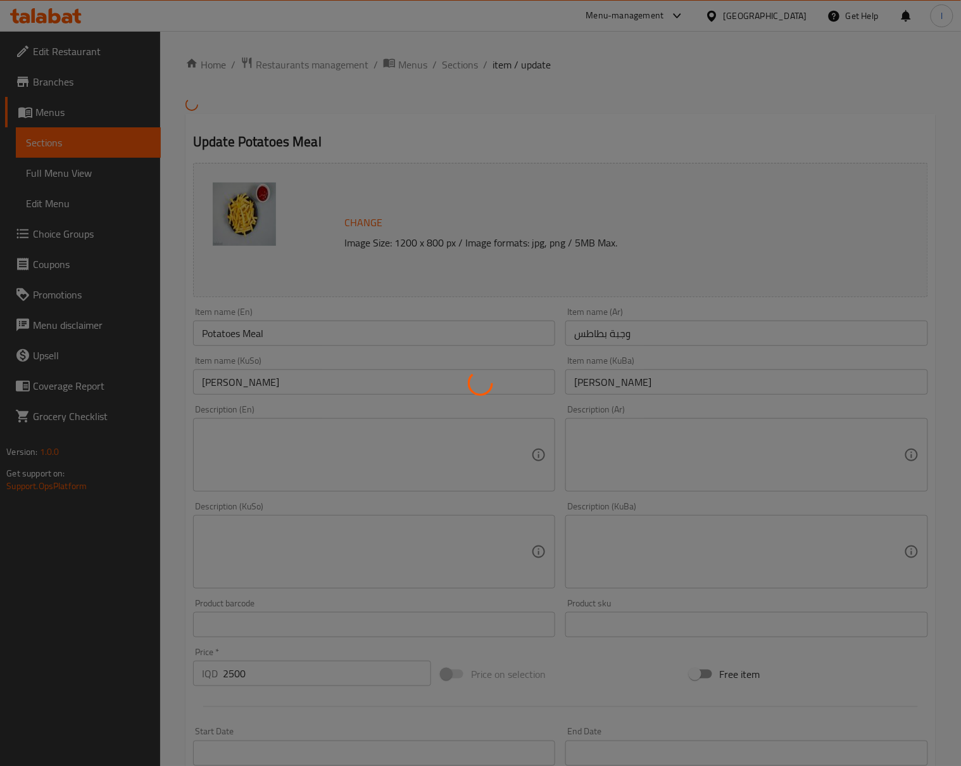
click at [242, 348] on div at bounding box center [480, 383] width 961 height 766
click at [219, 331] on div at bounding box center [480, 383] width 961 height 766
click at [205, 334] on div at bounding box center [480, 383] width 961 height 766
click at [277, 357] on div at bounding box center [480, 383] width 961 height 766
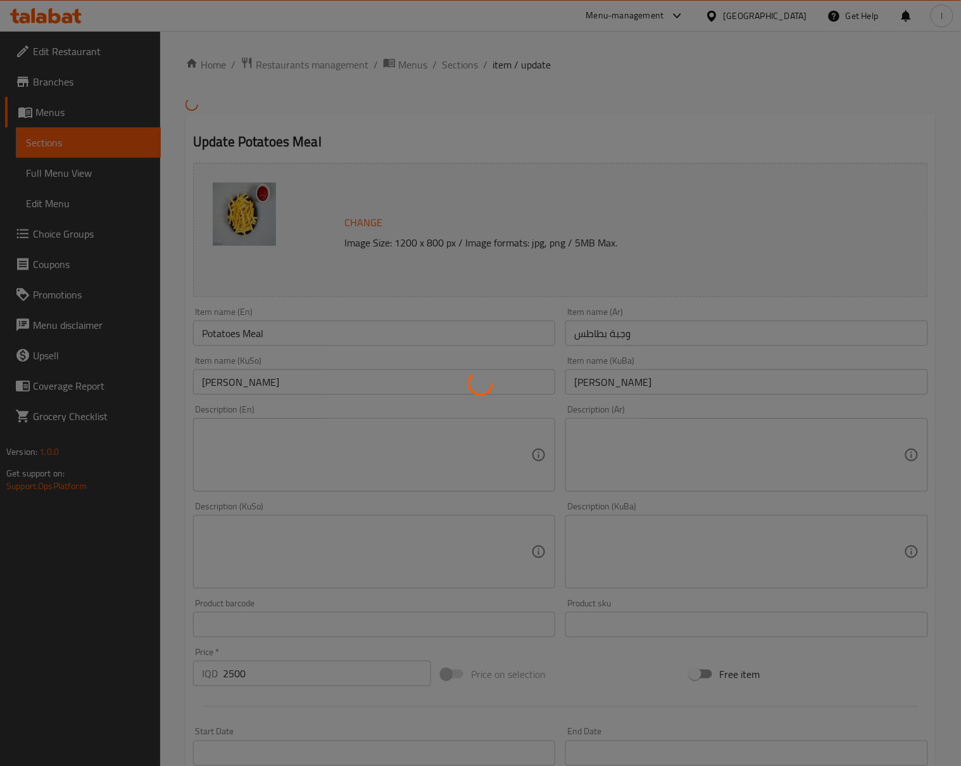
click at [639, 356] on div at bounding box center [480, 383] width 961 height 766
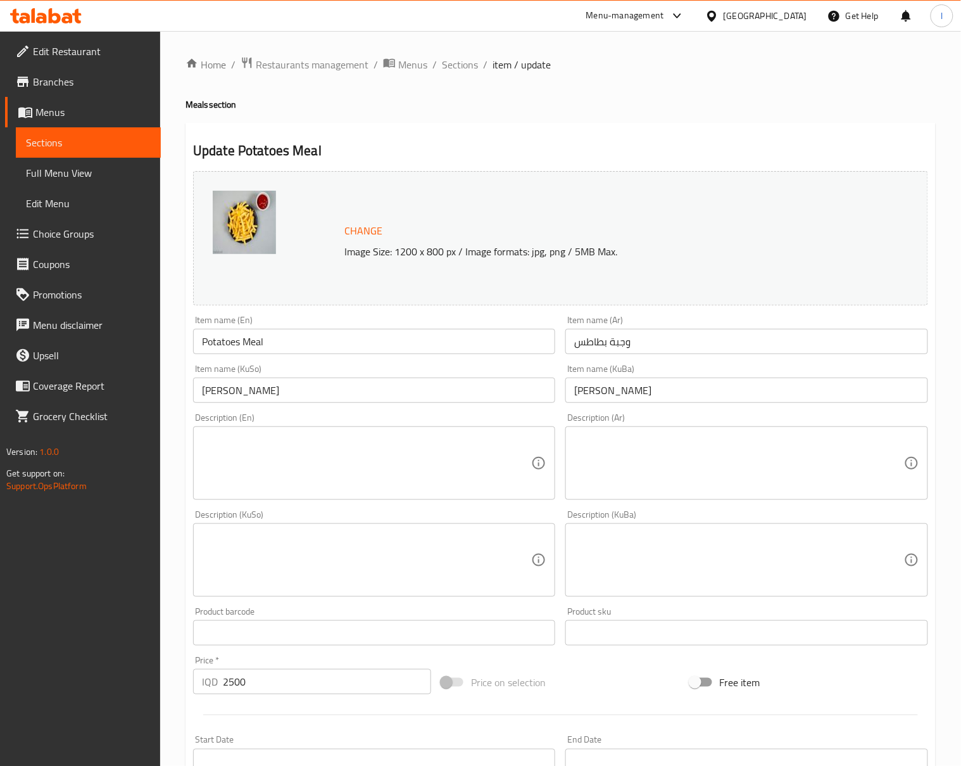
click at [635, 350] on input "وجبة بطاطس" at bounding box center [747, 341] width 362 height 25
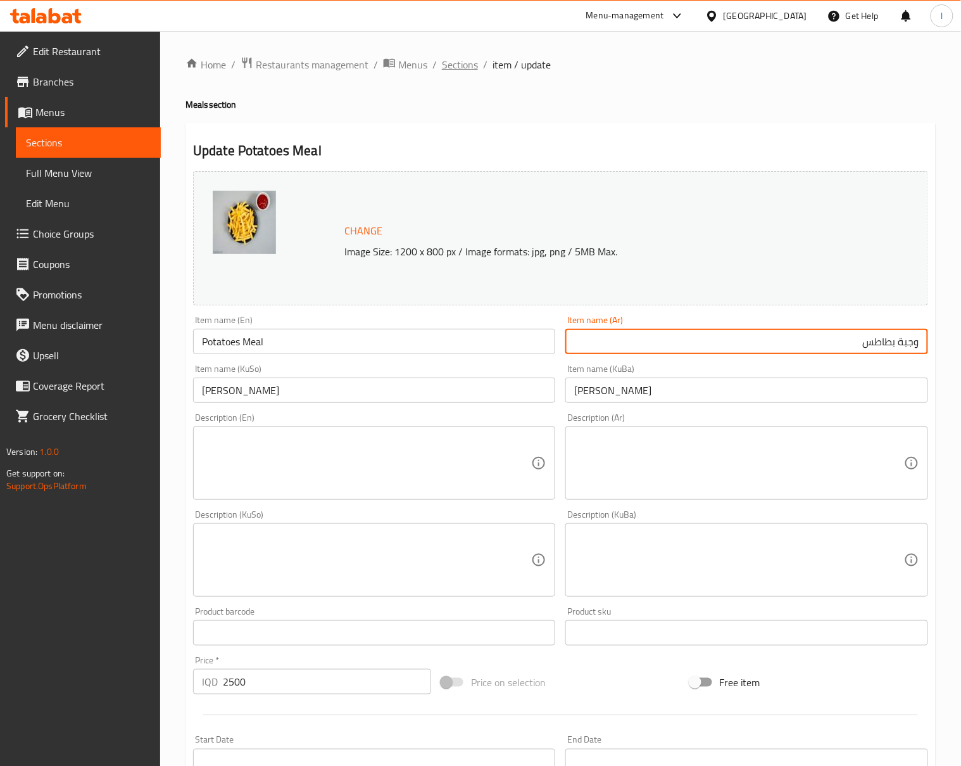
click at [461, 68] on span "Sections" at bounding box center [460, 64] width 36 height 15
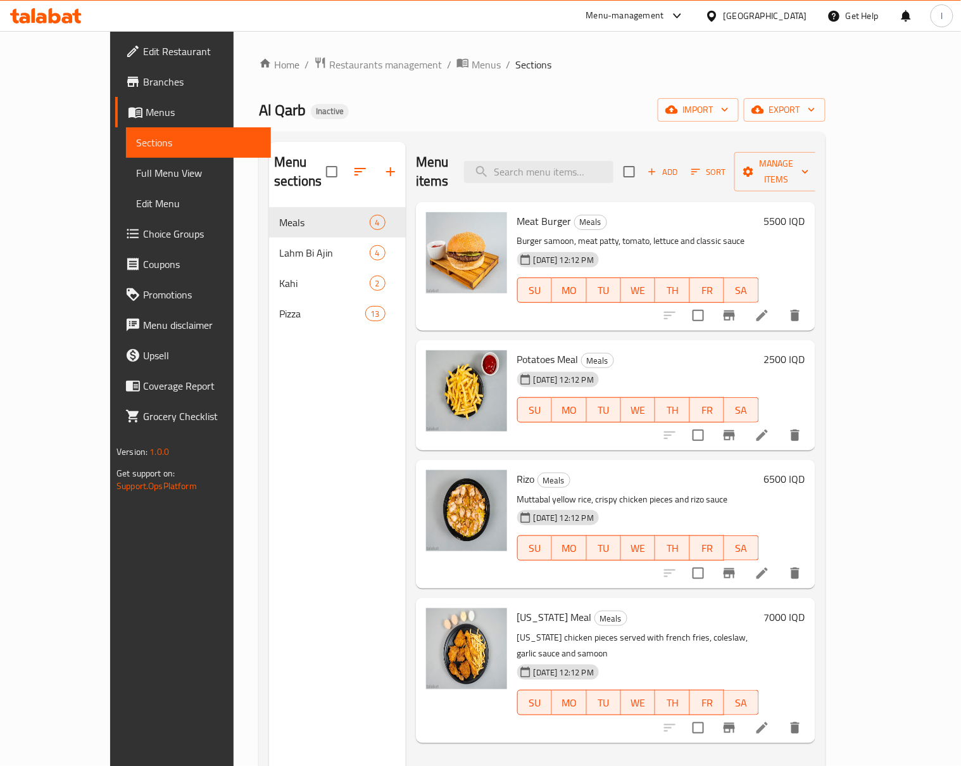
click at [136, 165] on span "Full Menu View" at bounding box center [198, 172] width 125 height 15
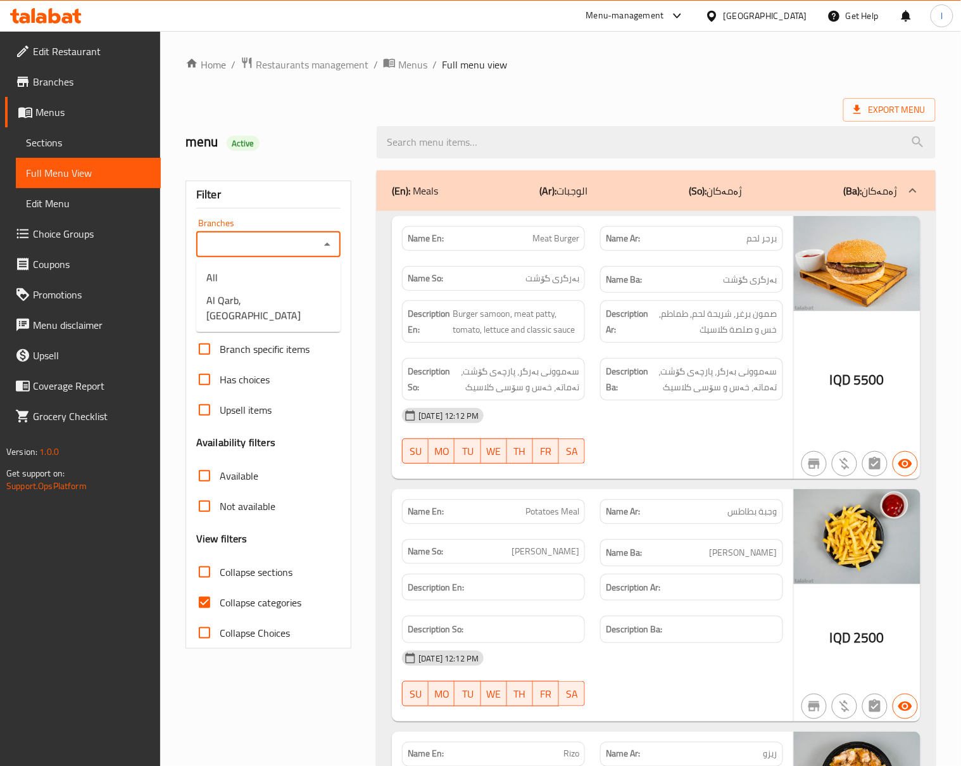
click at [266, 250] on input "Branches" at bounding box center [258, 245] width 116 height 18
click at [225, 310] on li "Al Qarb,Havalan" at bounding box center [268, 308] width 144 height 38
type input "Al Qarb,Havalan"
drag, startPoint x: 242, startPoint y: 634, endPoint x: 246, endPoint y: 614, distance: 20.6
click at [241, 628] on span "Collapse Choices" at bounding box center [255, 632] width 70 height 15
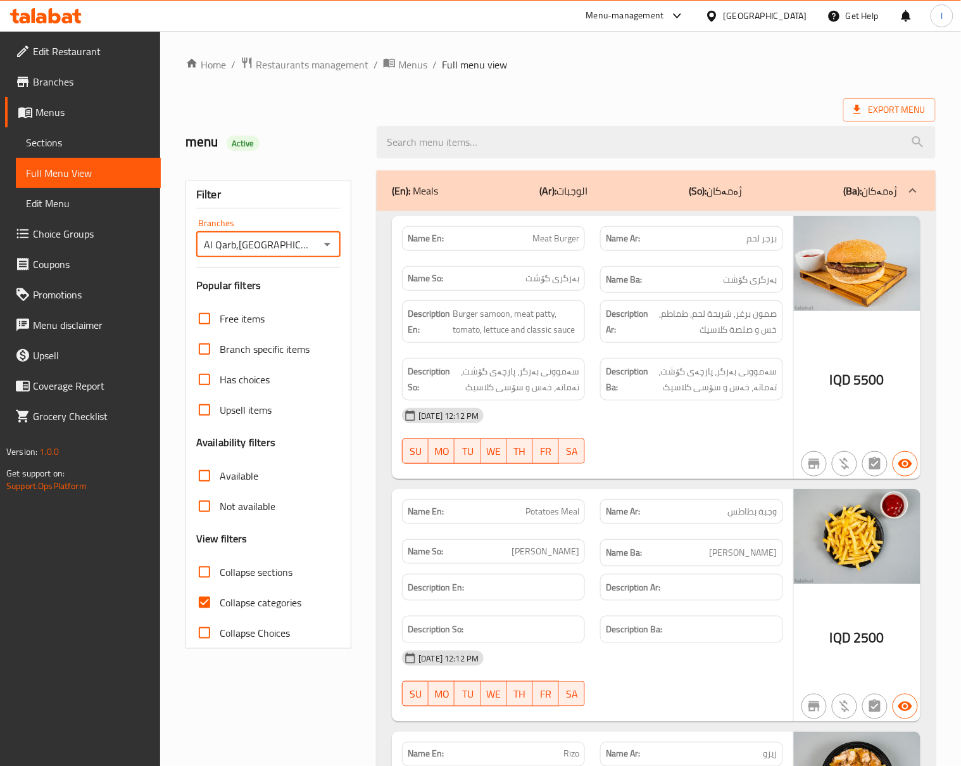
click at [220, 628] on input "Collapse Choices" at bounding box center [204, 633] width 30 height 30
checkbox input "true"
click at [256, 604] on span "Collapse categories" at bounding box center [261, 602] width 82 height 15
click at [220, 604] on input "Collapse categories" at bounding box center [204, 602] width 30 height 30
checkbox input "false"
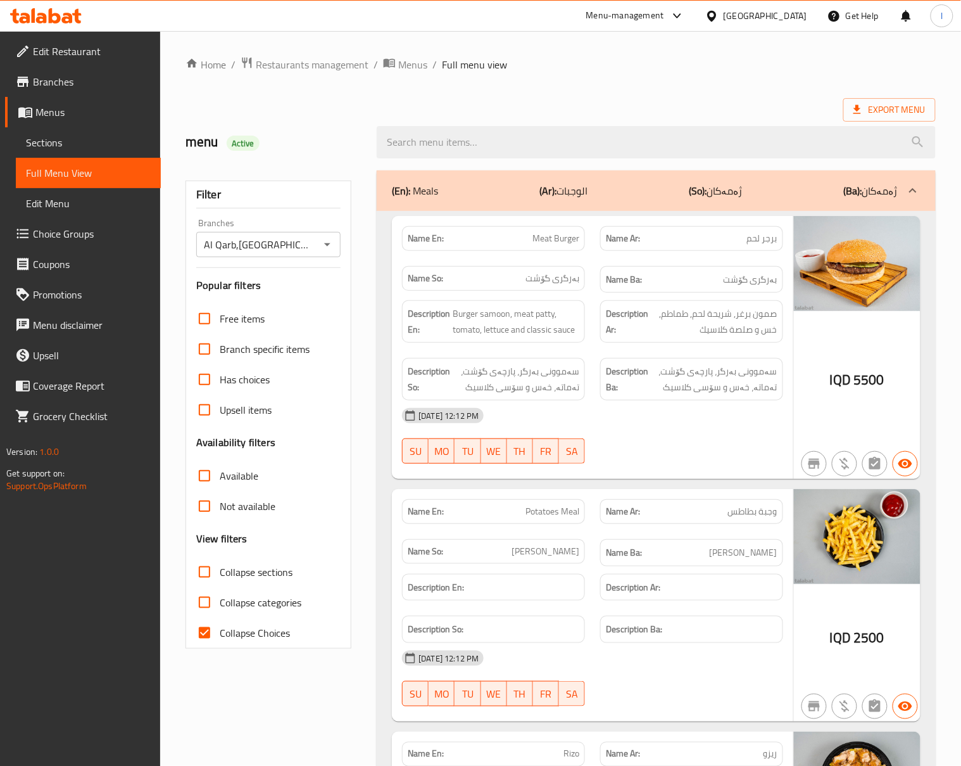
click at [255, 624] on label "Collapse Choices" at bounding box center [239, 633] width 101 height 30
click at [220, 624] on input "Collapse Choices" at bounding box center [204, 633] width 30 height 30
checkbox input "false"
click at [271, 555] on div "Free items Branch specific items Has choices Upsell items Availability filters …" at bounding box center [268, 475] width 144 height 345
click at [270, 566] on span "Collapse sections" at bounding box center [256, 571] width 73 height 15
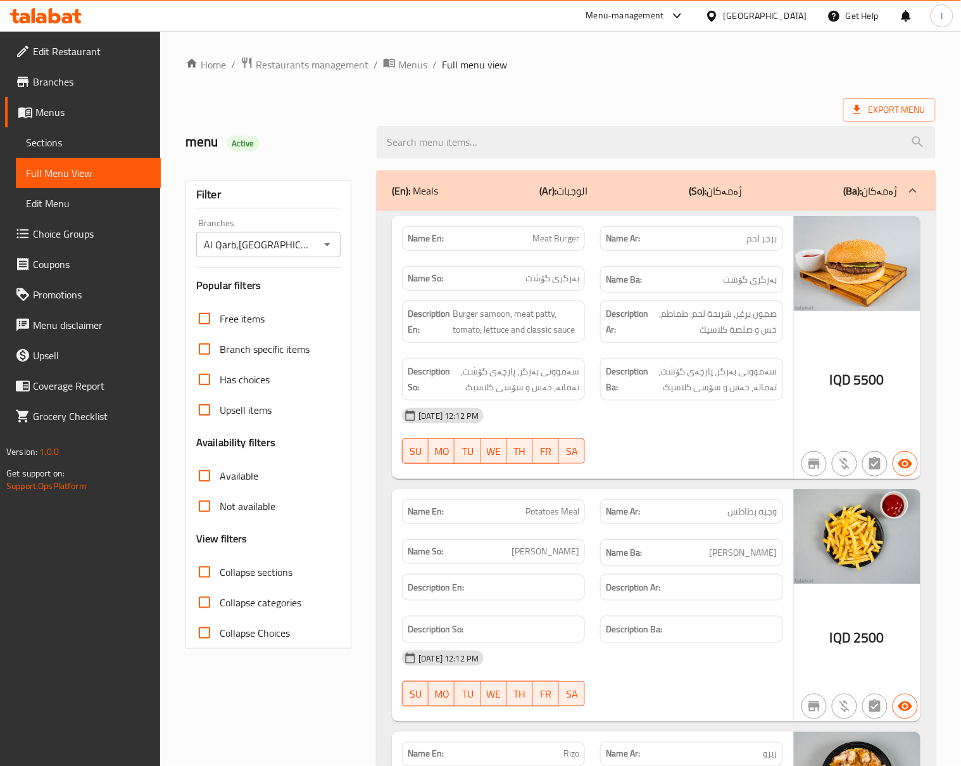
click at [220, 566] on input "Collapse sections" at bounding box center [204, 572] width 30 height 30
checkbox input "true"
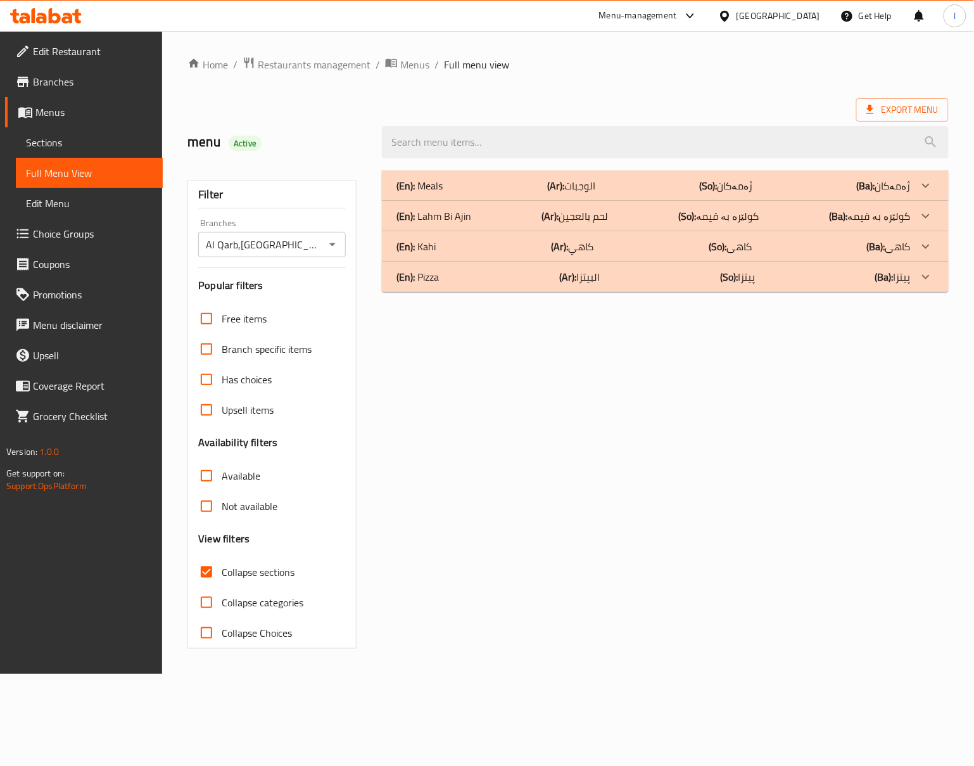
click at [600, 179] on div "(En): Meals (Ar): الوجبات (So): ژەمەکان (Ba): ژەمەکان" at bounding box center [654, 185] width 514 height 15
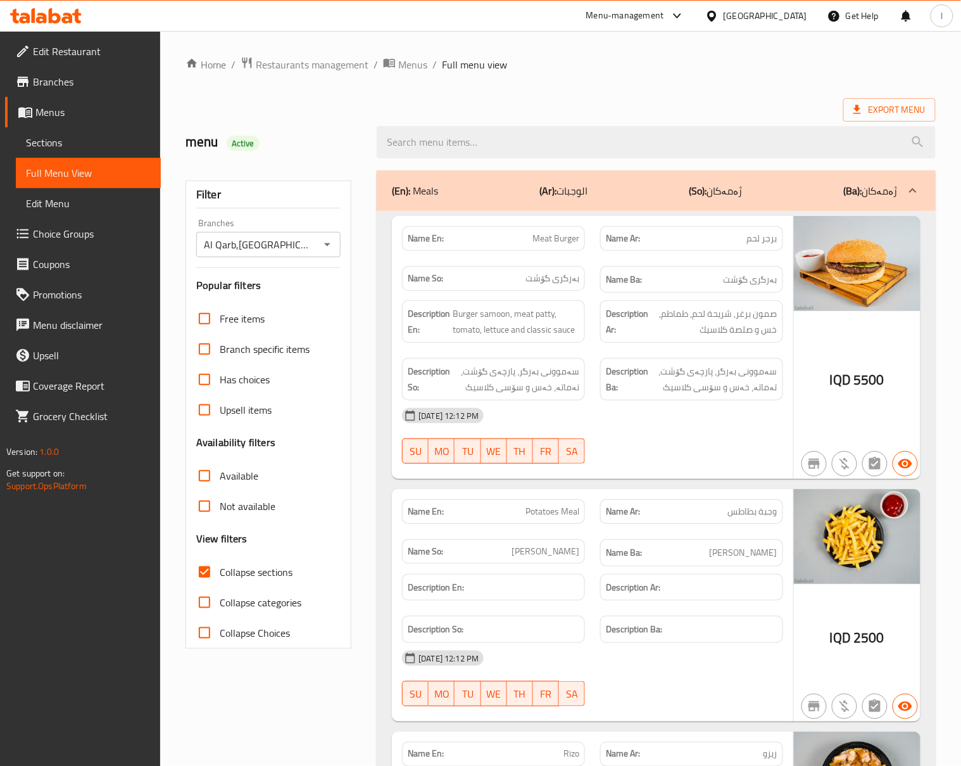
click at [671, 201] on div "(En): Meals (Ar): الوجبات (So): ژەمەکان (Ba): ژەمەکان" at bounding box center [656, 190] width 559 height 41
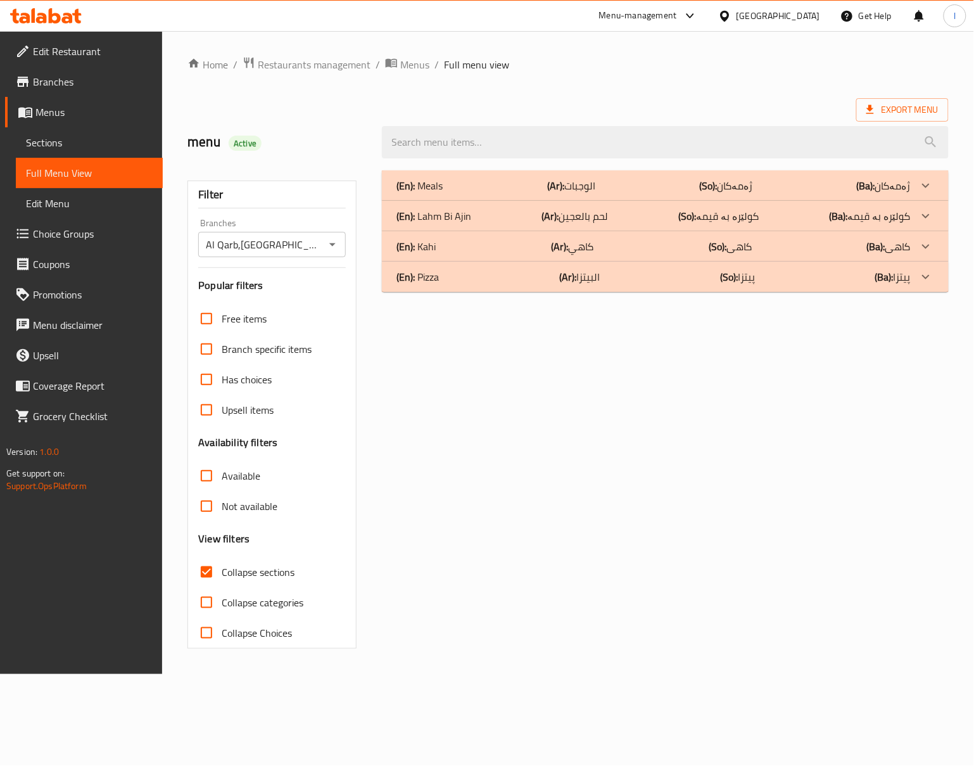
click at [443, 193] on p "(En): Lahm Bi Ajin" at bounding box center [420, 185] width 46 height 15
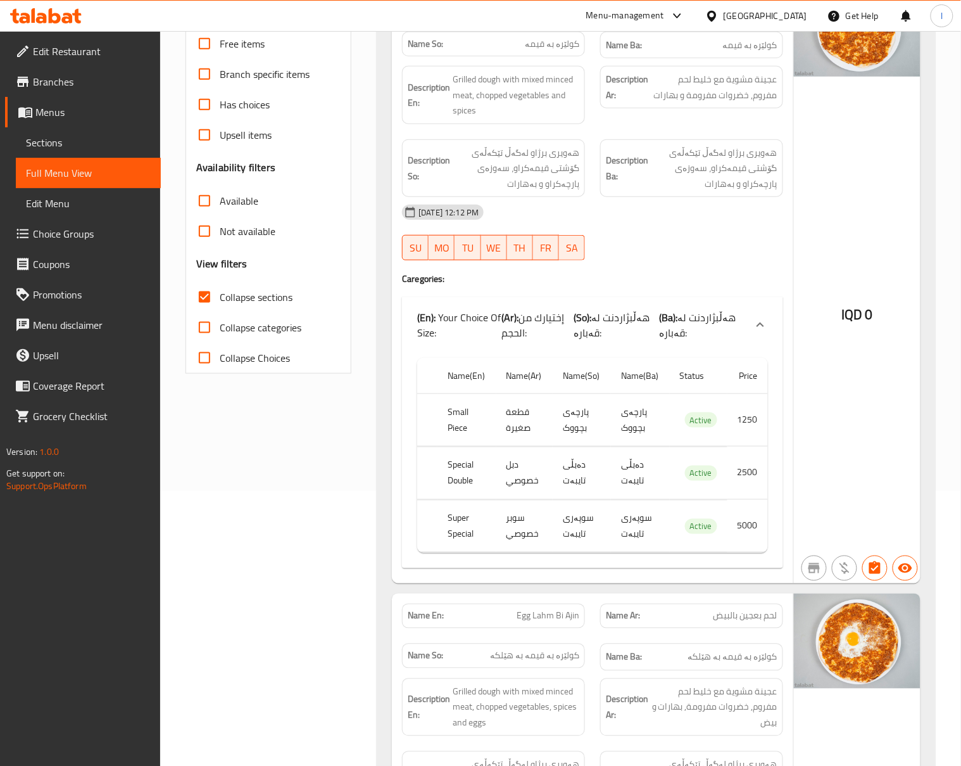
scroll to position [281, 0]
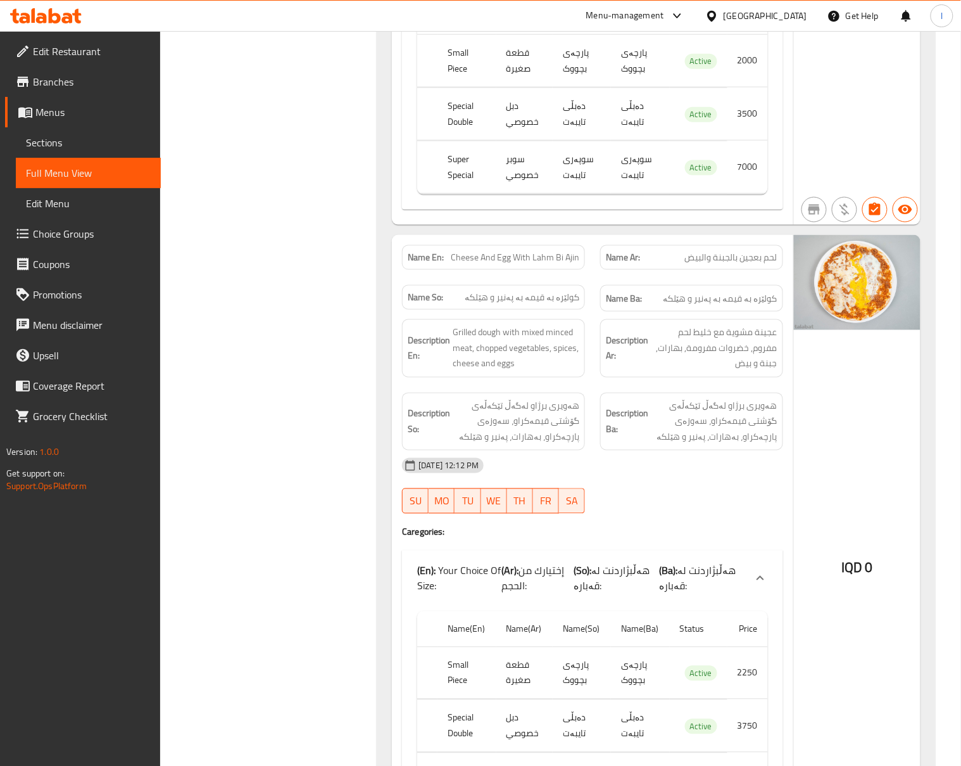
scroll to position [2064, 0]
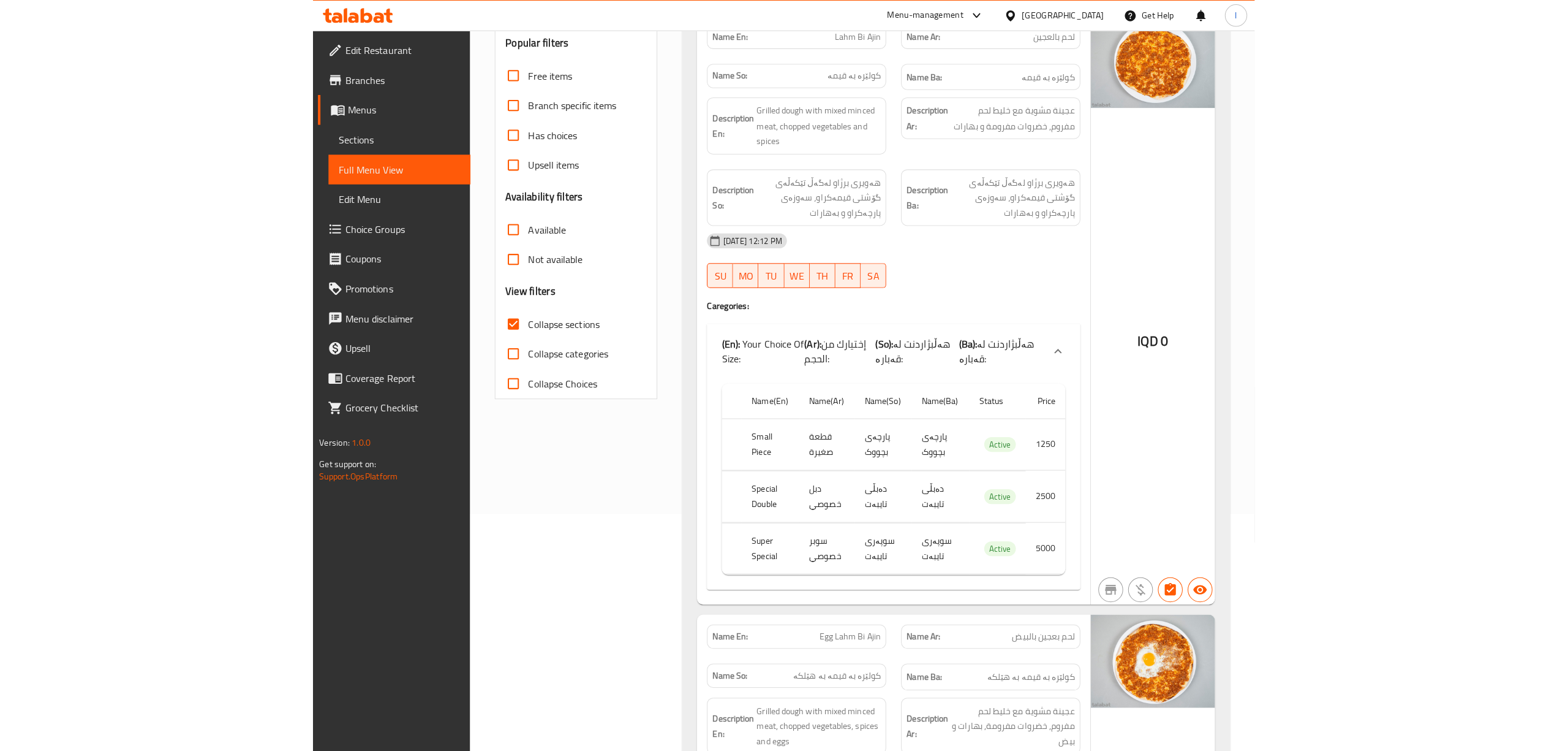
scroll to position [0, 0]
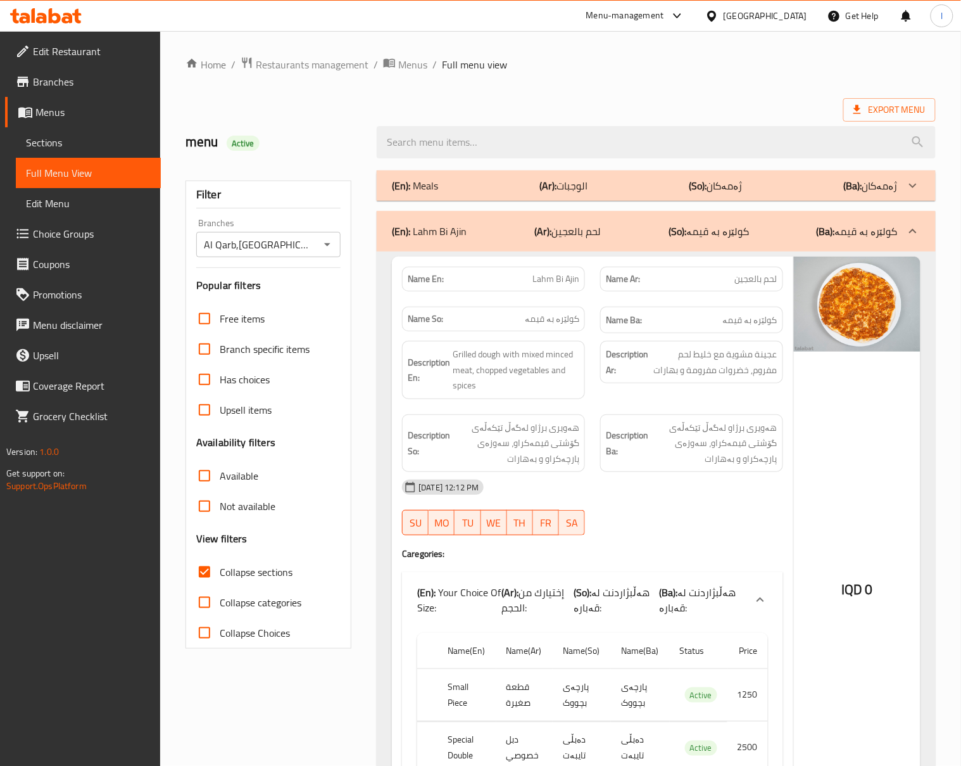
click at [773, 233] on div "(En): Lahm Bi Ajin (Ar): لحم بالعجين (So): کولێرە بە قیمە (Ba): کولێرە بە قیمە" at bounding box center [645, 231] width 506 height 15
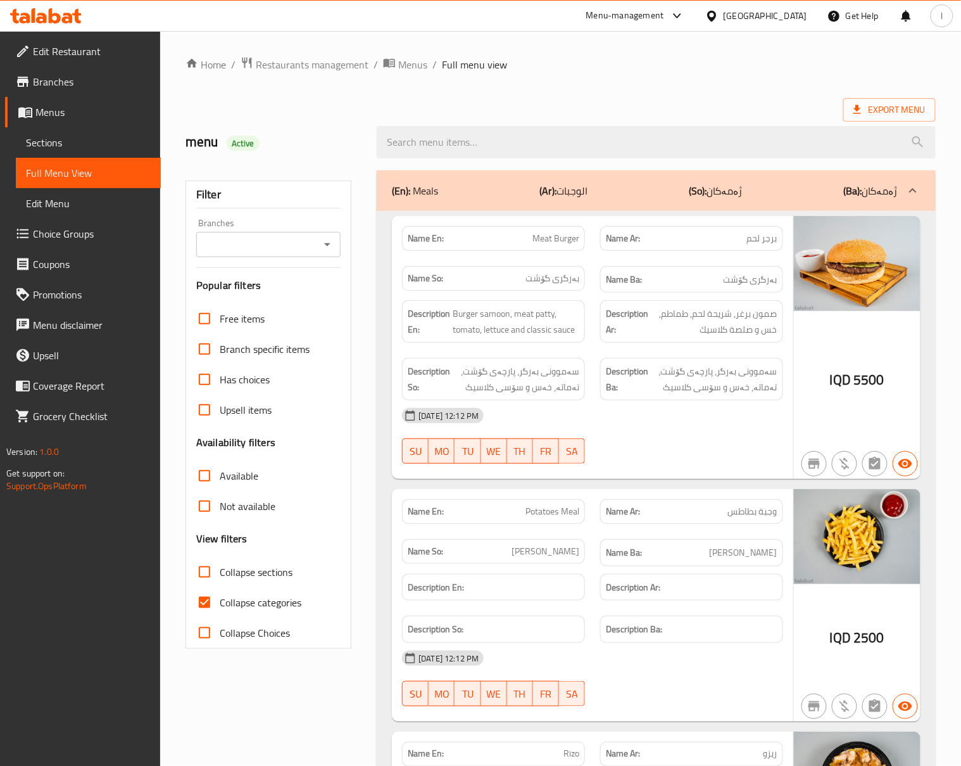
click at [84, 140] on span "Sections" at bounding box center [88, 142] width 125 height 15
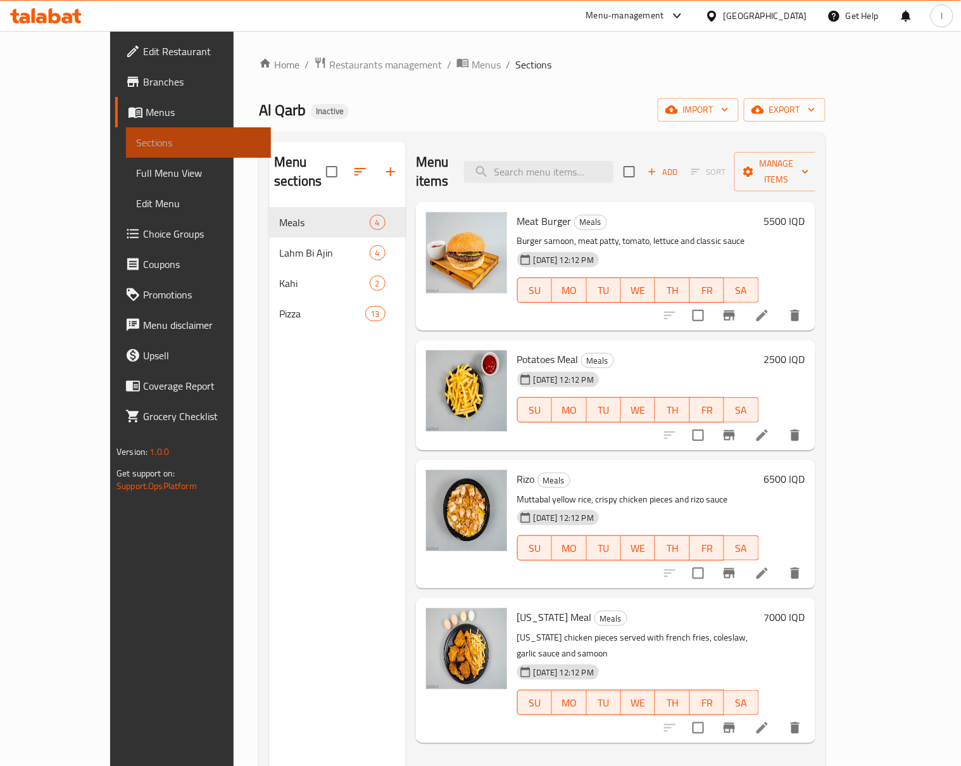
click at [136, 140] on span "Sections" at bounding box center [198, 142] width 125 height 15
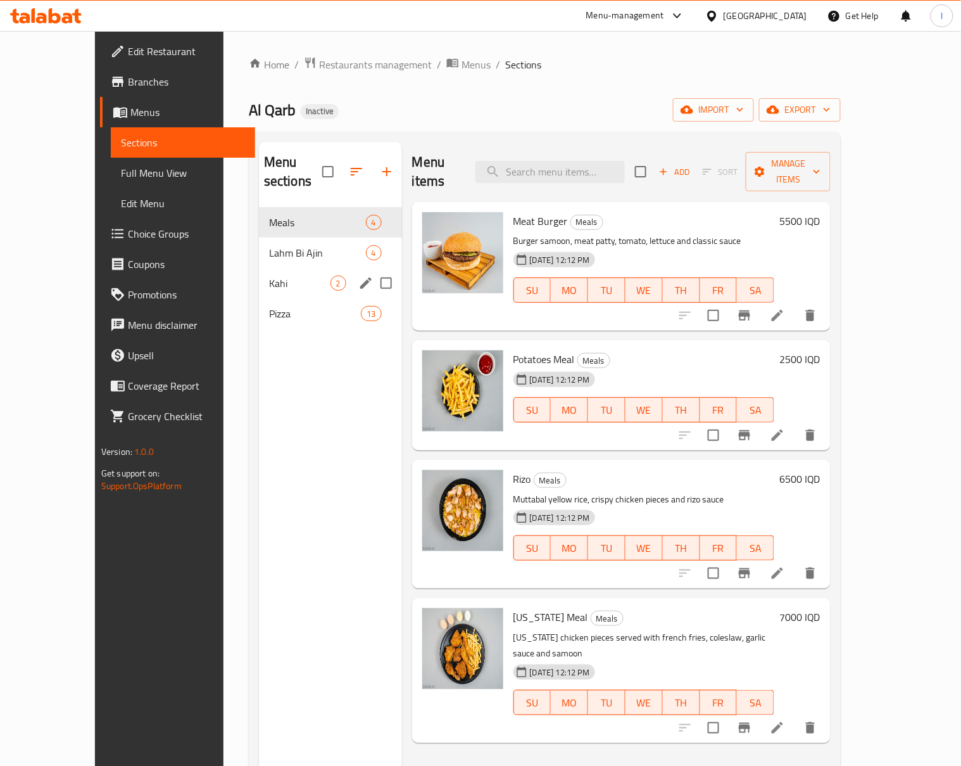
click at [259, 272] on div "Kahi 2" at bounding box center [330, 283] width 143 height 30
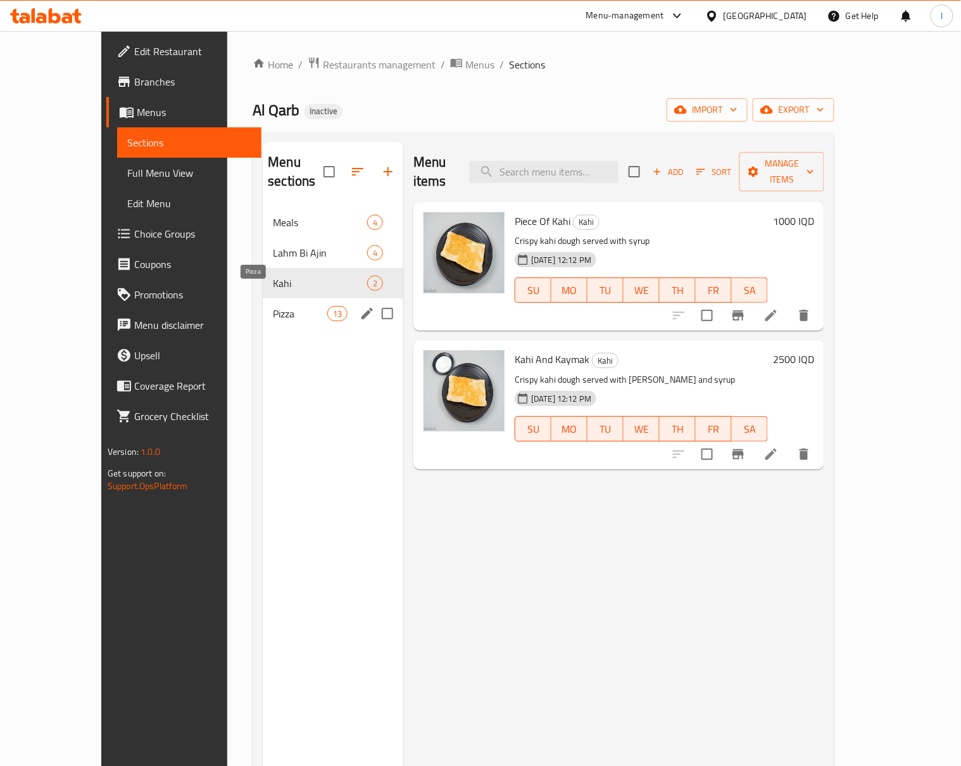
click at [273, 306] on span "Pizza" at bounding box center [300, 313] width 54 height 15
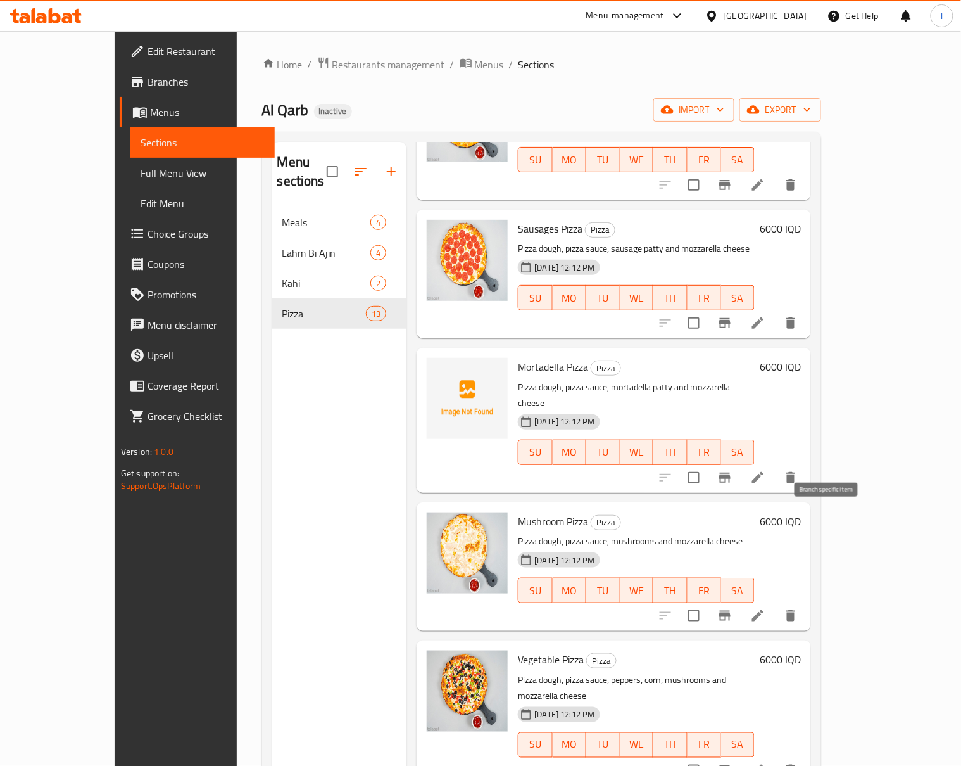
scroll to position [281, 0]
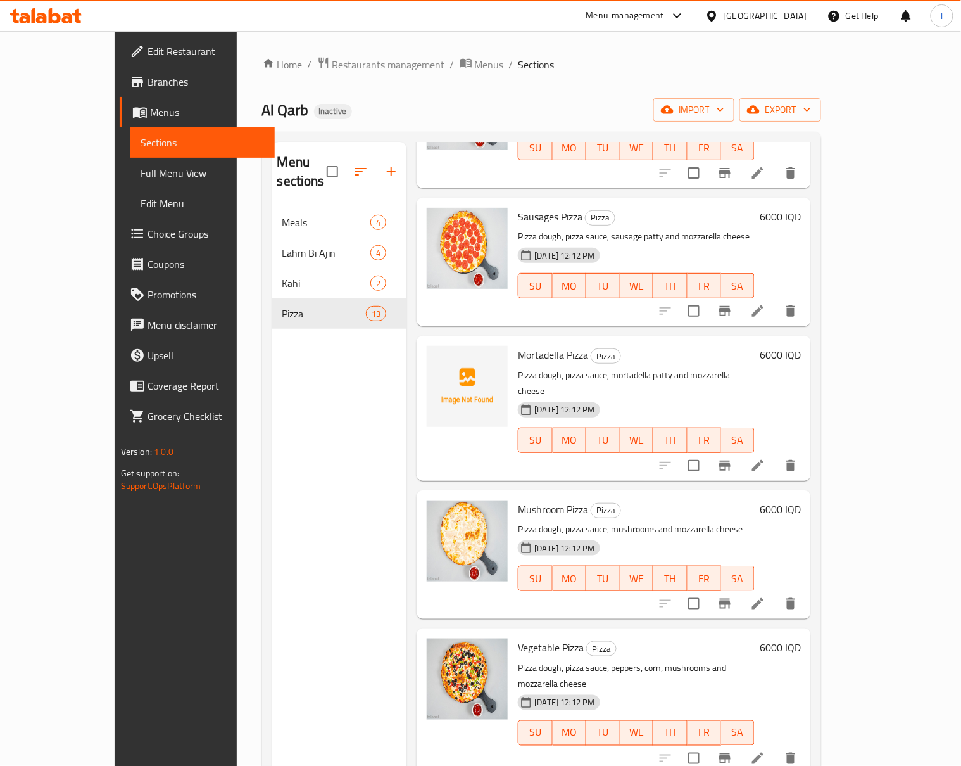
click at [801, 500] on div "6000 IQD" at bounding box center [778, 554] width 46 height 108
click at [776, 592] on li at bounding box center [757, 603] width 35 height 23
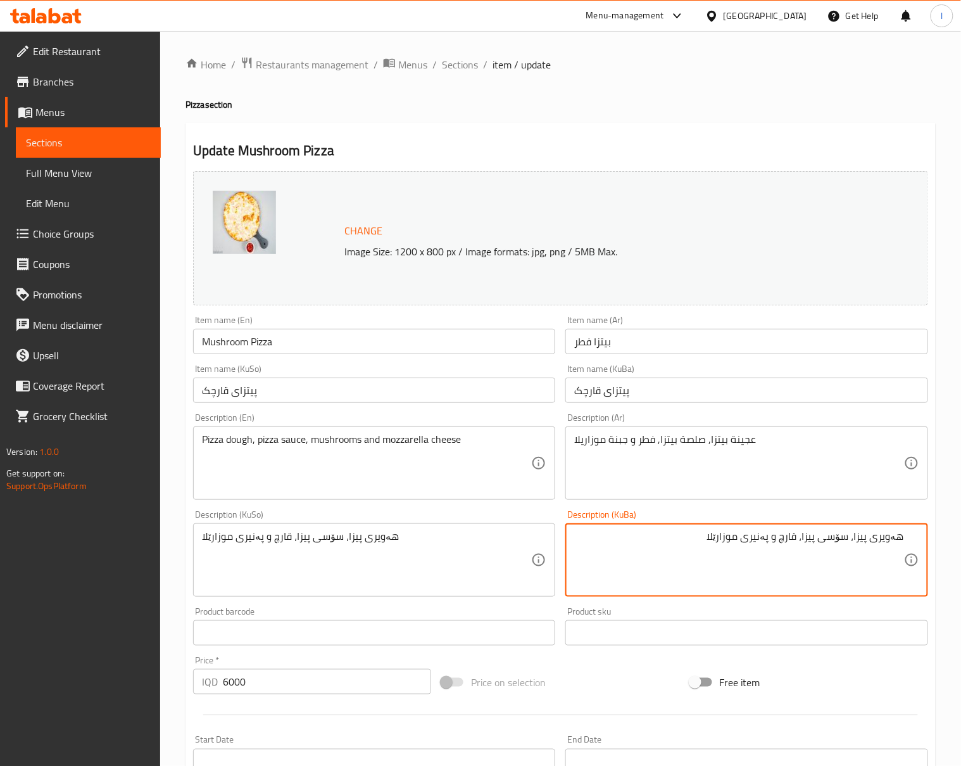
click at [785, 543] on textarea "هەویری پیزا، سۆسی پیزا، قارچ و پەنیری موزارێلا" at bounding box center [738, 560] width 329 height 60
click at [815, 571] on textarea "هەویری پیزا، سۆسی پیزا، قارچک و پەنیری موزارێلا" at bounding box center [738, 560] width 329 height 60
click at [816, 571] on textarea "هەویری پیزا، سۆسی پیزا، قارچک و پەنیری موزارێلا" at bounding box center [738, 560] width 329 height 60
type textarea "هەویری پیزا، سۆسی پیزا، قارچک و پەنیری موزارێلا"
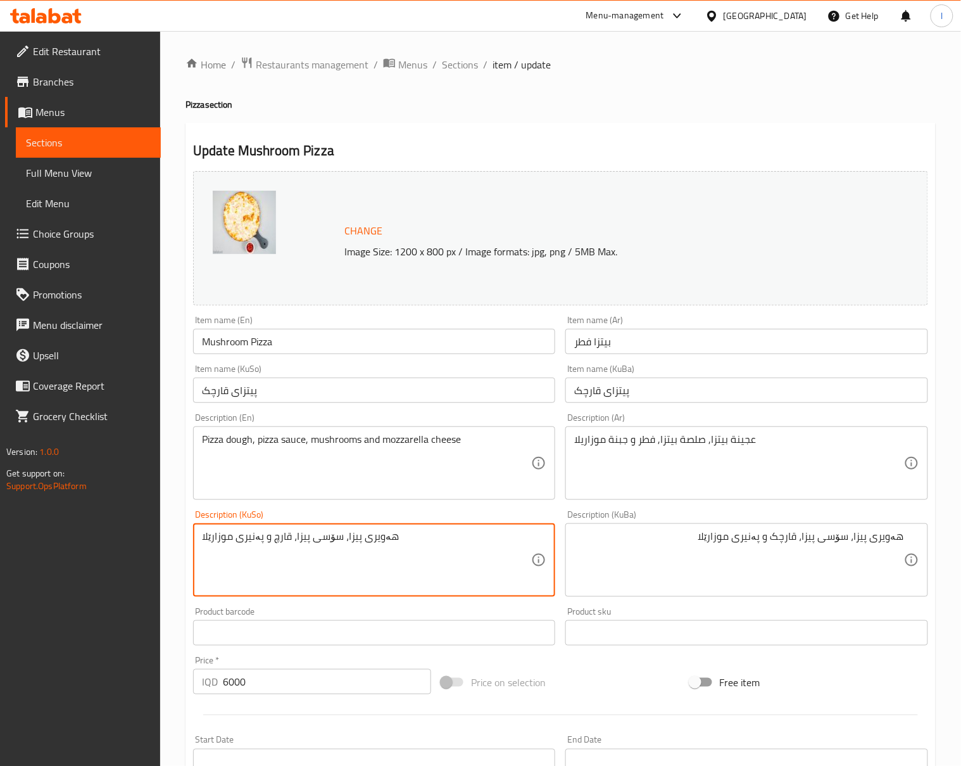
click at [472, 561] on textarea "هەویری پیزا، سۆسی پیزا، قارچ و پەنیری موزارێلا" at bounding box center [366, 560] width 329 height 60
paste textarea "ک"
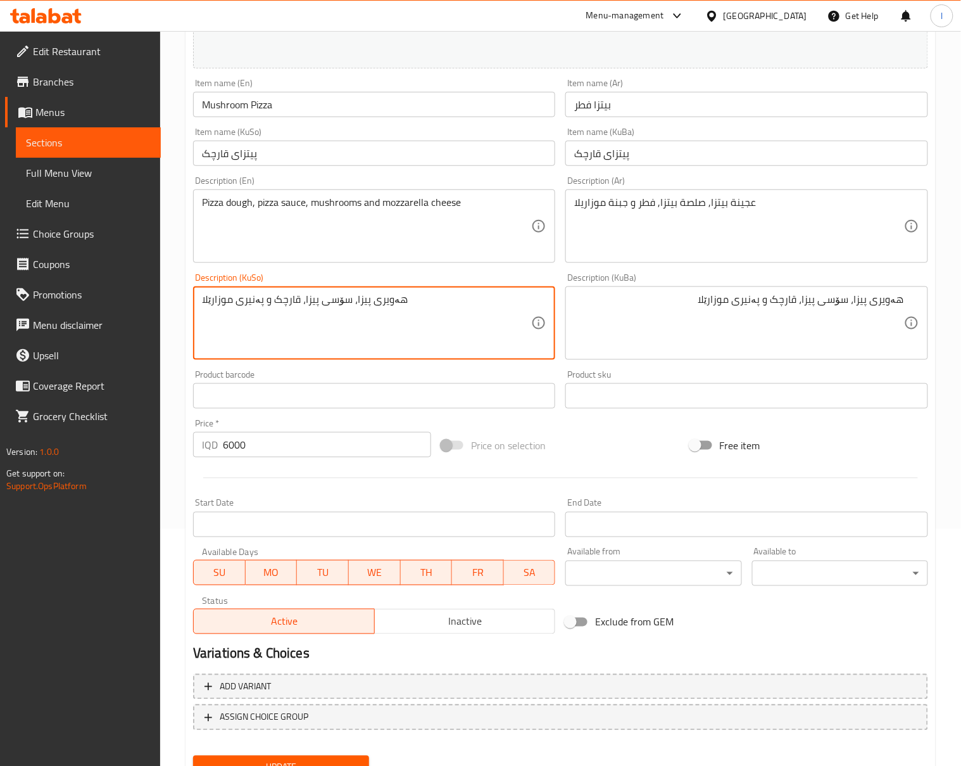
scroll to position [292, 0]
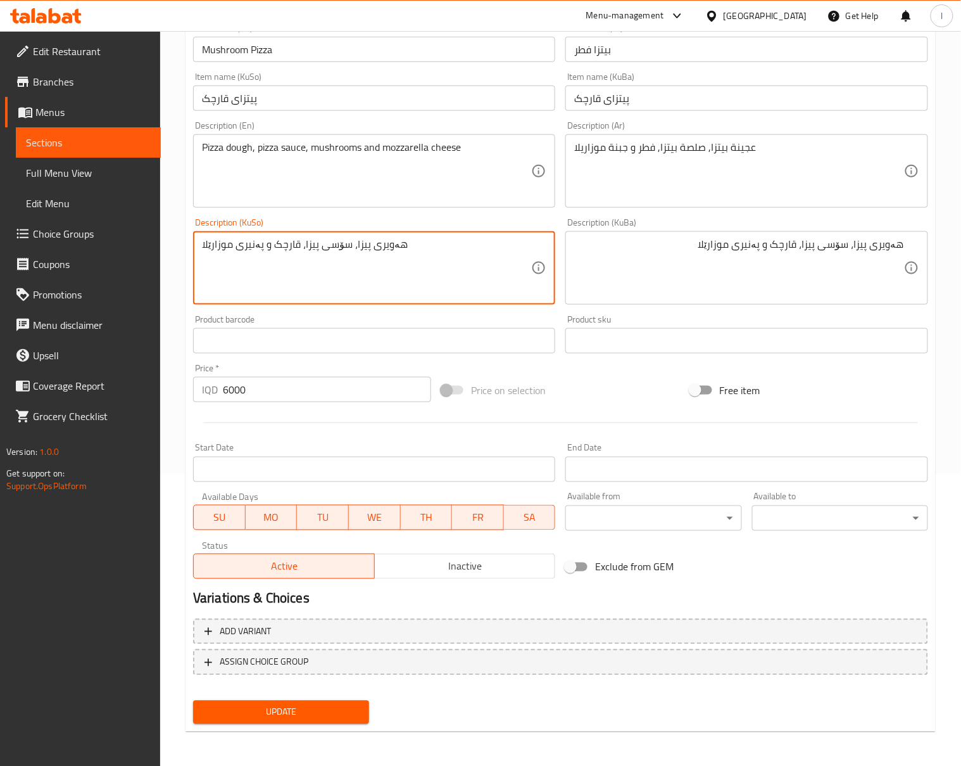
type textarea "هەویری پیزا، سۆسی پیزا، قارچک و پەنیری موزارێلا"
click at [364, 718] on button "Update" at bounding box center [281, 712] width 176 height 23
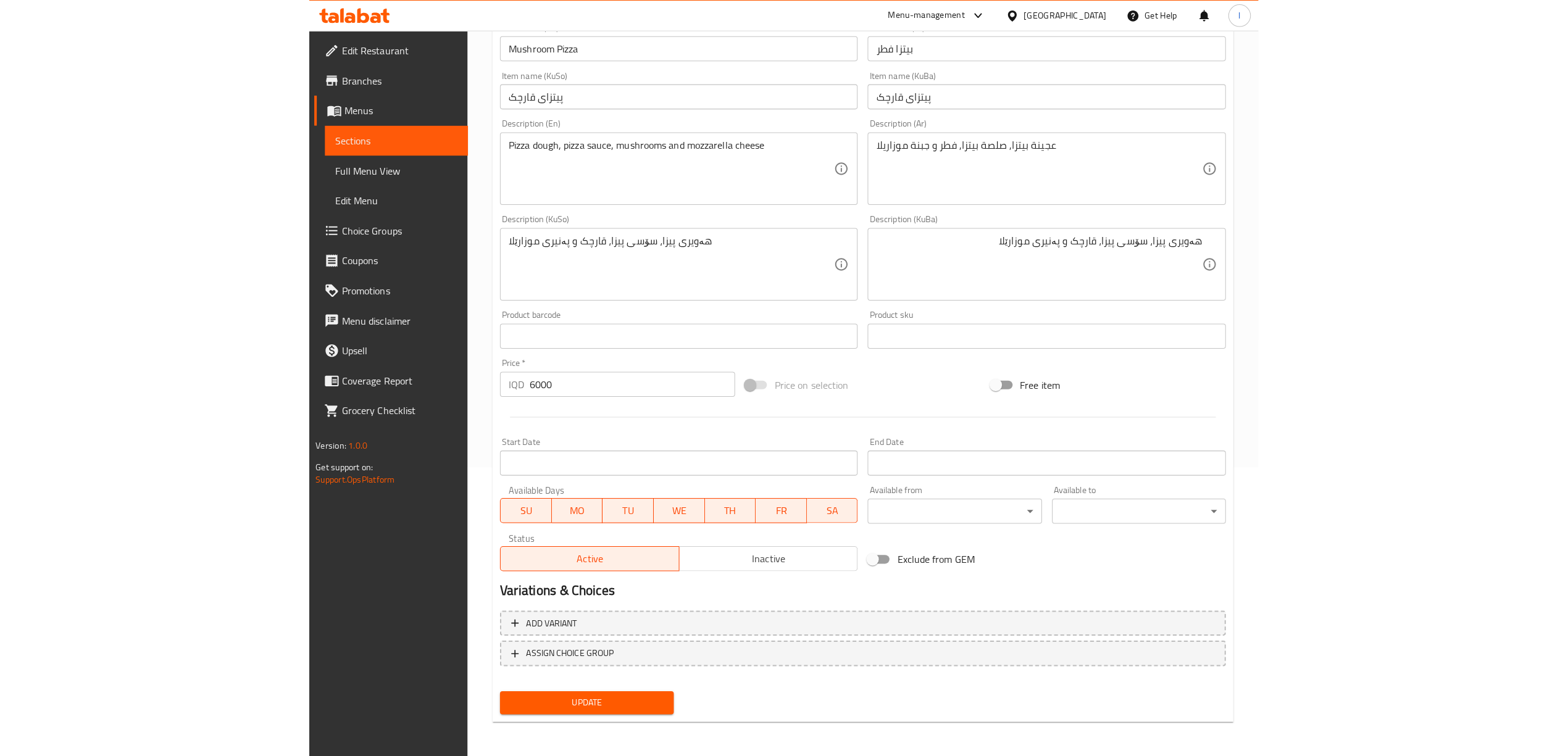
scroll to position [275, 0]
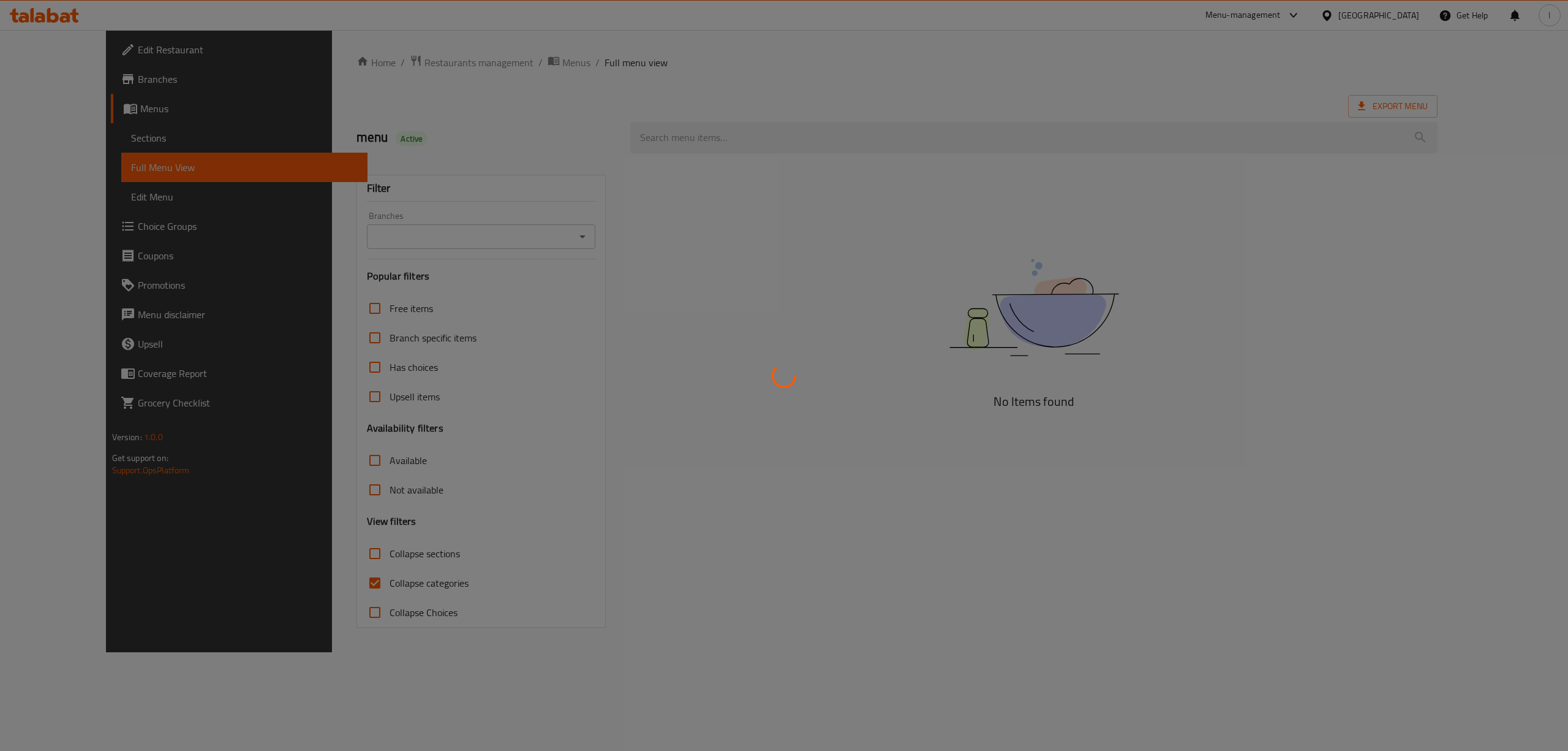
click at [415, 229] on div at bounding box center [784, 376] width 1568 height 751
click at [403, 239] on div at bounding box center [784, 376] width 1568 height 751
click at [393, 236] on div at bounding box center [784, 376] width 1568 height 751
drag, startPoint x: 483, startPoint y: 213, endPoint x: 476, endPoint y: 220, distance: 9.9
click at [481, 217] on div at bounding box center [784, 376] width 1568 height 751
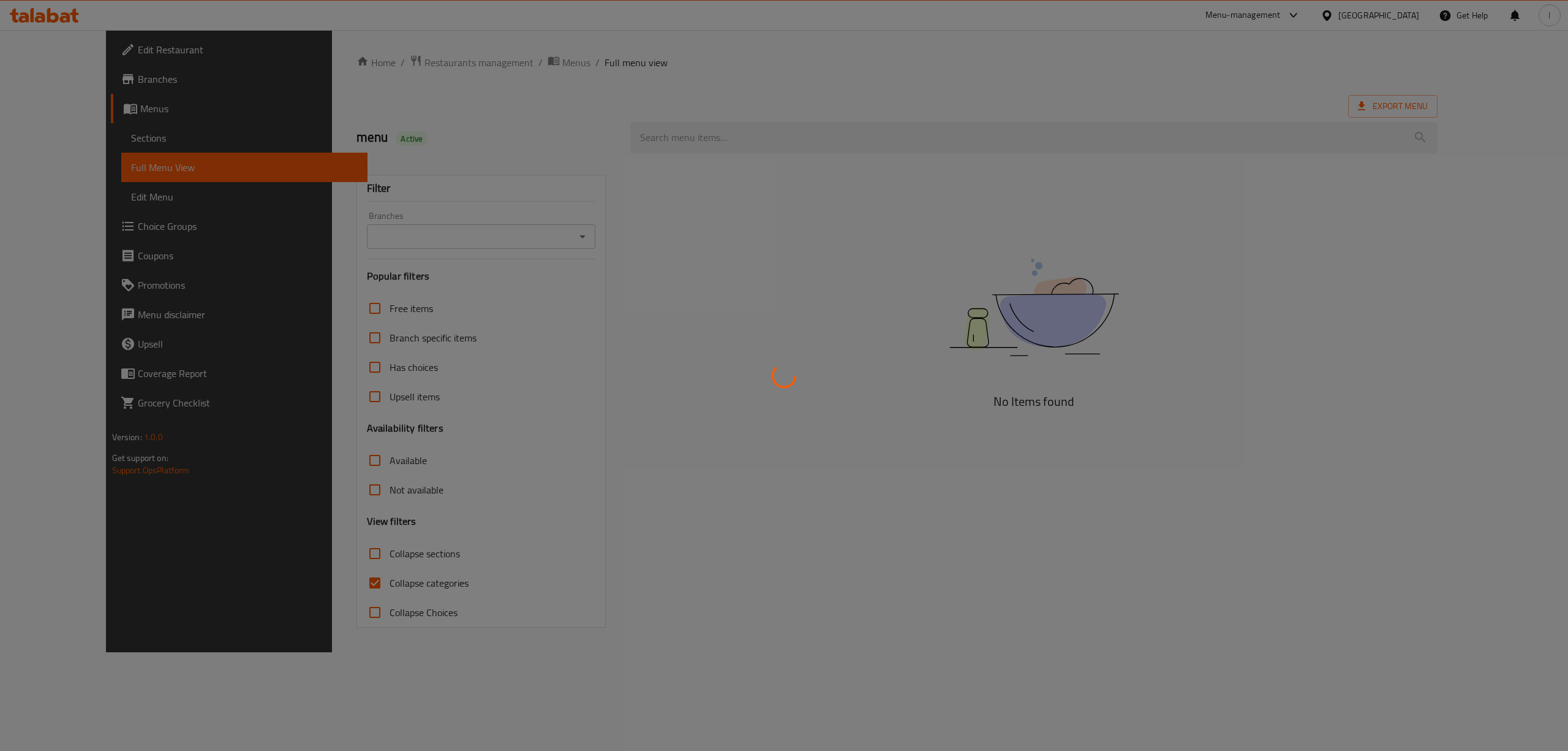
click at [474, 220] on div at bounding box center [784, 376] width 1568 height 751
click at [435, 252] on div at bounding box center [784, 376] width 1568 height 751
click at [433, 243] on div at bounding box center [784, 376] width 1568 height 751
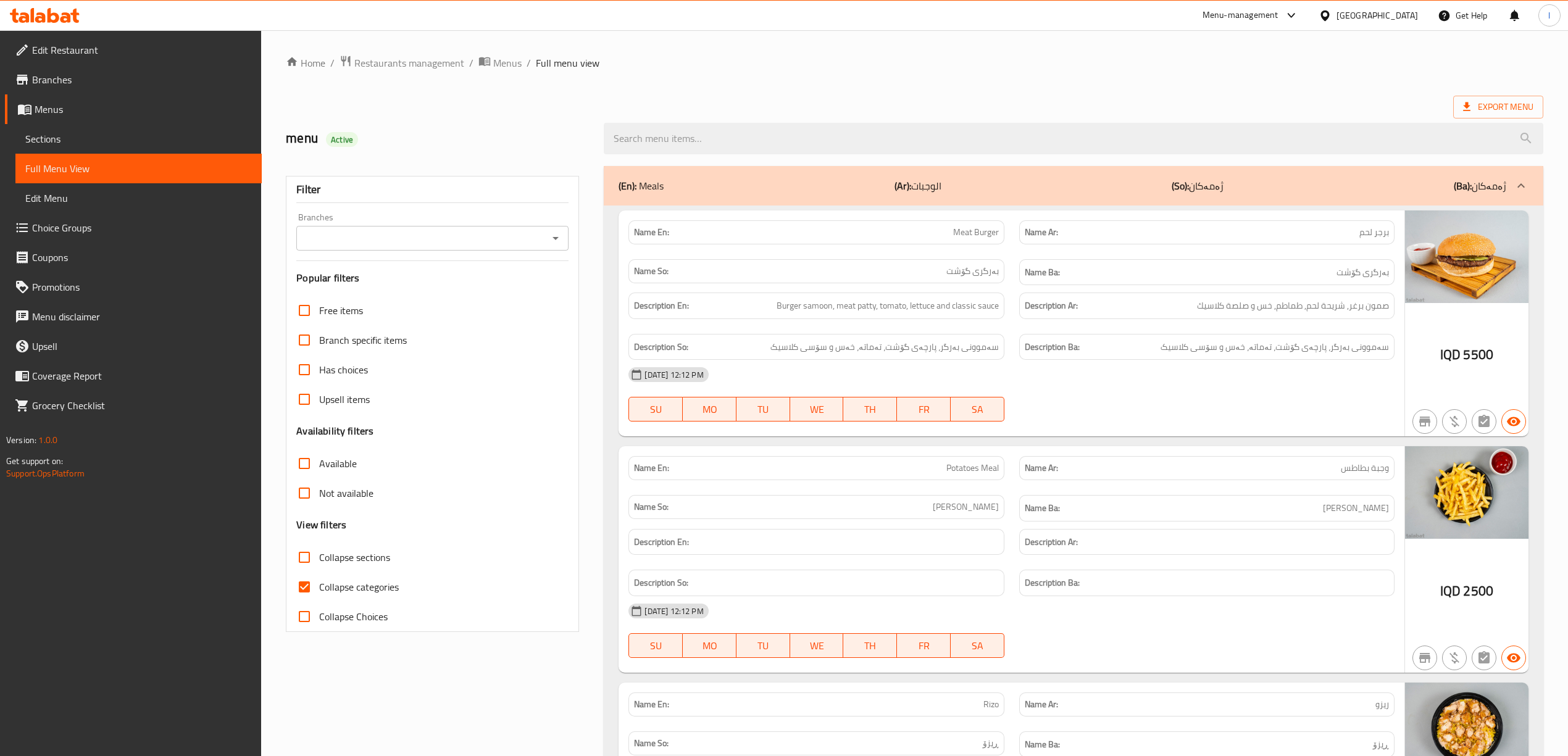
click at [537, 236] on input "Branches" at bounding box center [422, 239] width 245 height 18
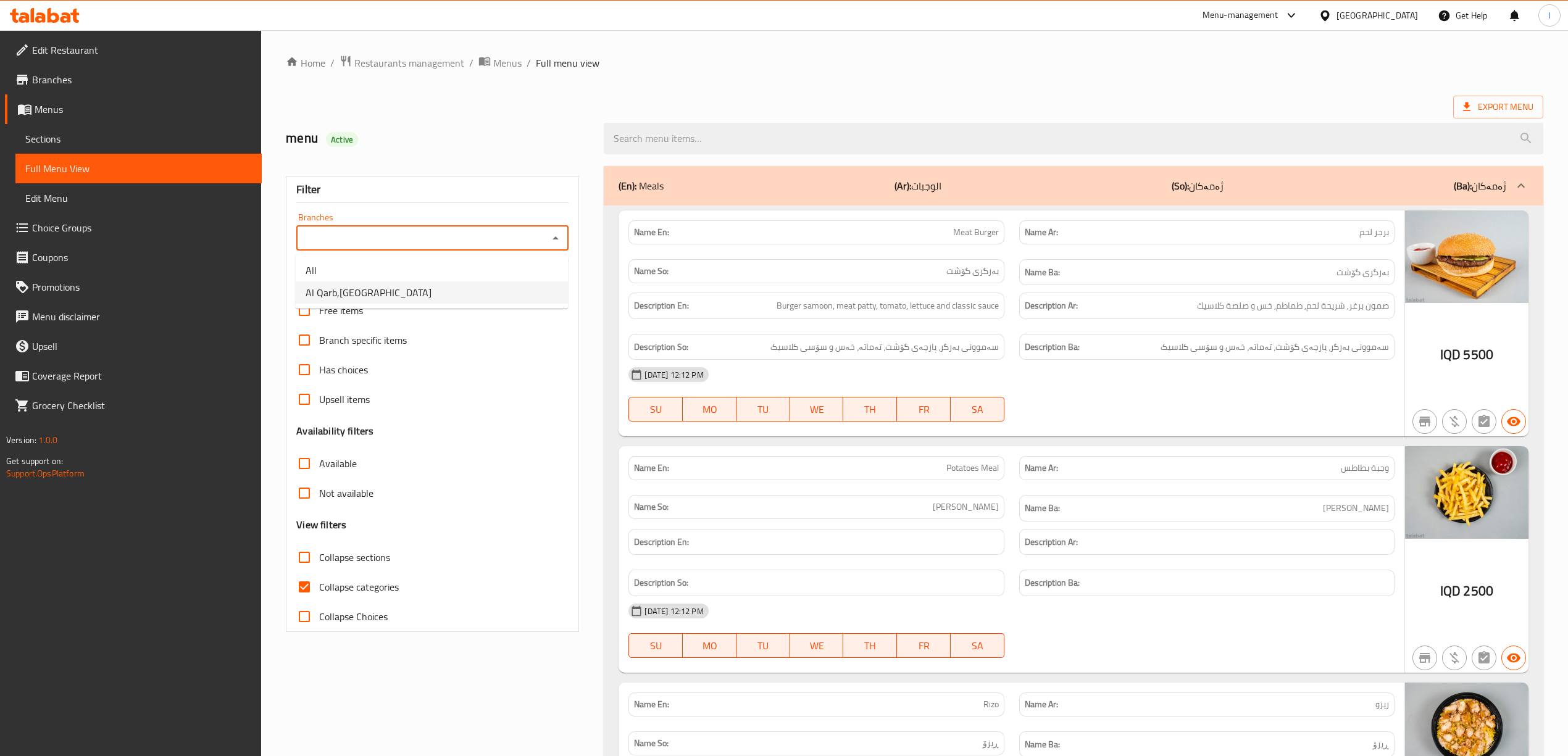
click at [440, 285] on li "Al Qarb,[GEOGRAPHIC_DATA]" at bounding box center [431, 292] width 272 height 22
type input "Al Qarb,[GEOGRAPHIC_DATA]"
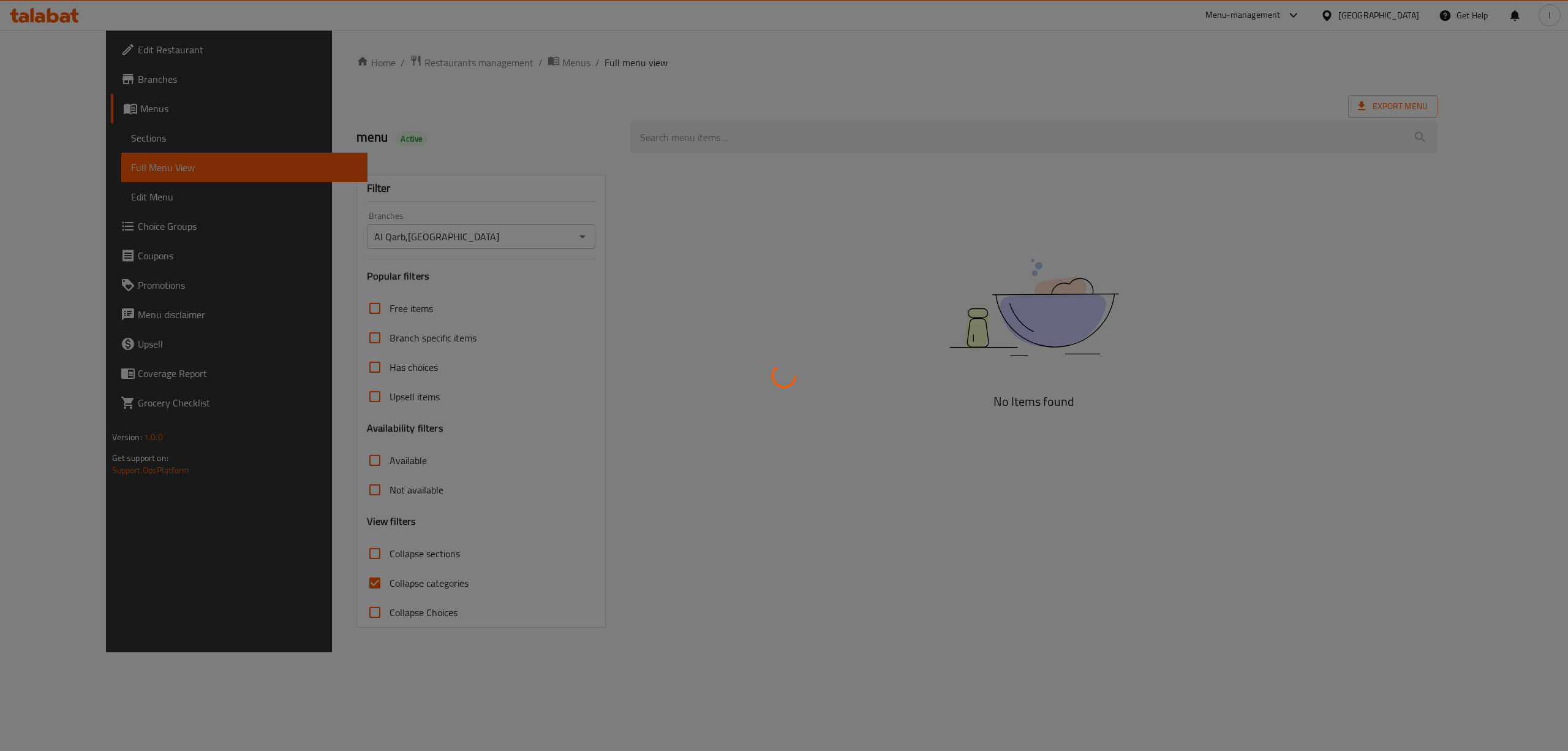
click at [323, 585] on div at bounding box center [784, 376] width 1568 height 751
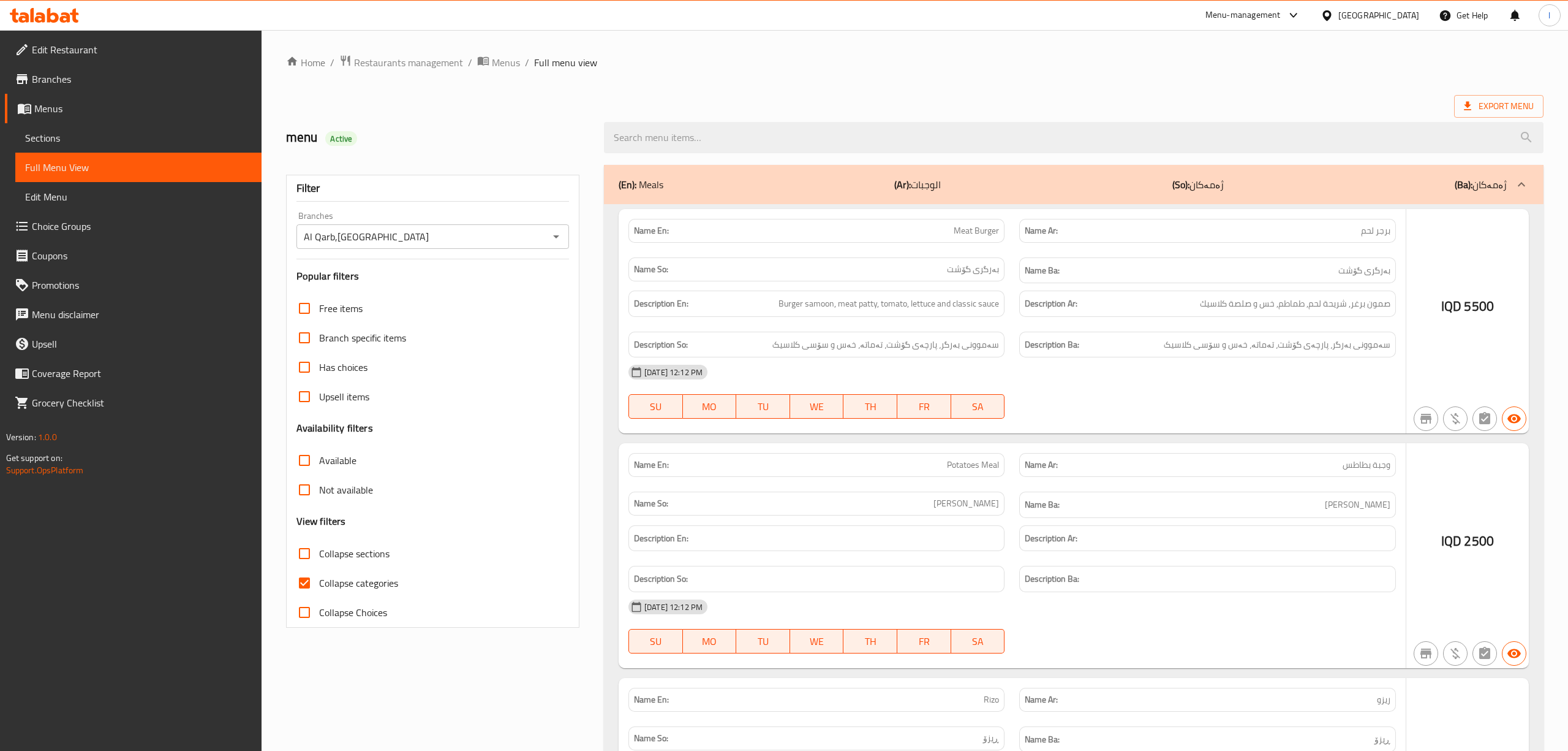
click at [311, 580] on div at bounding box center [784, 376] width 1568 height 751
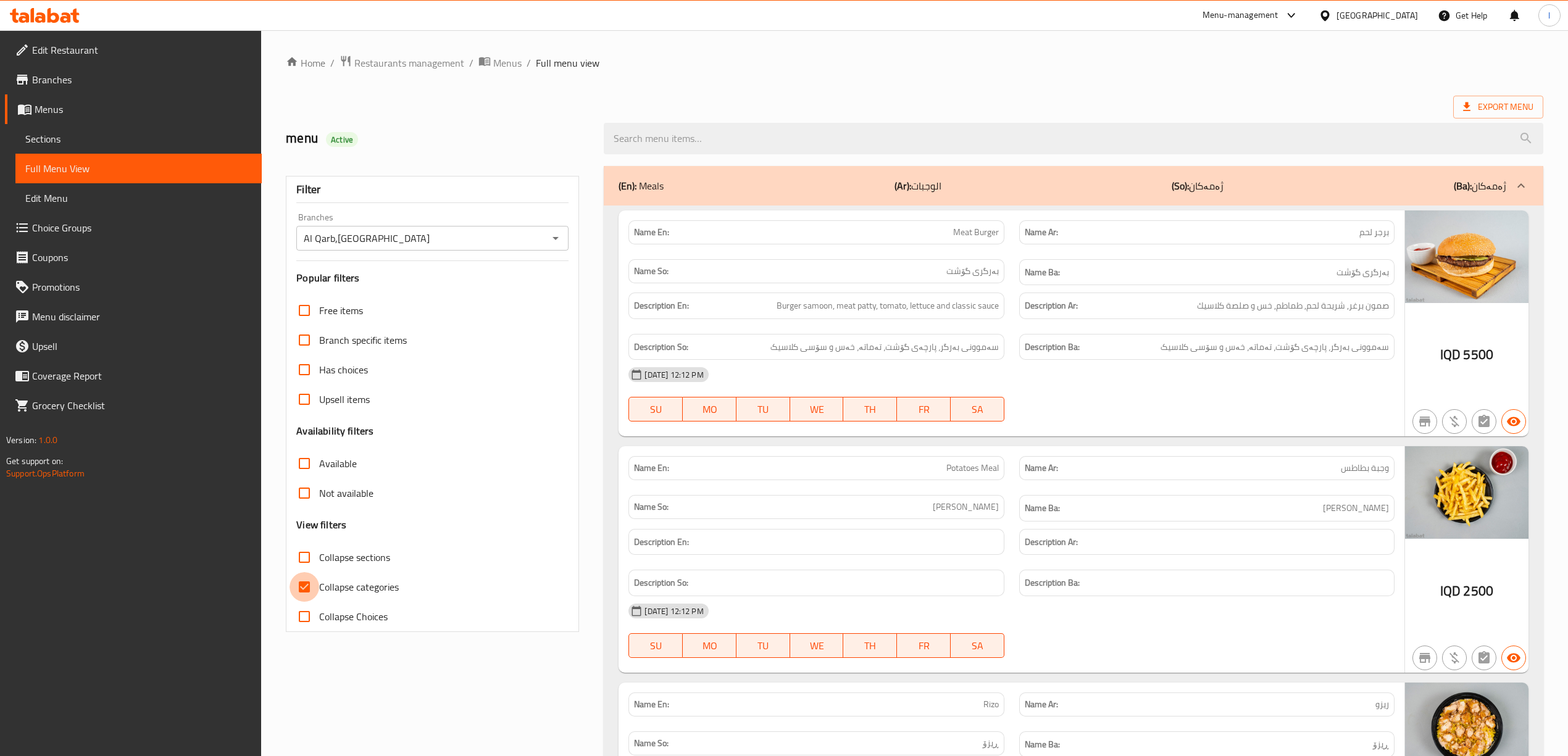
click at [302, 583] on input "Collapse categories" at bounding box center [304, 586] width 29 height 29
checkbox input "false"
click at [333, 568] on label "Collapse sections" at bounding box center [339, 557] width 100 height 29
click at [319, 568] on input "Collapse sections" at bounding box center [304, 557] width 29 height 29
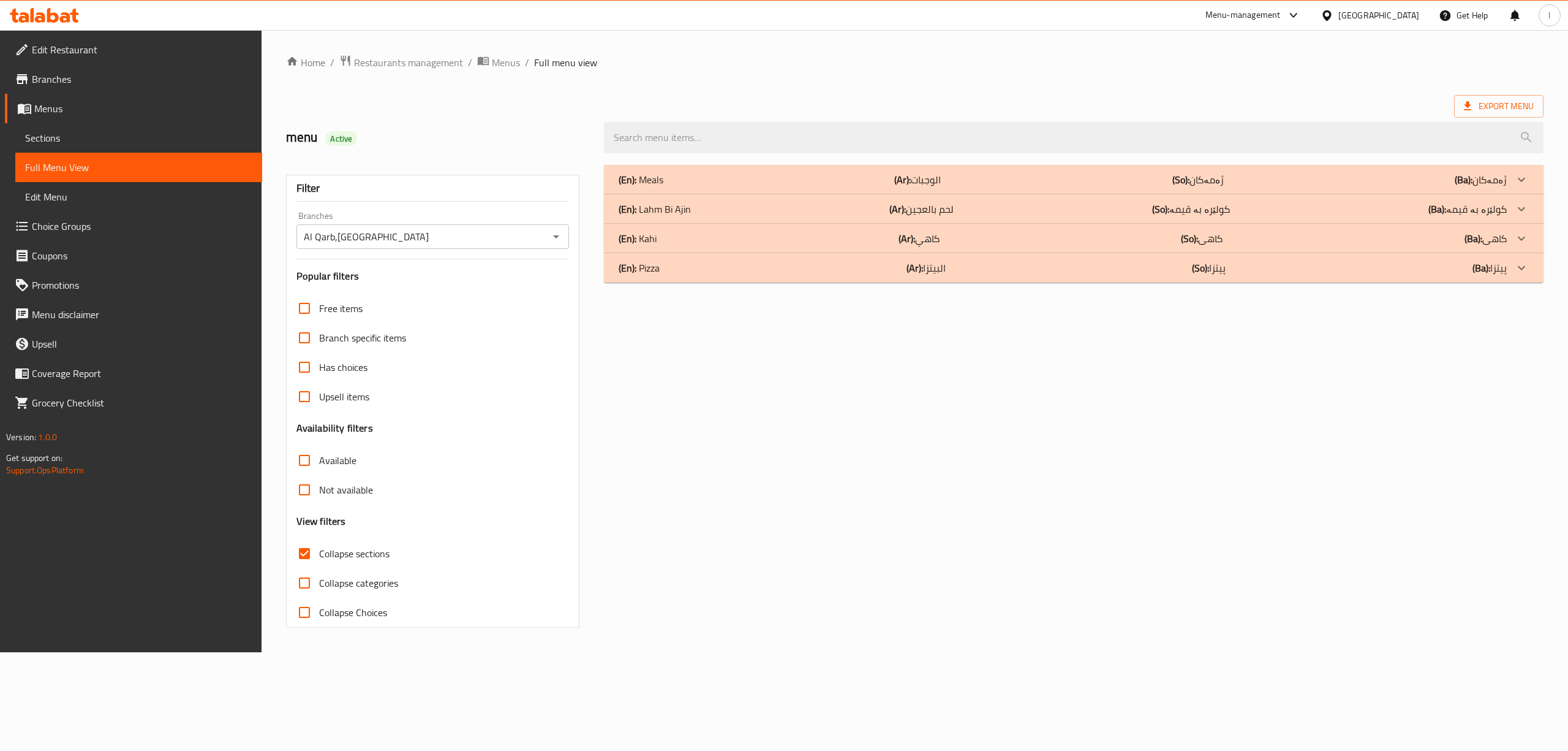
click at [334, 556] on span "Collapse sections" at bounding box center [354, 553] width 71 height 15
click at [319, 556] on input "Collapse sections" at bounding box center [305, 554] width 29 height 29
checkbox input "false"
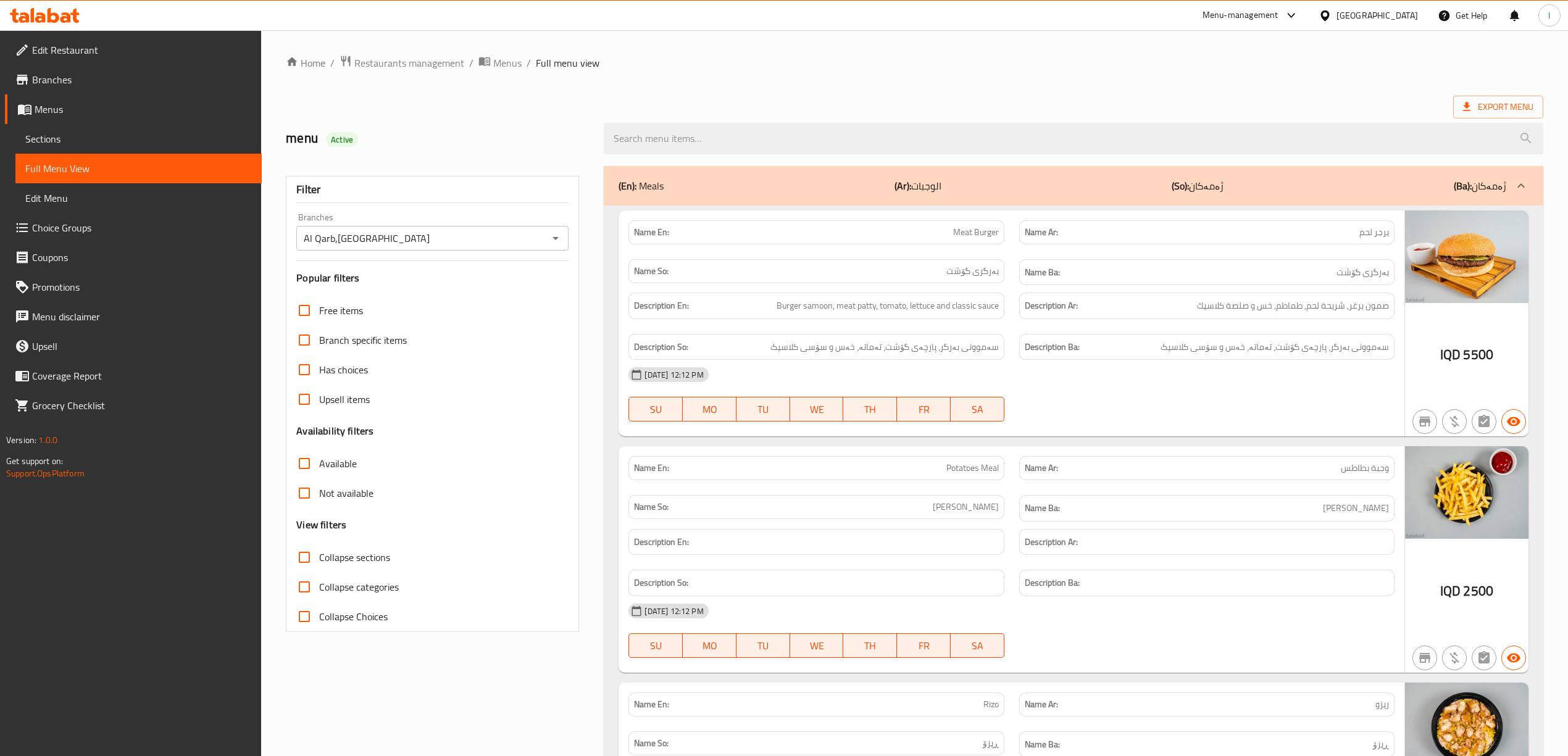
click at [1141, 480] on div "Name Ar: وجبة بطاطس" at bounding box center [1206, 468] width 375 height 24
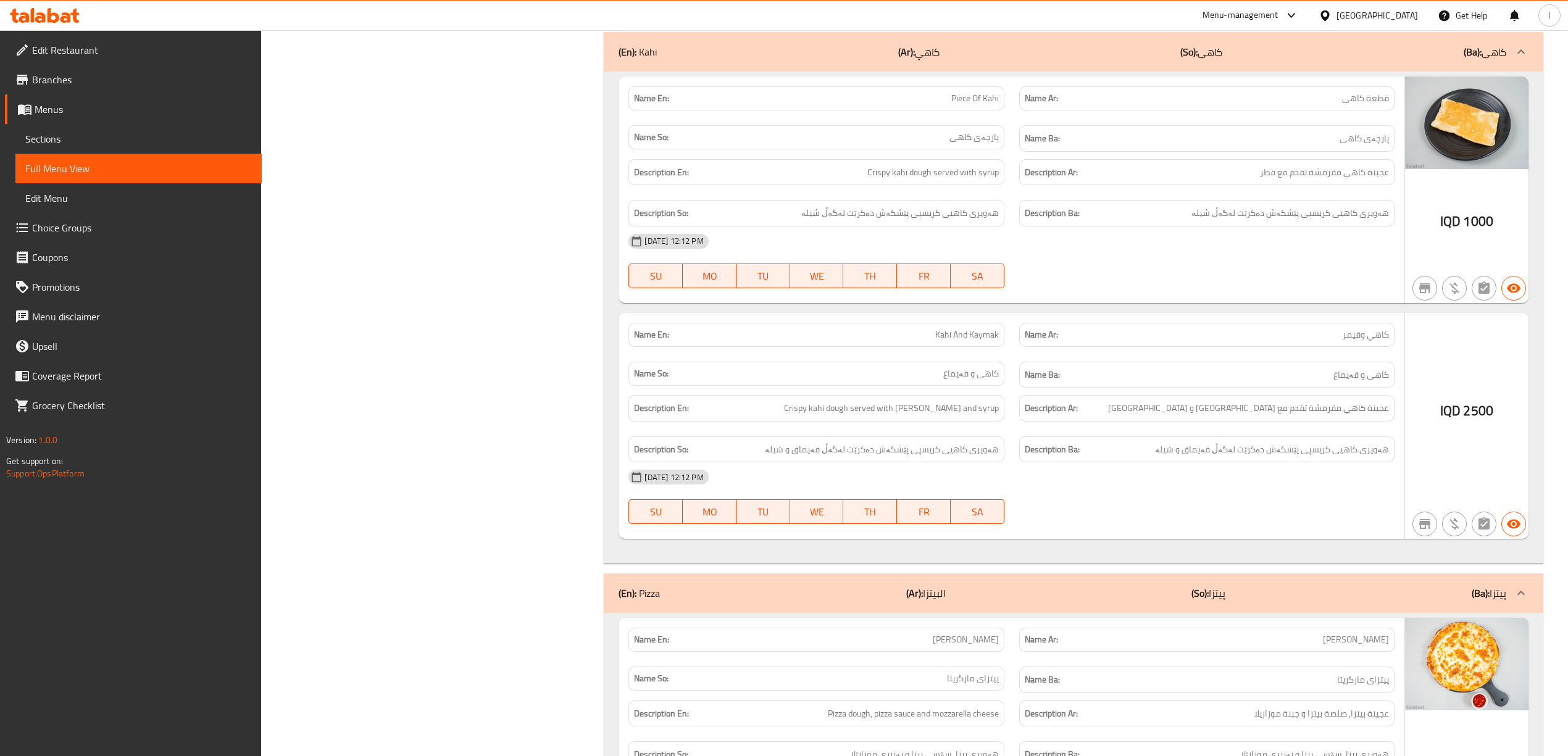
scroll to position [3150, 0]
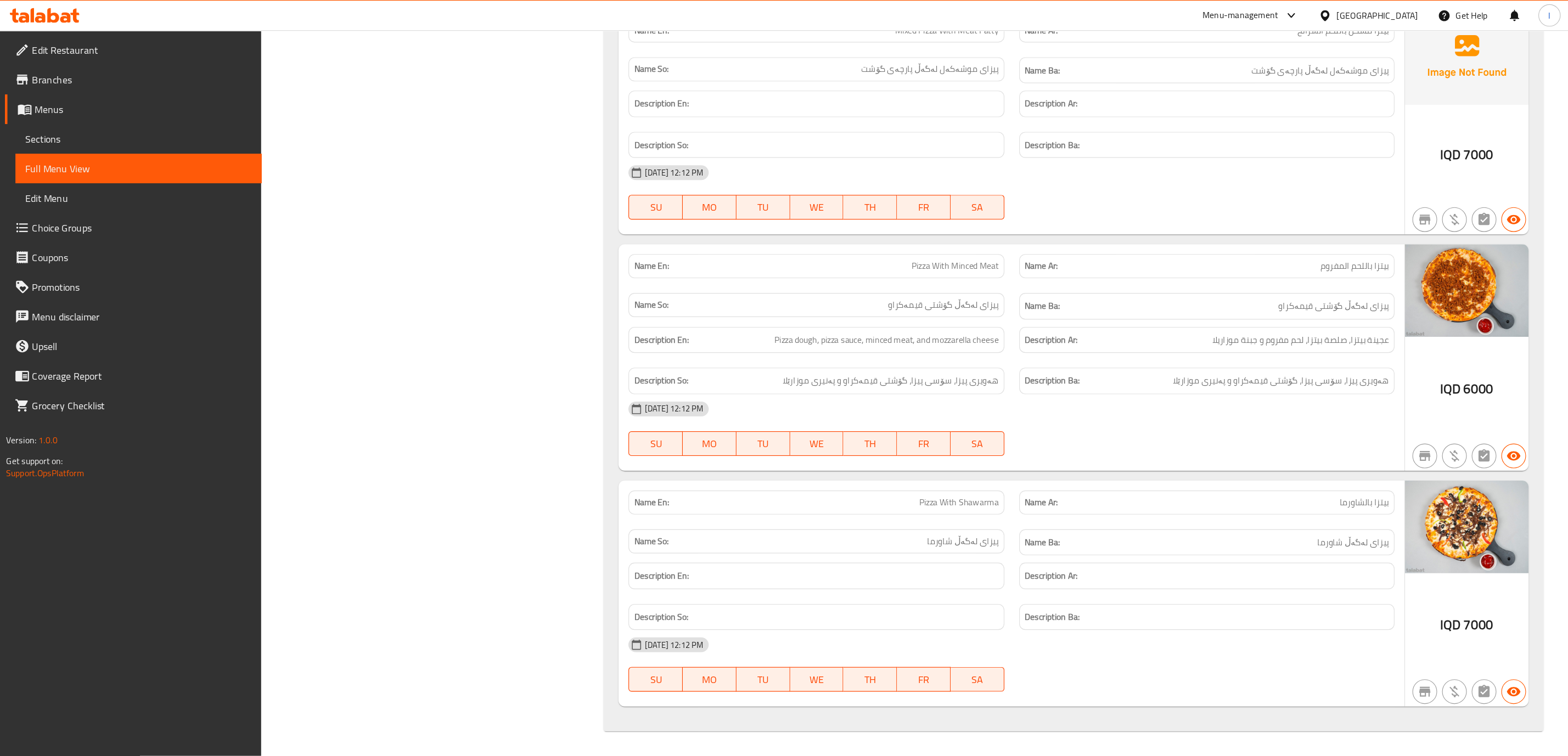
scroll to position [5381, 0]
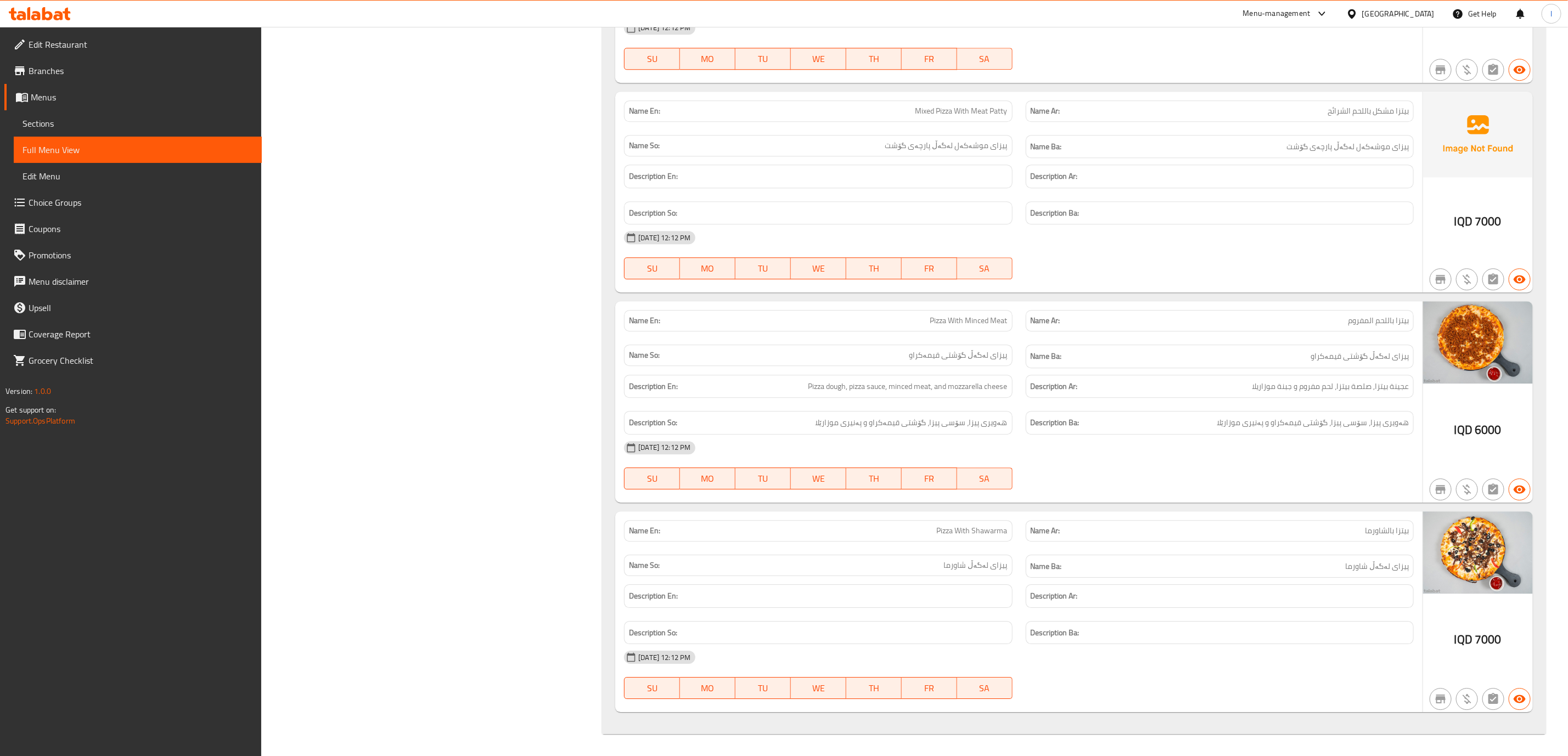
click at [62, 12] on icon at bounding box center [40, 13] width 62 height 13
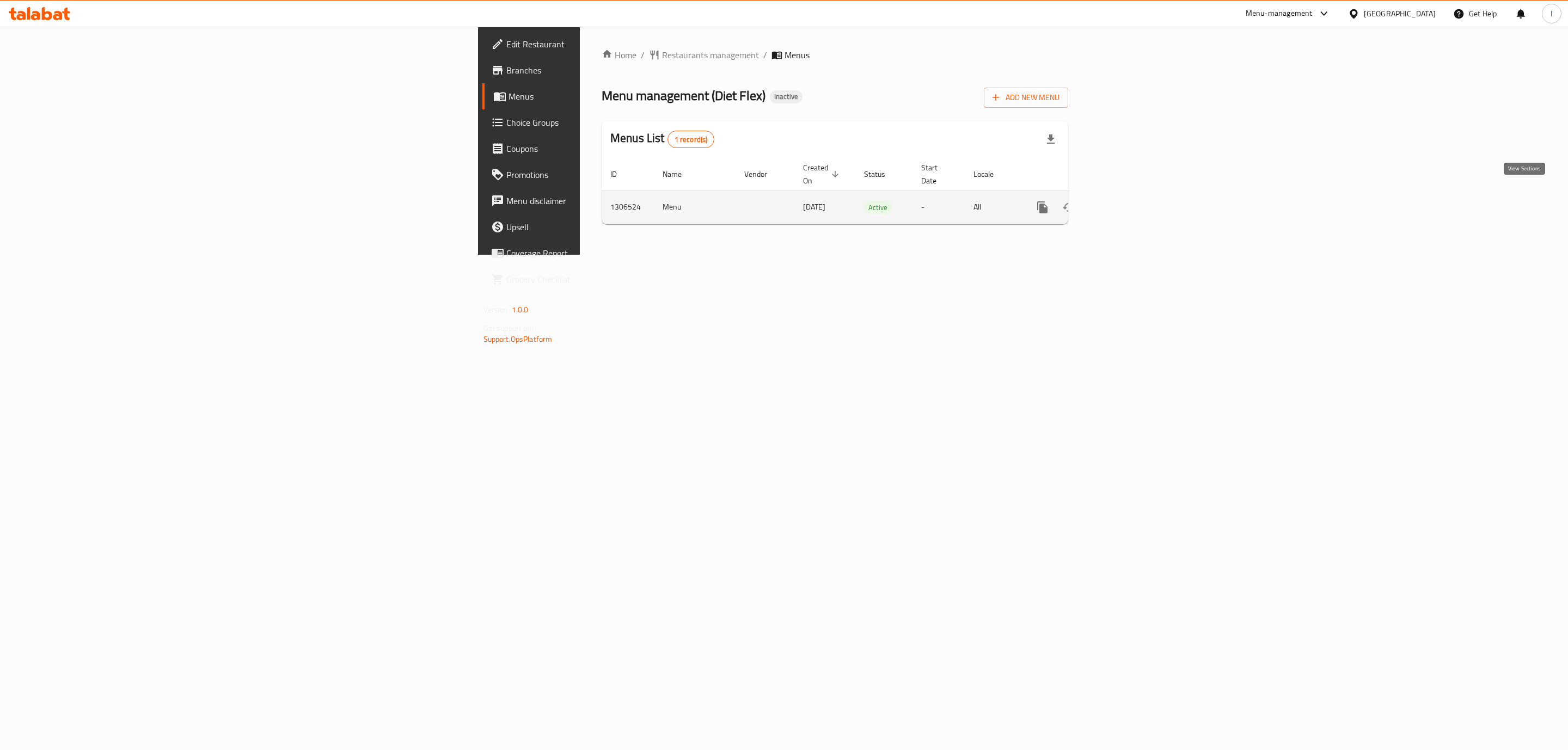
click at [1134, 203] on link "enhanced table" at bounding box center [1121, 207] width 26 height 26
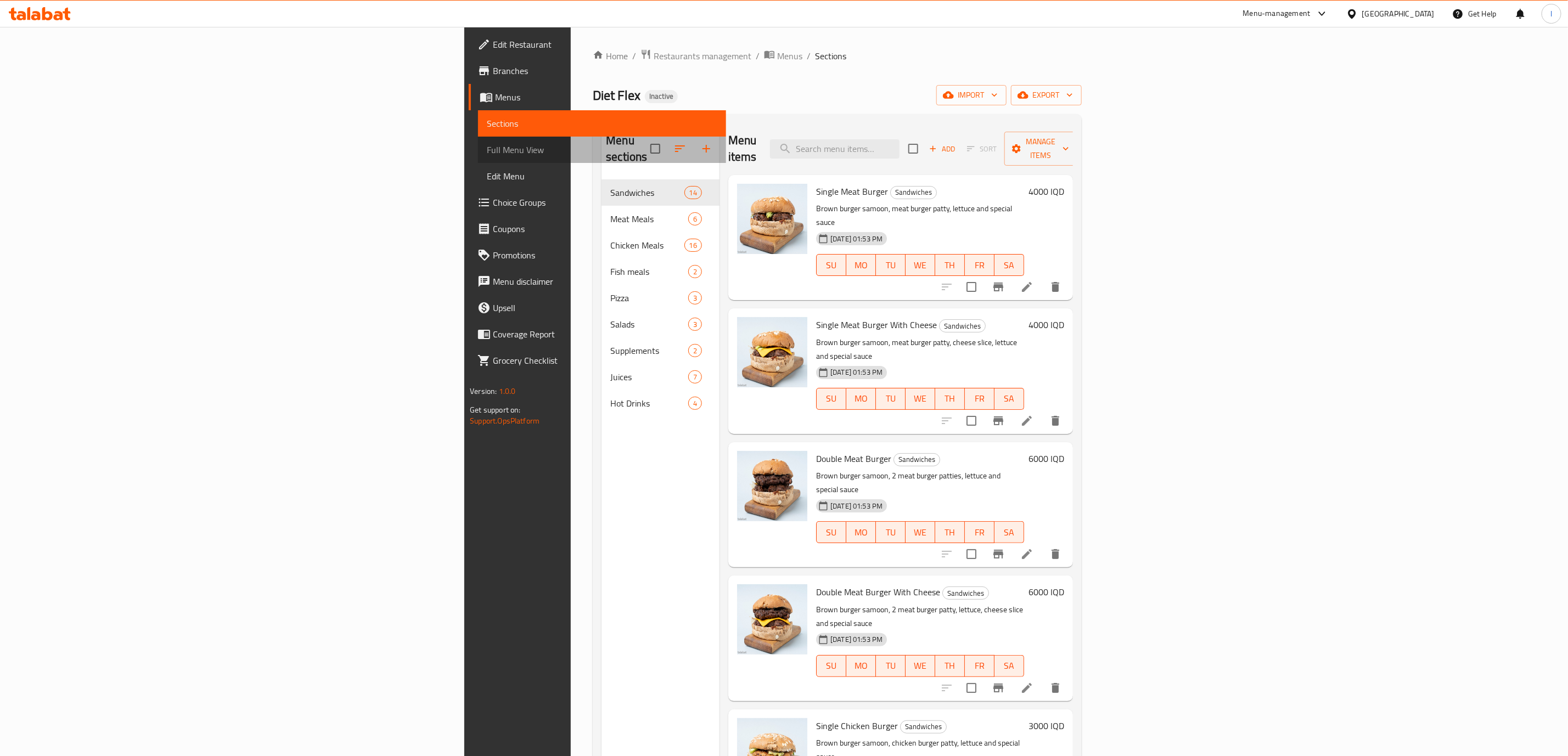
click at [487, 148] on span "Full Menu View" at bounding box center [602, 149] width 230 height 13
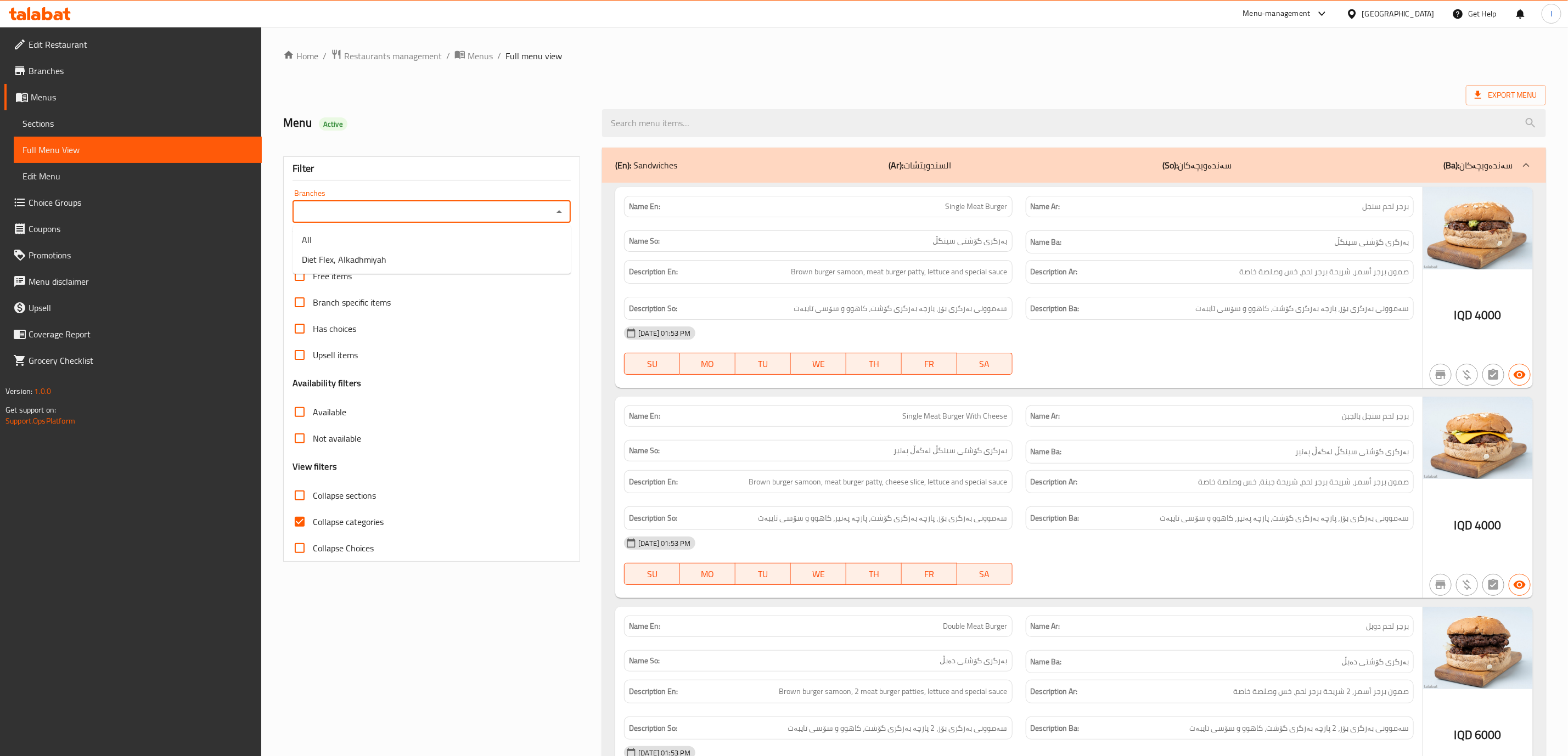
click at [445, 216] on input "Branches" at bounding box center [422, 212] width 254 height 16
click at [405, 250] on li "Diet Flex, Alkadhmiyah" at bounding box center [431, 259] width 277 height 20
type input "Diet Flex, Alkadhmiyah"
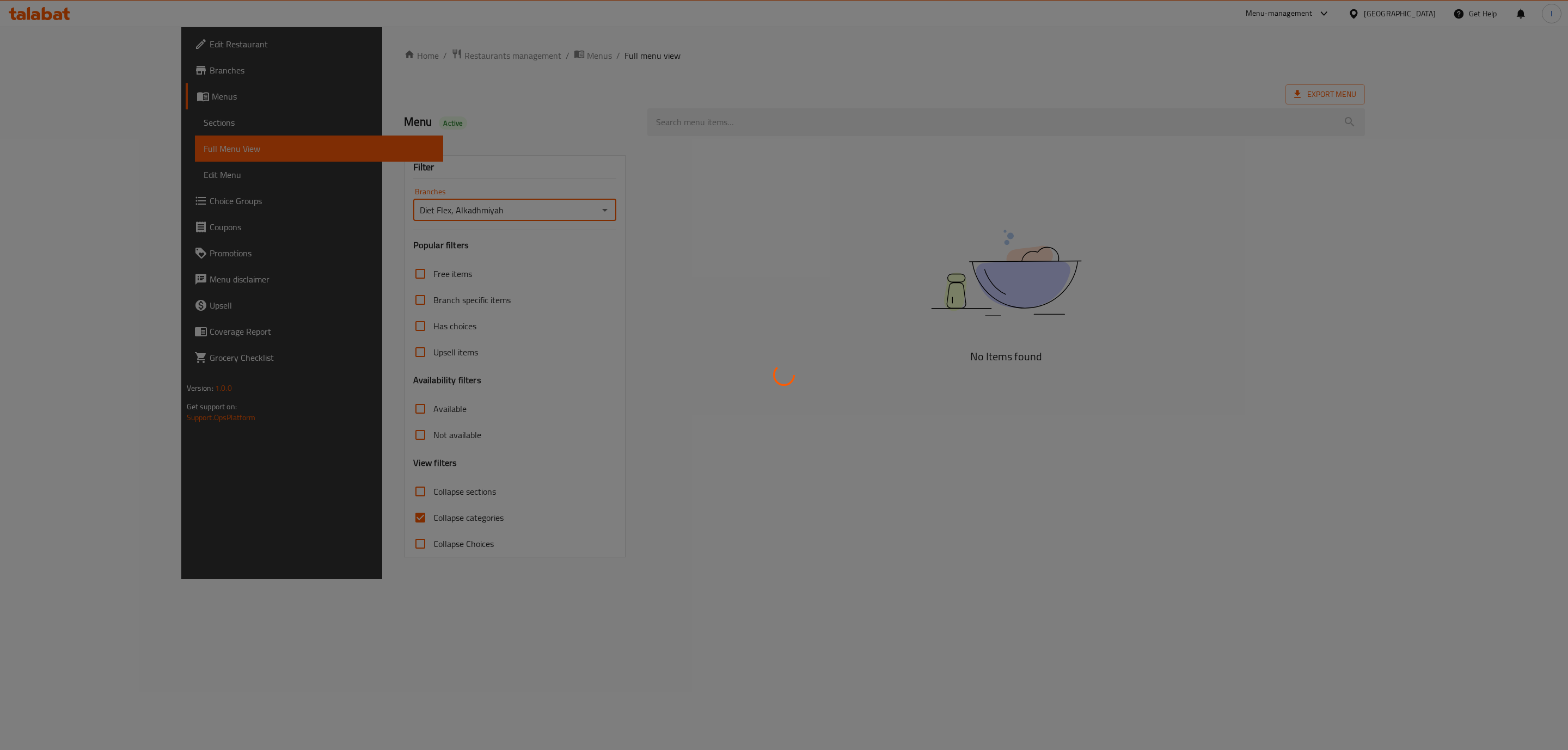
click at [358, 544] on div at bounding box center [784, 375] width 1568 height 750
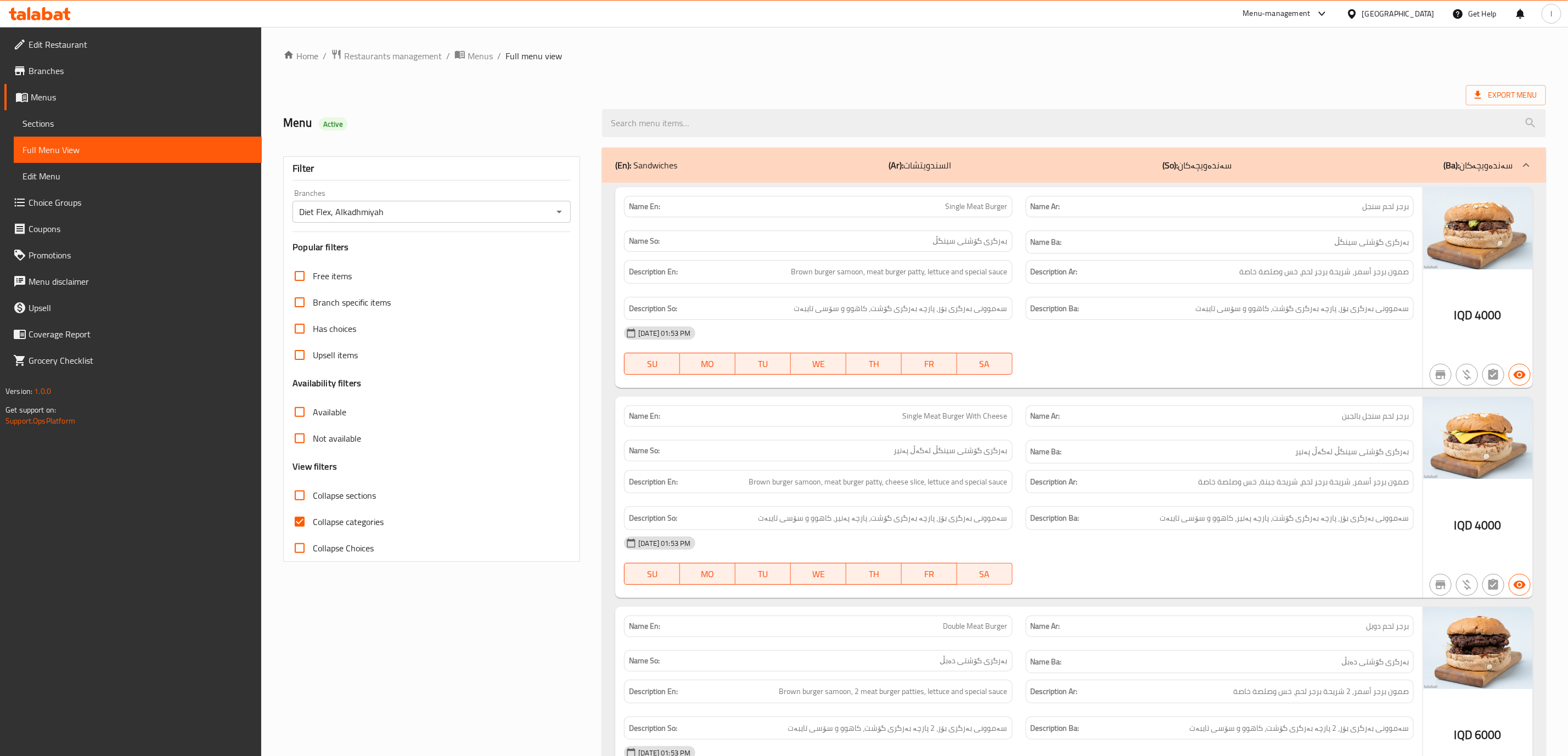
click at [360, 514] on label "Collapse categories" at bounding box center [335, 521] width 97 height 26
click at [313, 514] on input "Collapse categories" at bounding box center [300, 521] width 26 height 26
checkbox input "false"
click at [340, 491] on span "Collapse sections" at bounding box center [344, 494] width 63 height 13
click at [313, 491] on input "Collapse sections" at bounding box center [300, 495] width 26 height 26
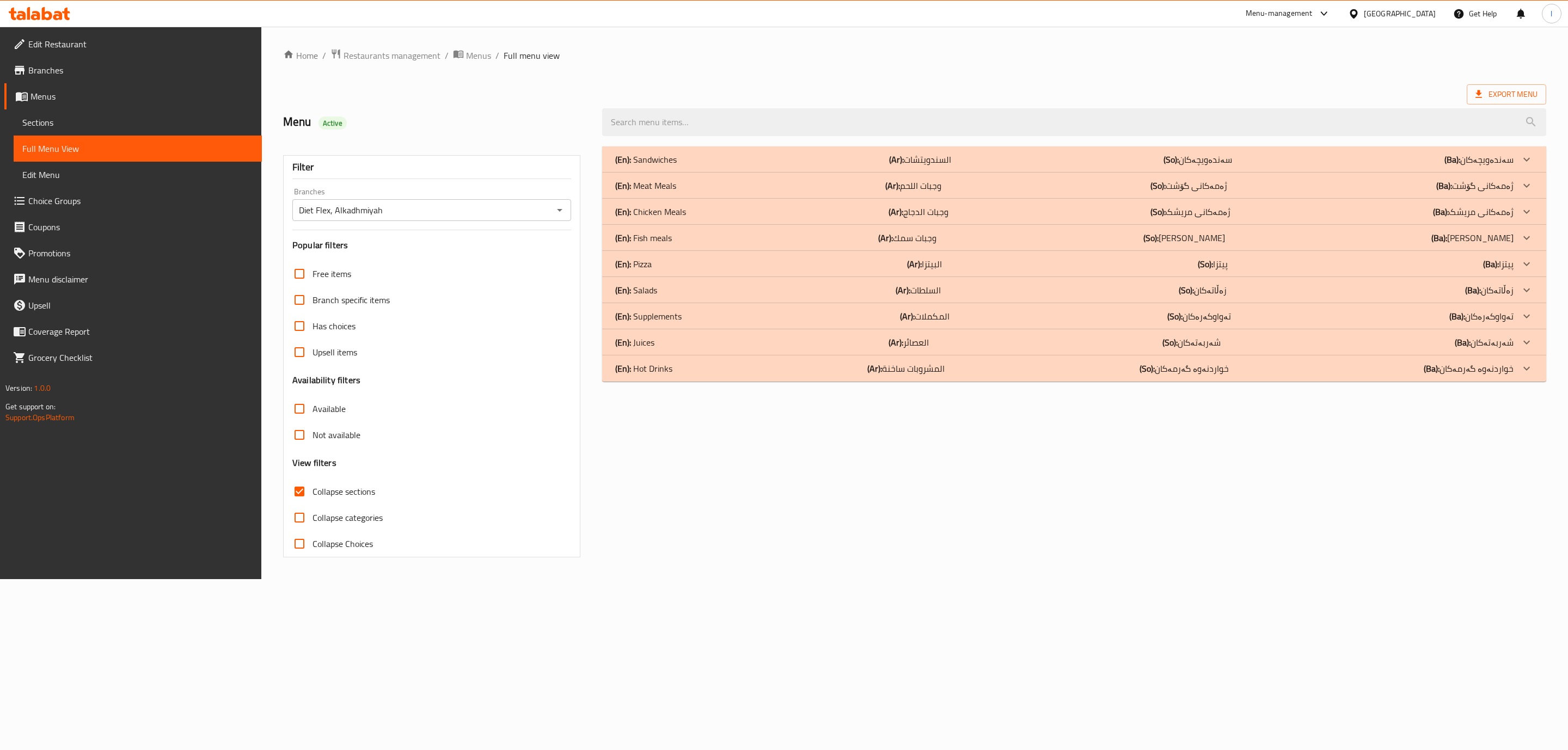
click at [335, 491] on span "Collapse sections" at bounding box center [344, 491] width 63 height 13
click at [313, 491] on input "Collapse sections" at bounding box center [299, 491] width 26 height 26
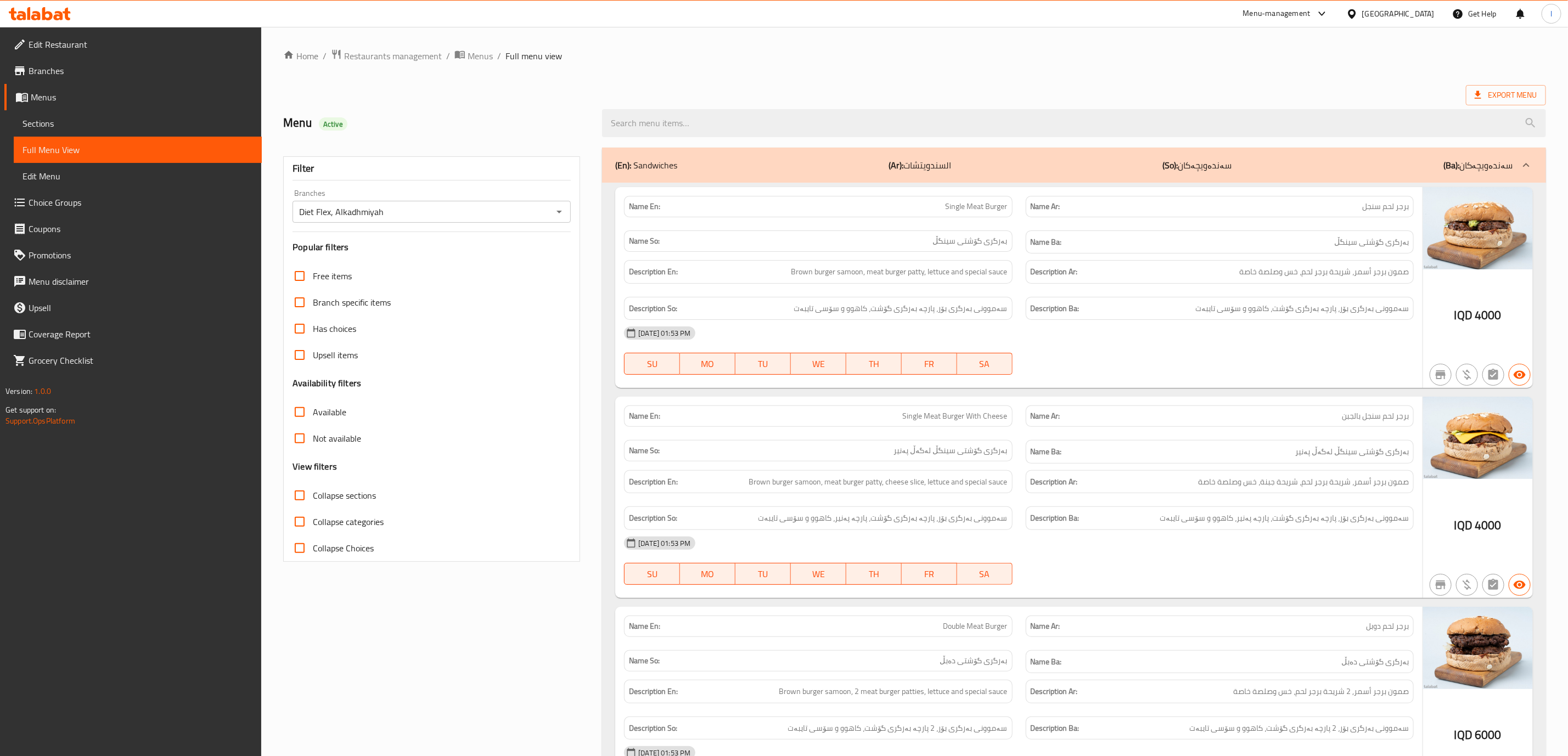
click at [338, 494] on span "Collapse sections" at bounding box center [344, 494] width 63 height 13
click at [313, 494] on input "Collapse sections" at bounding box center [300, 495] width 26 height 26
checkbox input "true"
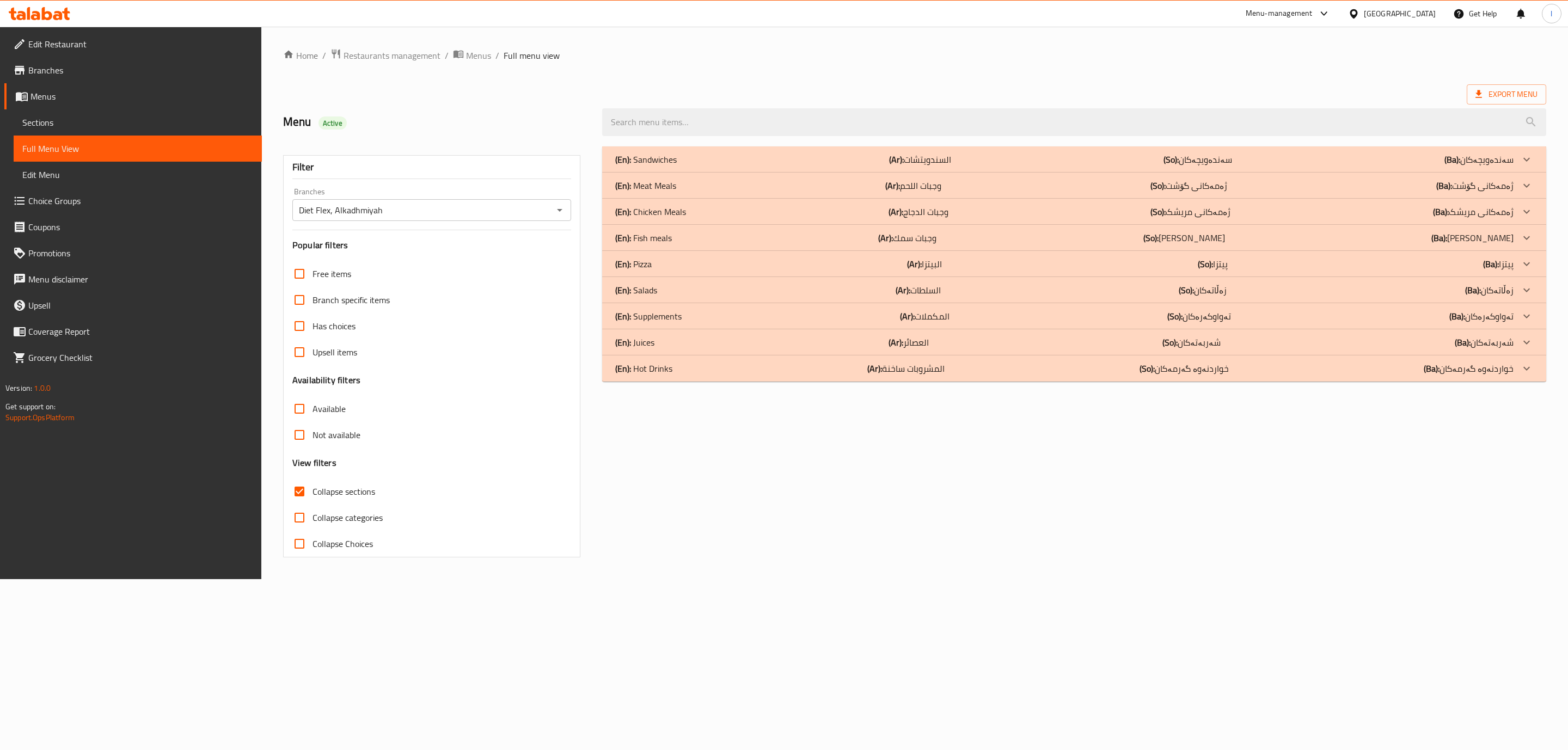
click at [945, 483] on div "(En): Sandwiches (Ar): السندويتشات (So): سەندەویچەکان (Ba): سەندەویچەکان Name E…" at bounding box center [1074, 351] width 957 height 424
